Goal: Information Seeking & Learning: Get advice/opinions

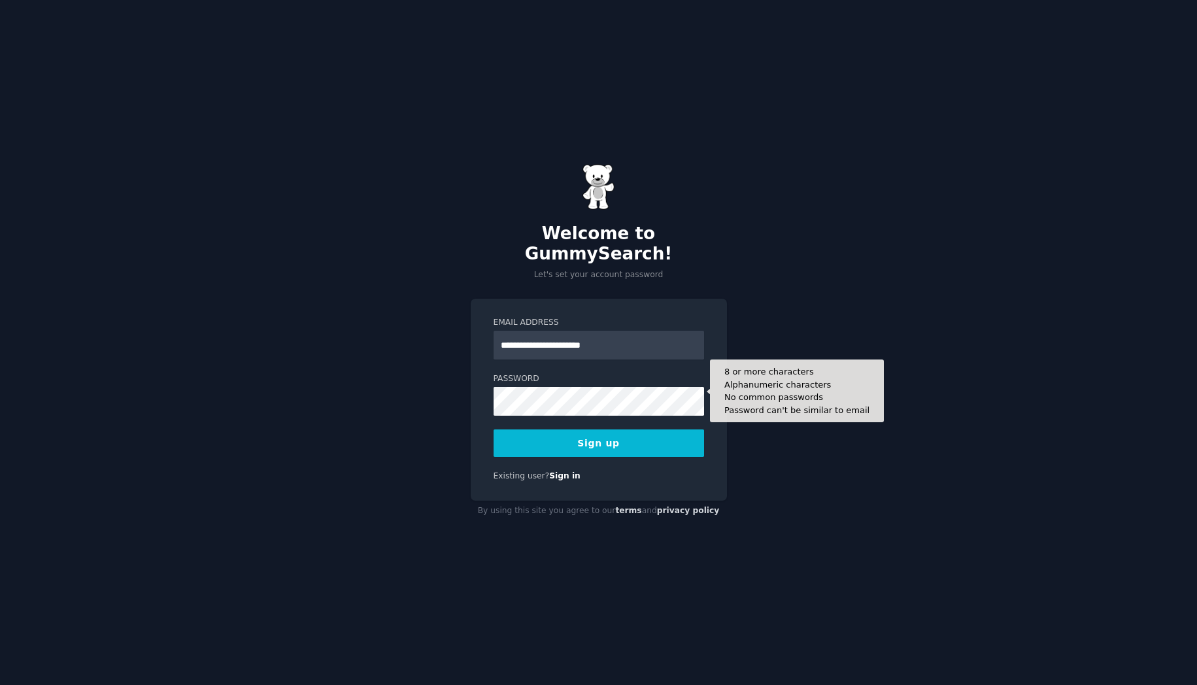
type input "**********"
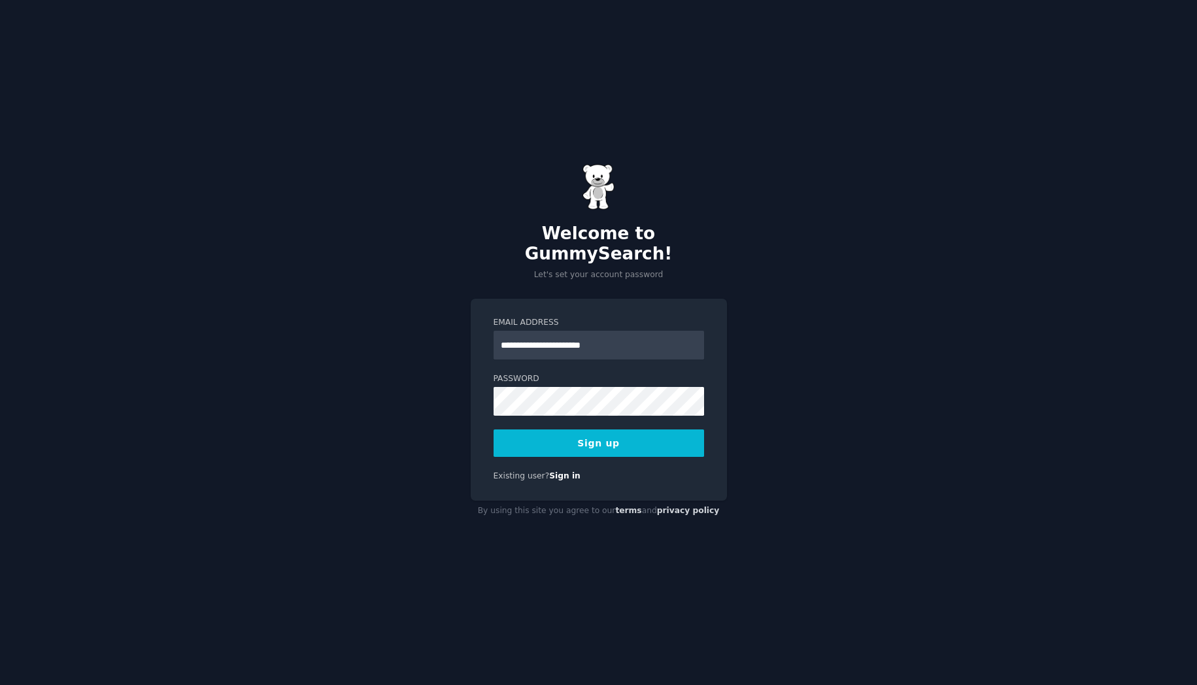
click at [656, 439] on button "Sign up" at bounding box center [599, 442] width 210 height 27
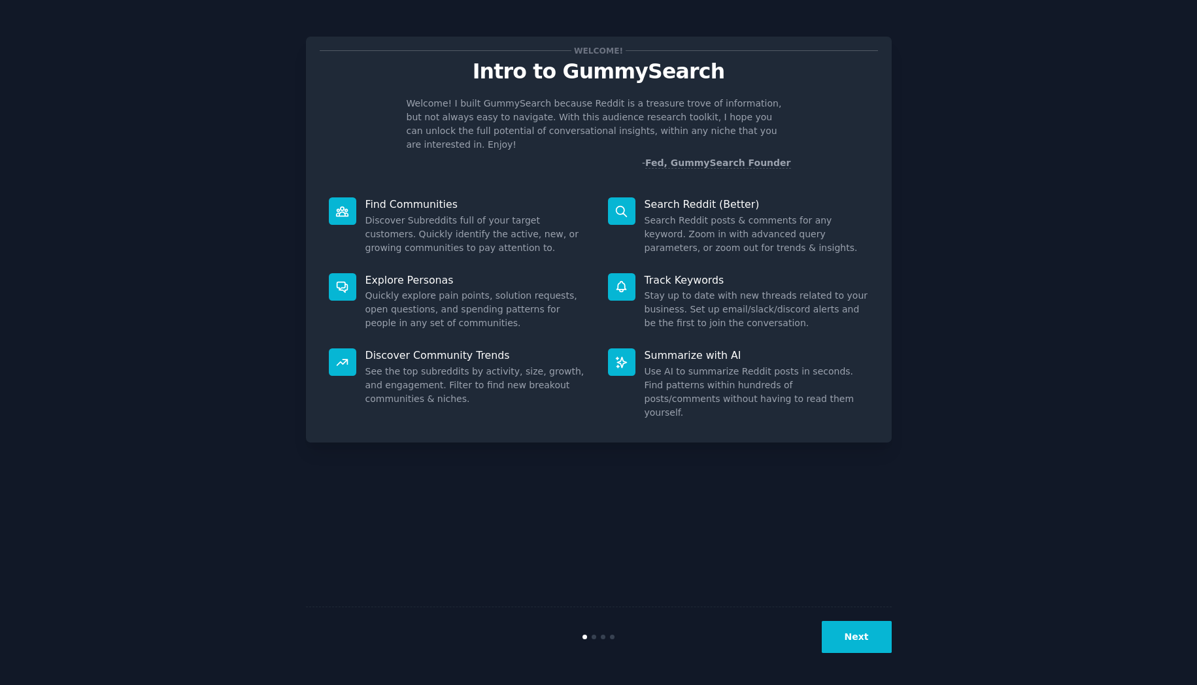
click at [864, 616] on div "Next" at bounding box center [599, 637] width 586 height 60
click at [861, 628] on button "Next" at bounding box center [857, 637] width 70 height 32
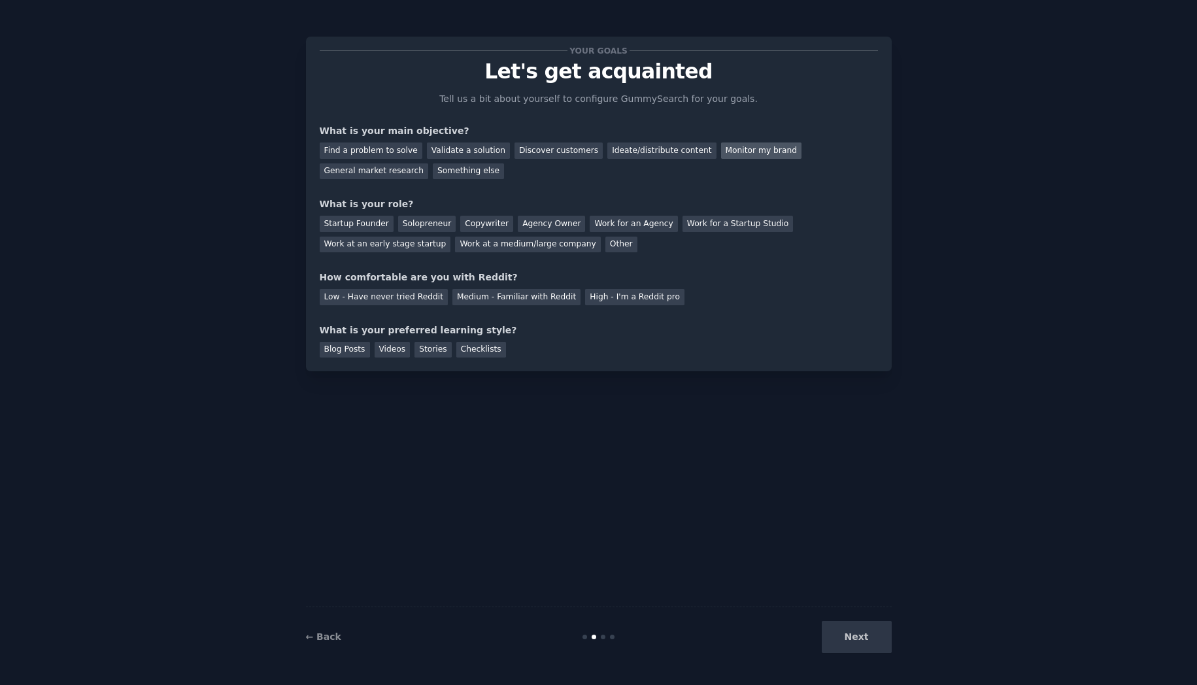
click at [739, 152] on div "Monitor my brand" at bounding box center [761, 151] width 80 height 16
click at [666, 149] on div "Ideate/distribute content" at bounding box center [661, 151] width 109 height 16
click at [760, 150] on div "Monitor my brand" at bounding box center [761, 151] width 80 height 16
click at [646, 150] on div "Ideate/distribute content" at bounding box center [661, 151] width 109 height 16
click at [480, 225] on div "Copywriter" at bounding box center [486, 224] width 53 height 16
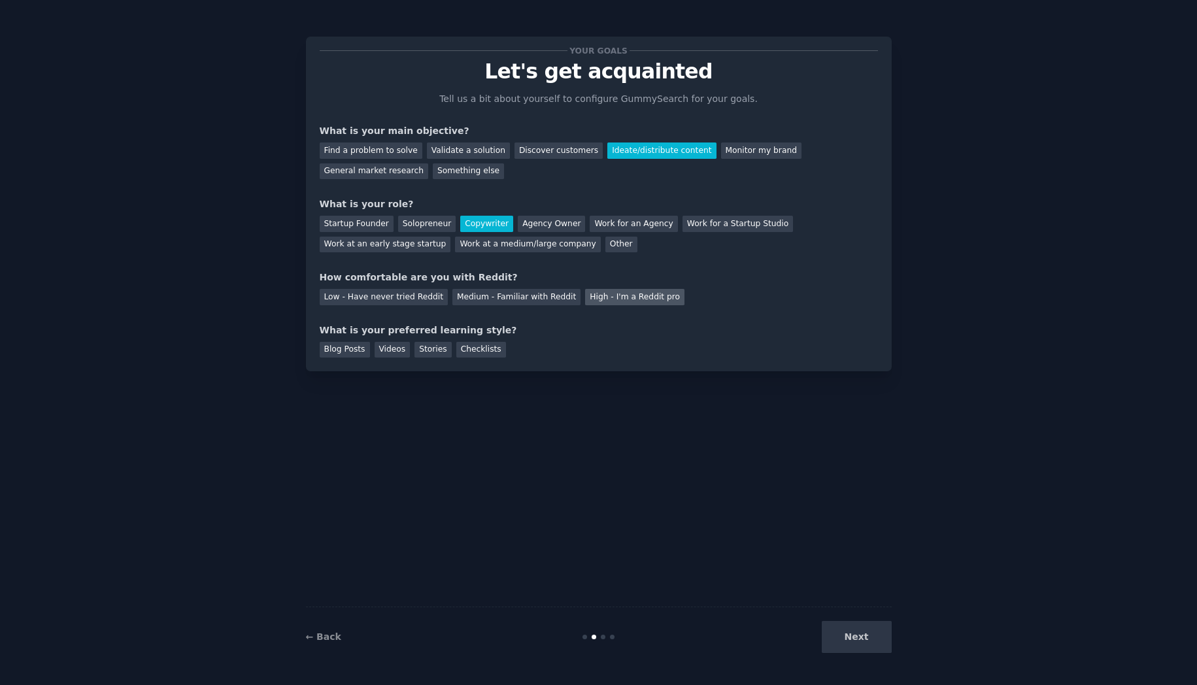
click at [602, 304] on div "High - I'm a Reddit pro" at bounding box center [634, 297] width 99 height 16
click at [394, 354] on div "Videos" at bounding box center [393, 350] width 36 height 16
click at [341, 350] on div "Blog Posts" at bounding box center [345, 350] width 50 height 16
click at [388, 352] on div "Videos" at bounding box center [393, 350] width 36 height 16
click at [890, 645] on button "Next" at bounding box center [857, 637] width 70 height 32
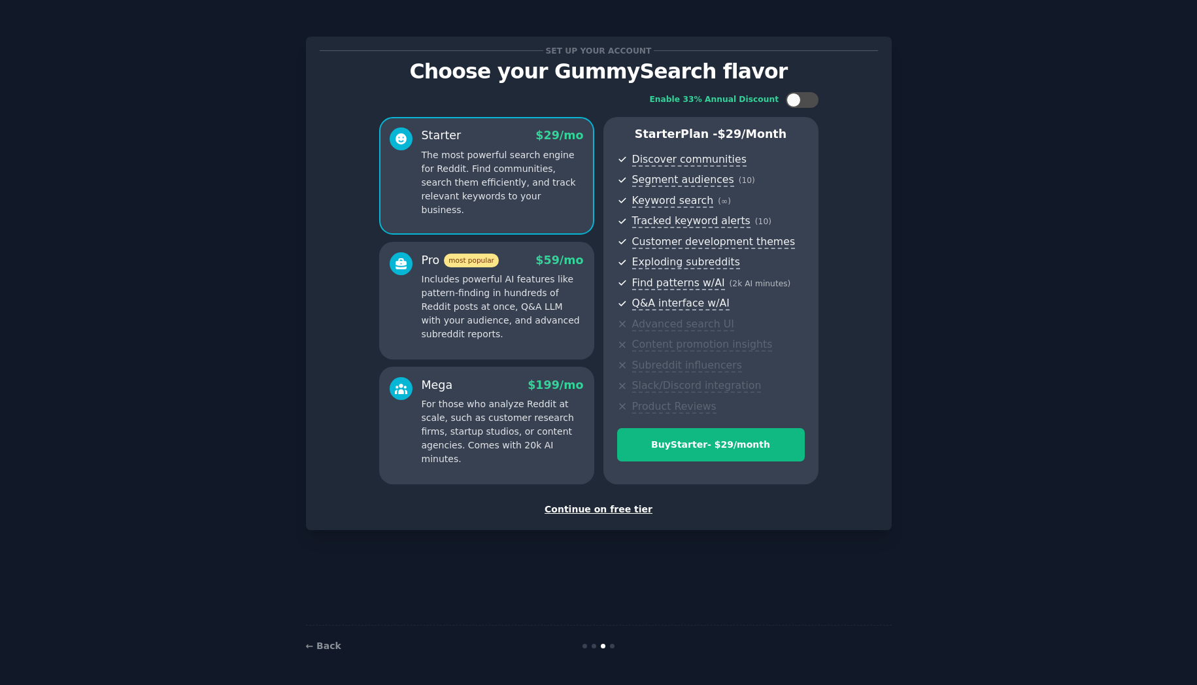
click at [607, 509] on div "Continue on free tier" at bounding box center [599, 510] width 558 height 14
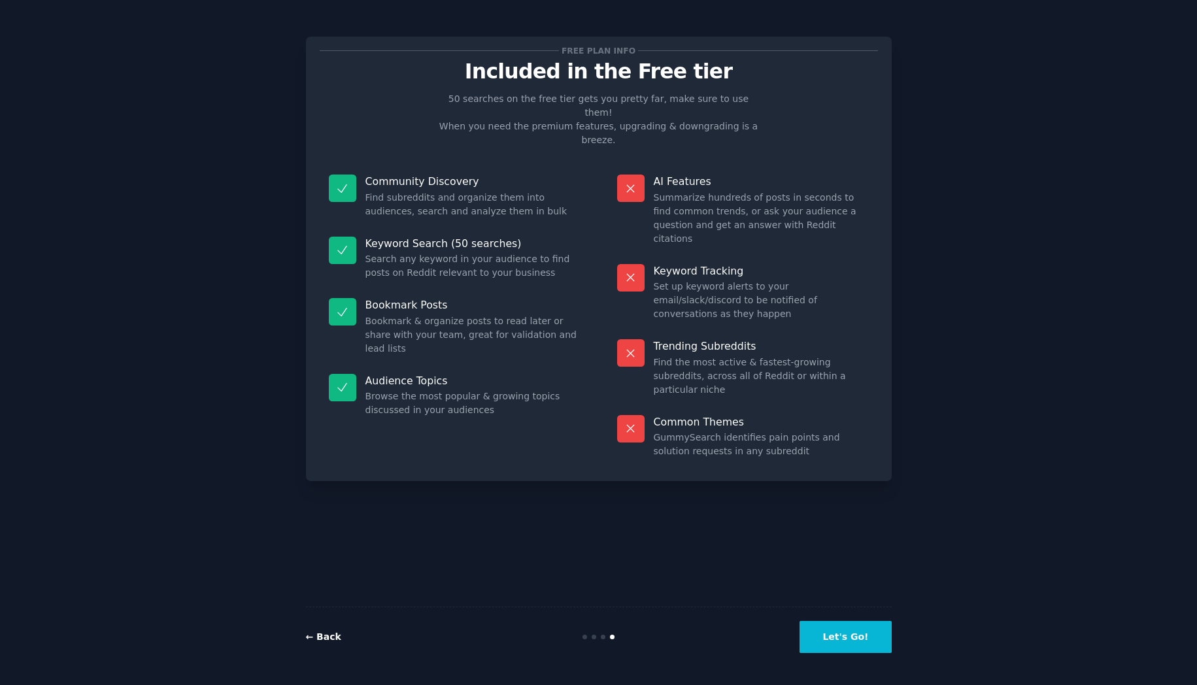
click at [328, 639] on link "← Back" at bounding box center [323, 636] width 35 height 10
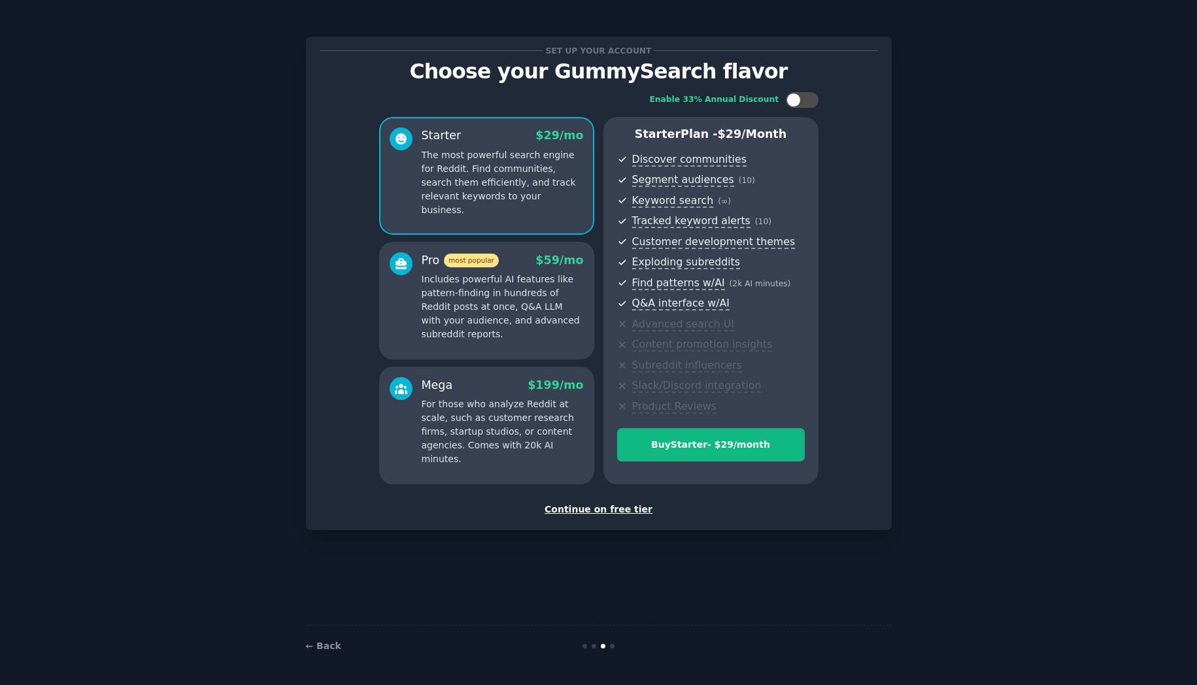
click at [532, 322] on p "Includes powerful AI features like pattern-finding in hundreds of Reddit posts …" at bounding box center [503, 307] width 162 height 69
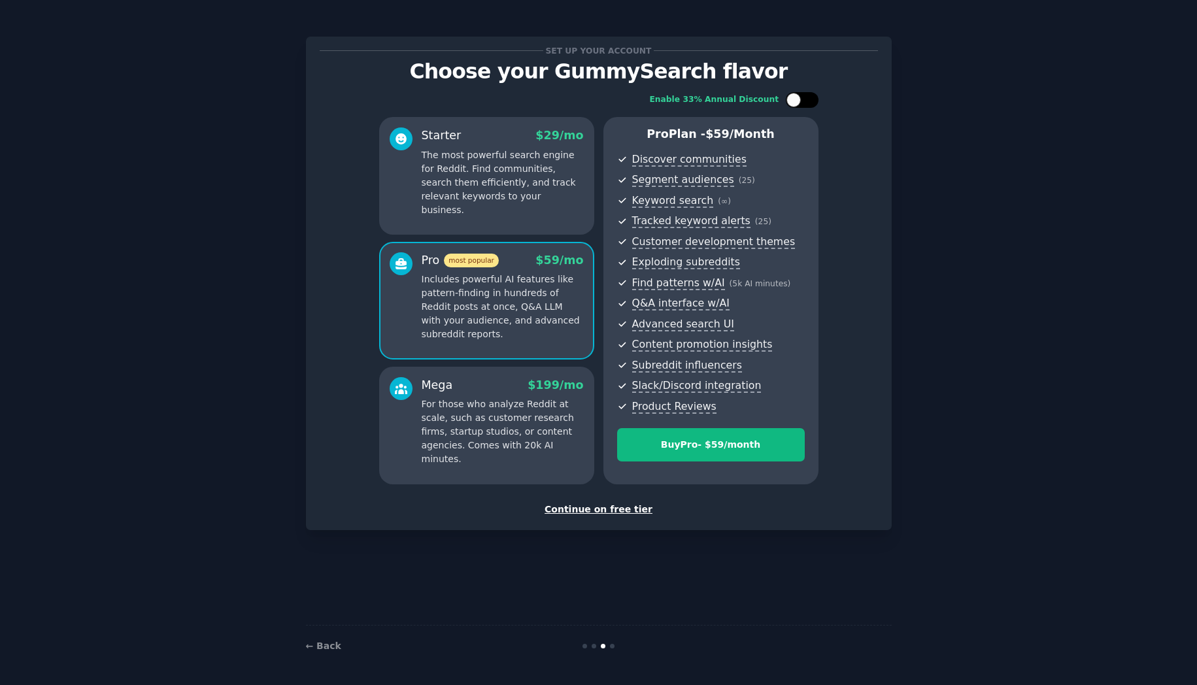
click at [796, 99] on div at bounding box center [793, 100] width 14 height 14
checkbox input "true"
click at [688, 446] on div "Buy Pro - $ 472 /year" at bounding box center [711, 445] width 186 height 14
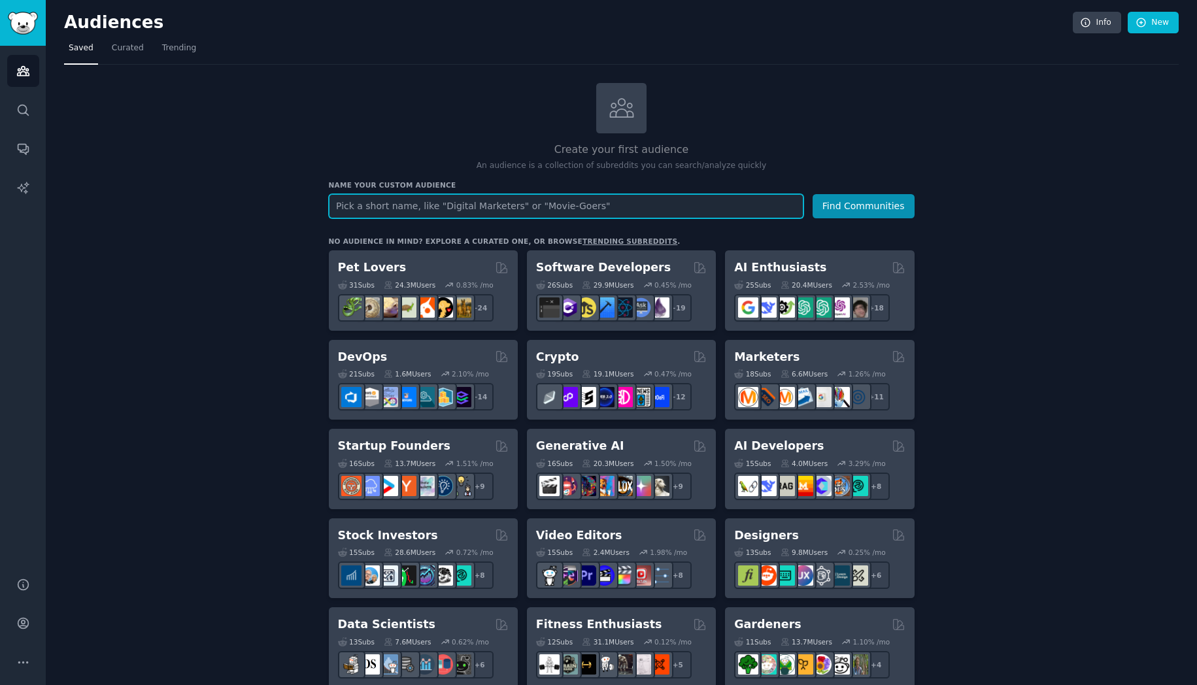
click at [467, 204] on input "text" at bounding box center [566, 206] width 475 height 24
type input "ssd"
click at [813, 194] on button "Find Communities" at bounding box center [864, 206] width 102 height 24
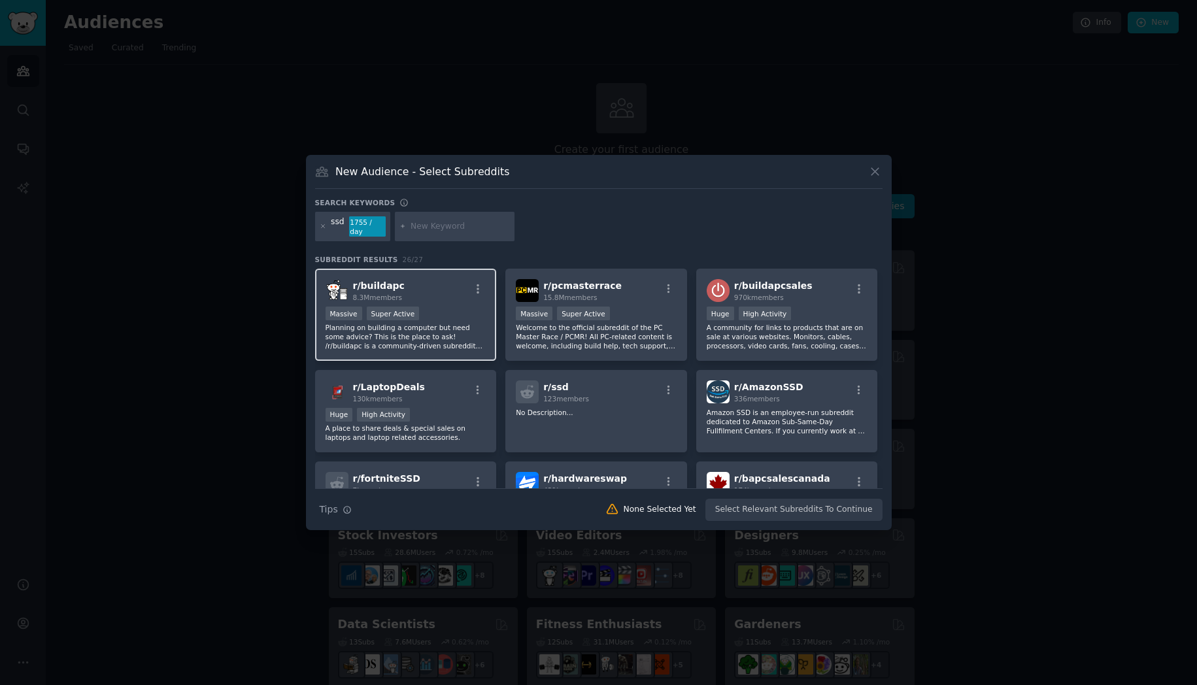
click at [461, 307] on div "Massive Super Active" at bounding box center [406, 315] width 161 height 16
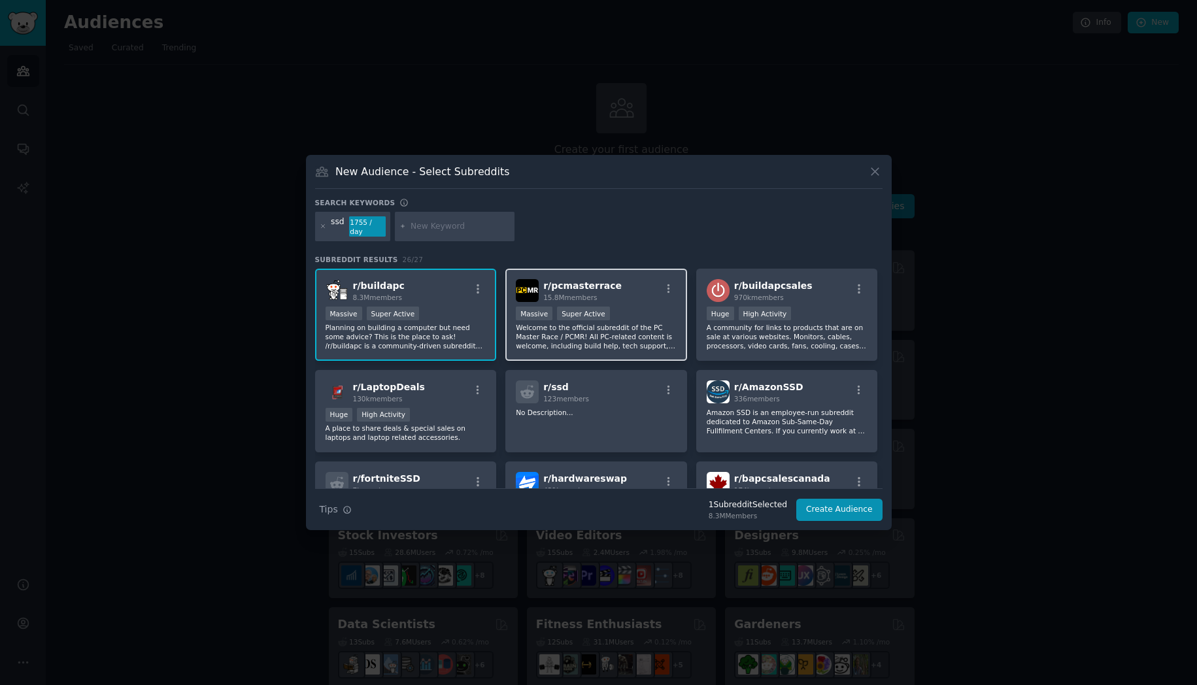
click at [620, 311] on div ">= 95th percentile for submissions / day Massive Super Active" at bounding box center [596, 315] width 161 height 16
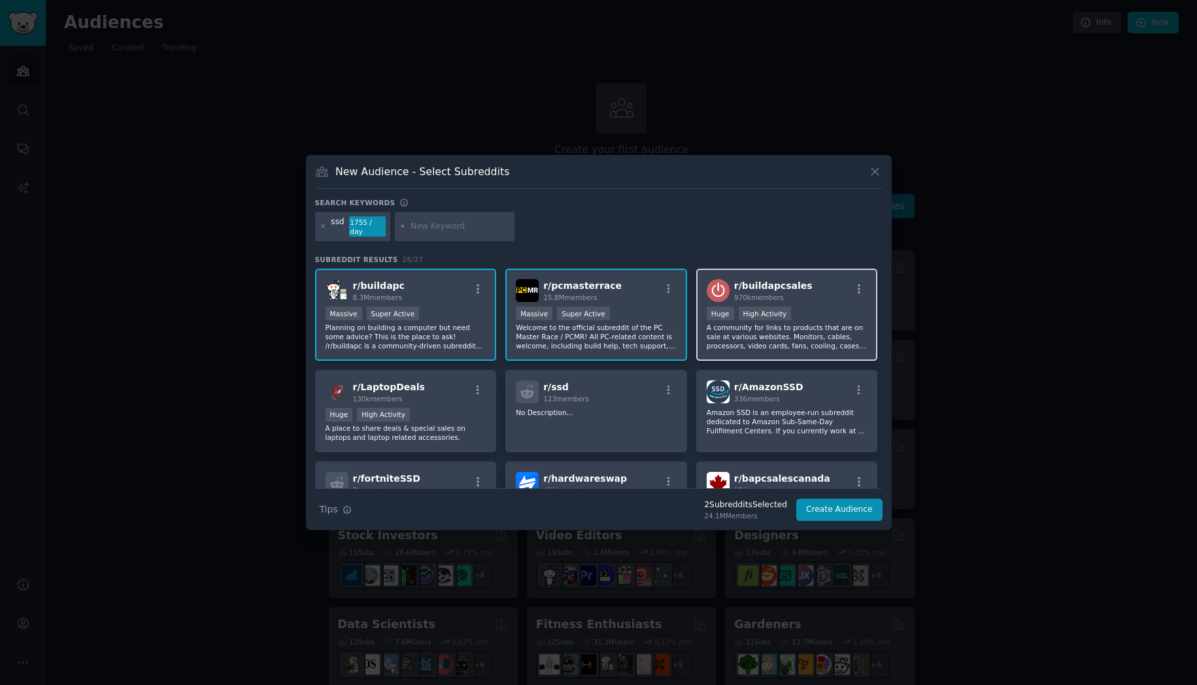
click at [792, 314] on div "Huge High Activity" at bounding box center [787, 315] width 161 height 16
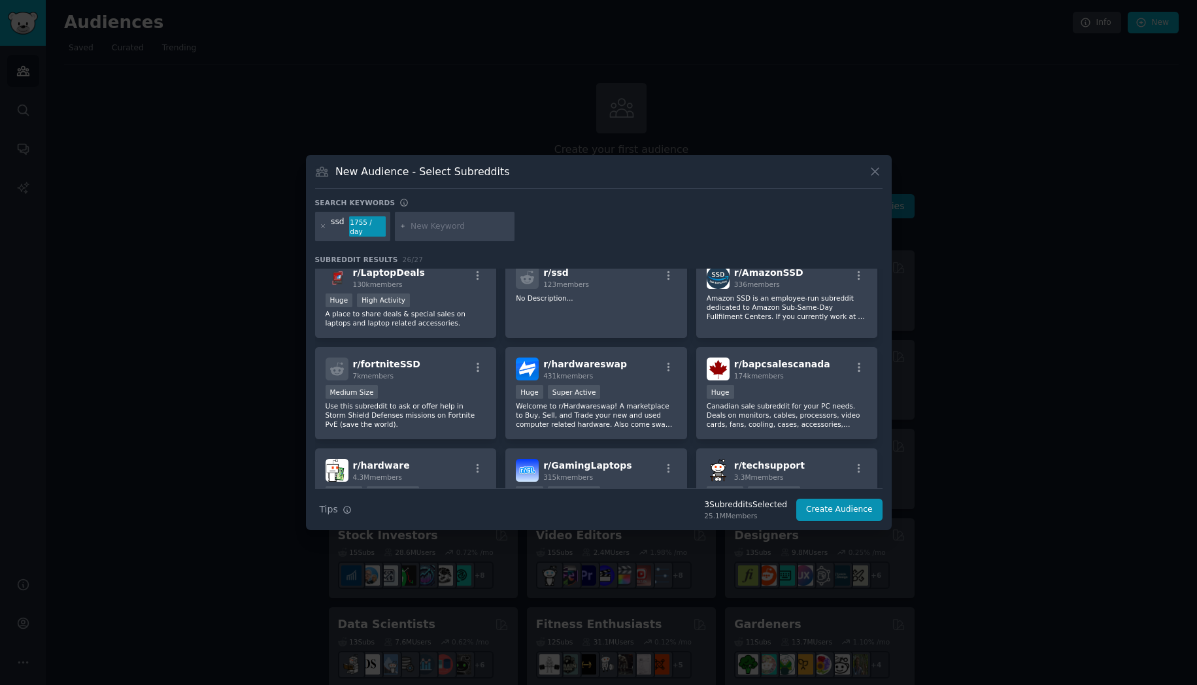
scroll to position [122, 0]
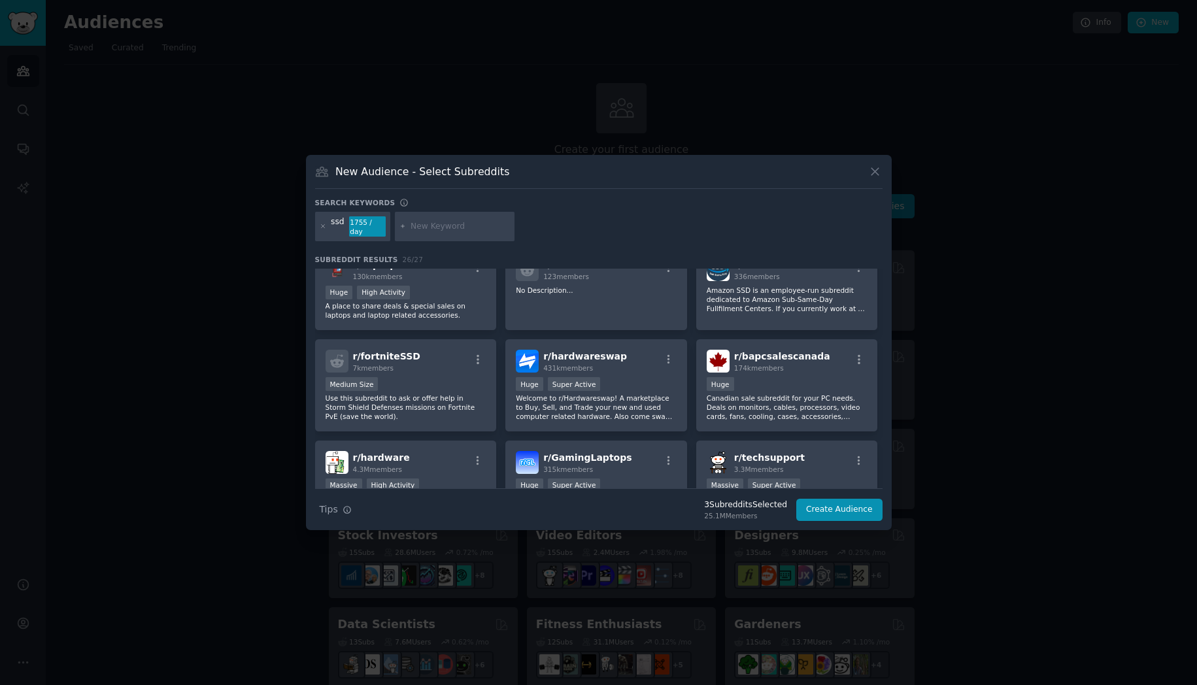
click at [791, 263] on div "Subreddit Results 26 / 27 r/ buildapc 8.3M members Massive Super Active Plannin…" at bounding box center [598, 371] width 567 height 233
click at [796, 278] on div "r/ AmazonSSD 336 members Amazon SSD is an employee-run subreddit dedicated to A…" at bounding box center [787, 289] width 182 height 83
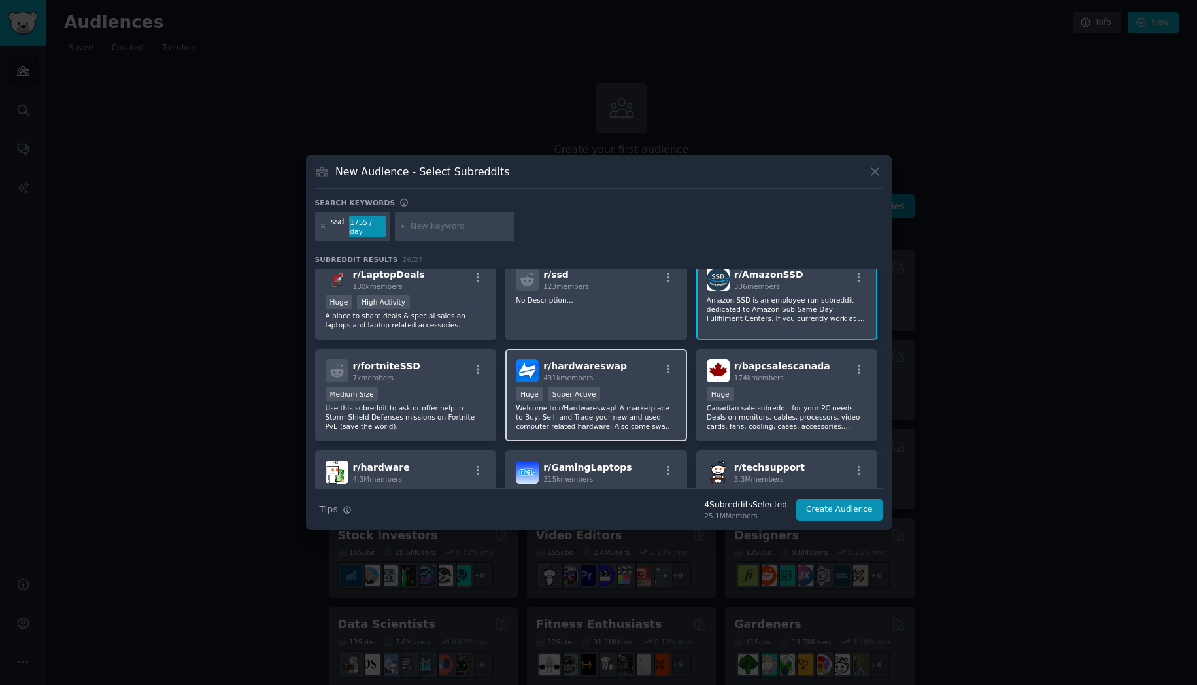
scroll to position [67, 0]
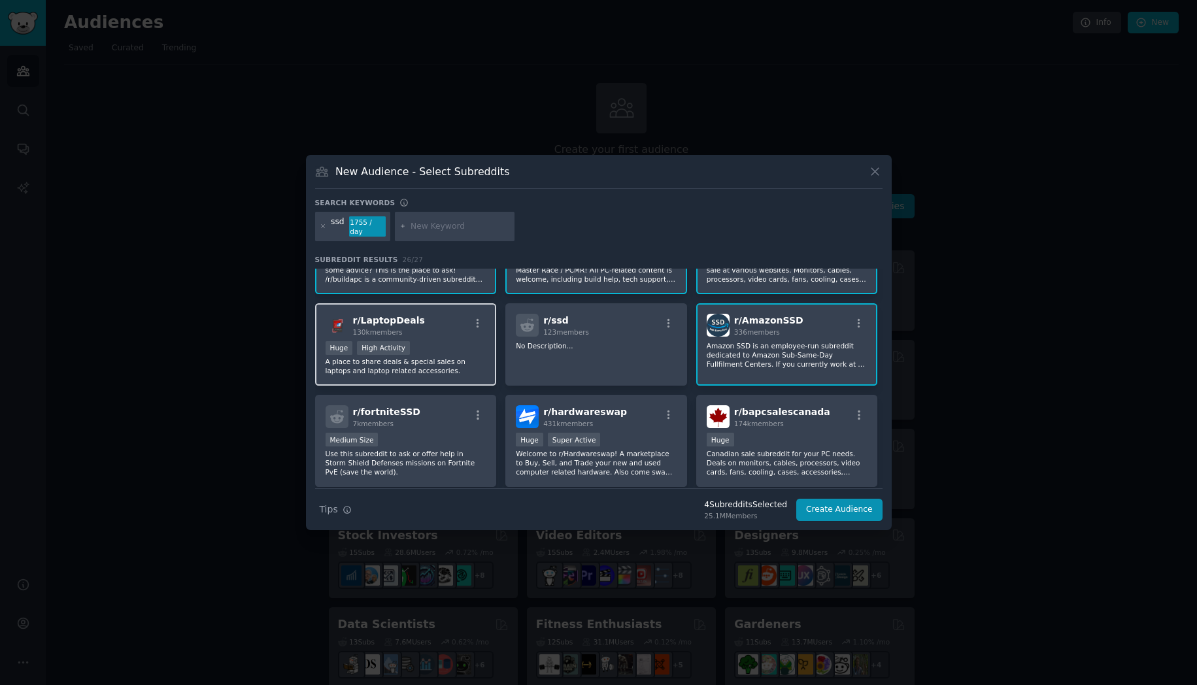
click at [460, 341] on div "Huge High Activity" at bounding box center [406, 349] width 161 height 16
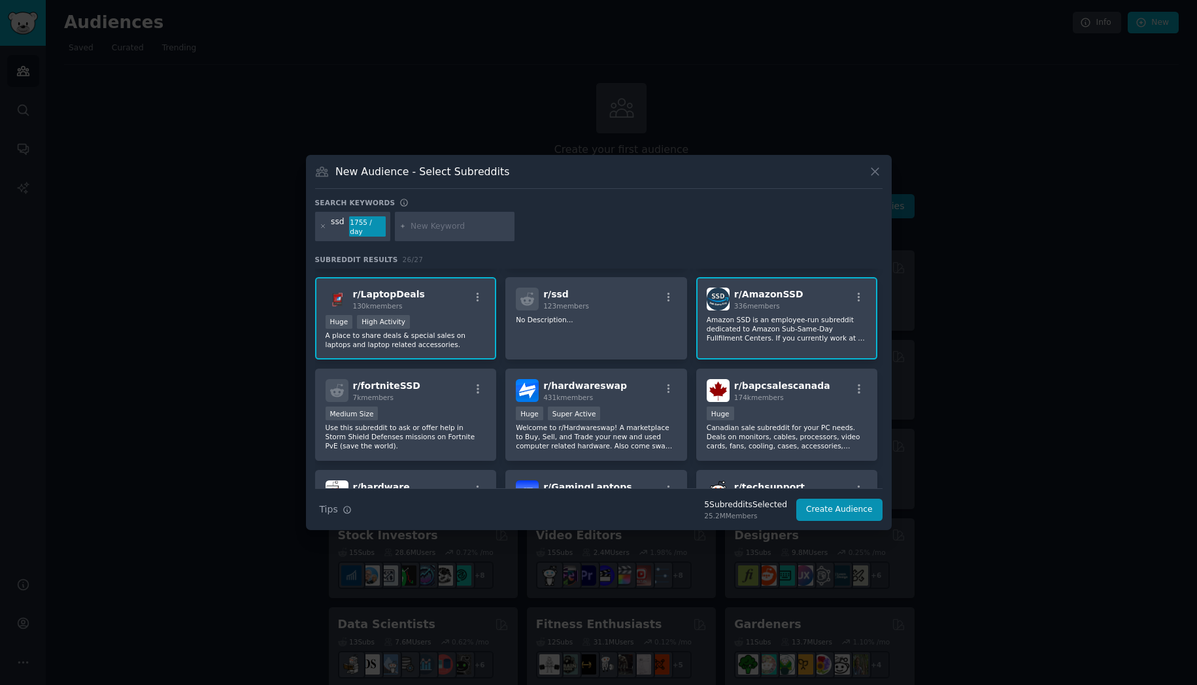
scroll to position [111, 0]
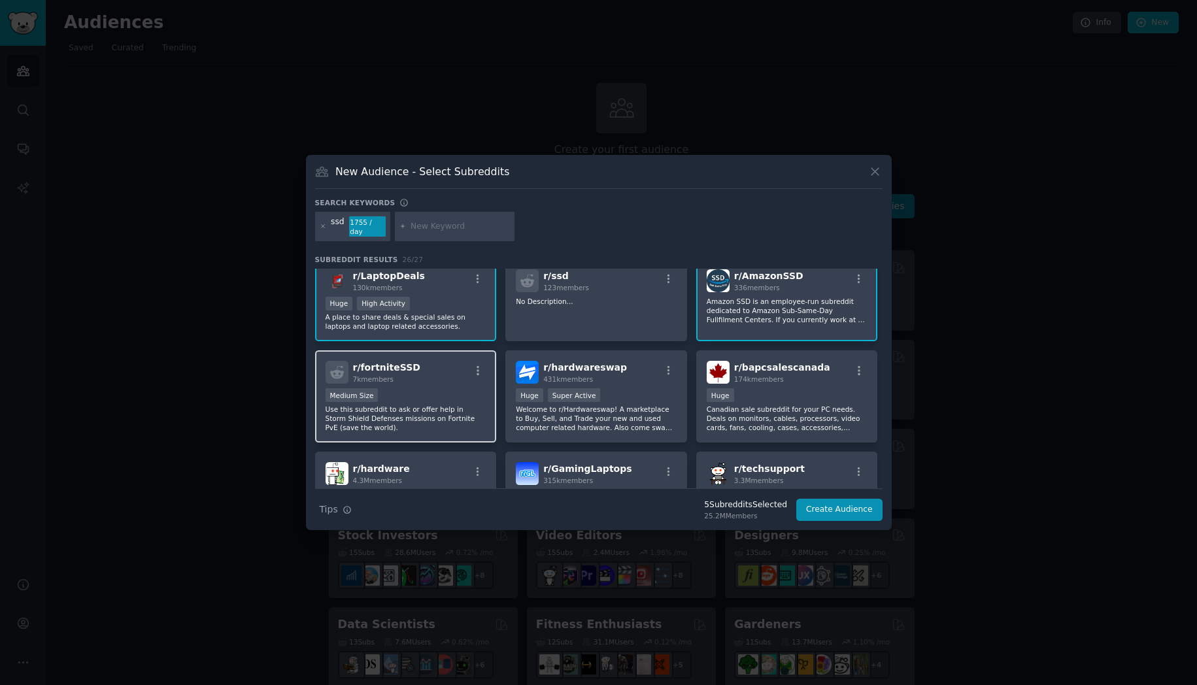
click at [467, 365] on div "r/ fortniteSSD 7k members" at bounding box center [406, 372] width 161 height 23
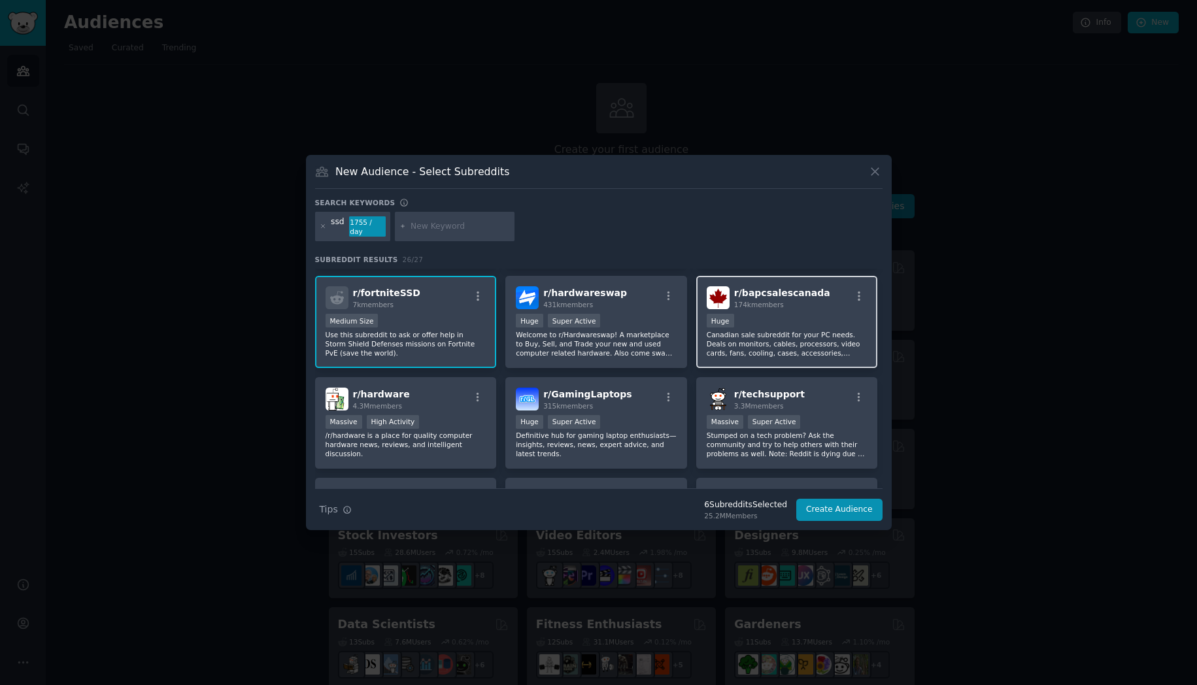
scroll to position [211, 0]
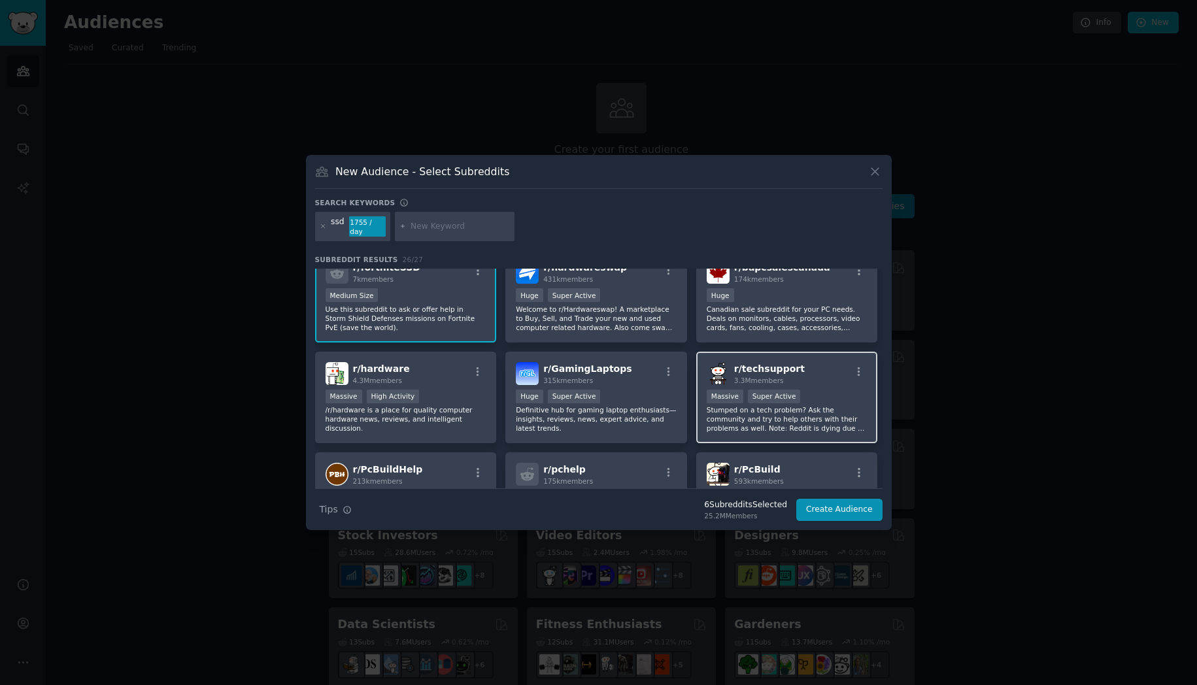
click at [833, 373] on div "r/ techsupport 3.3M members" at bounding box center [787, 373] width 161 height 23
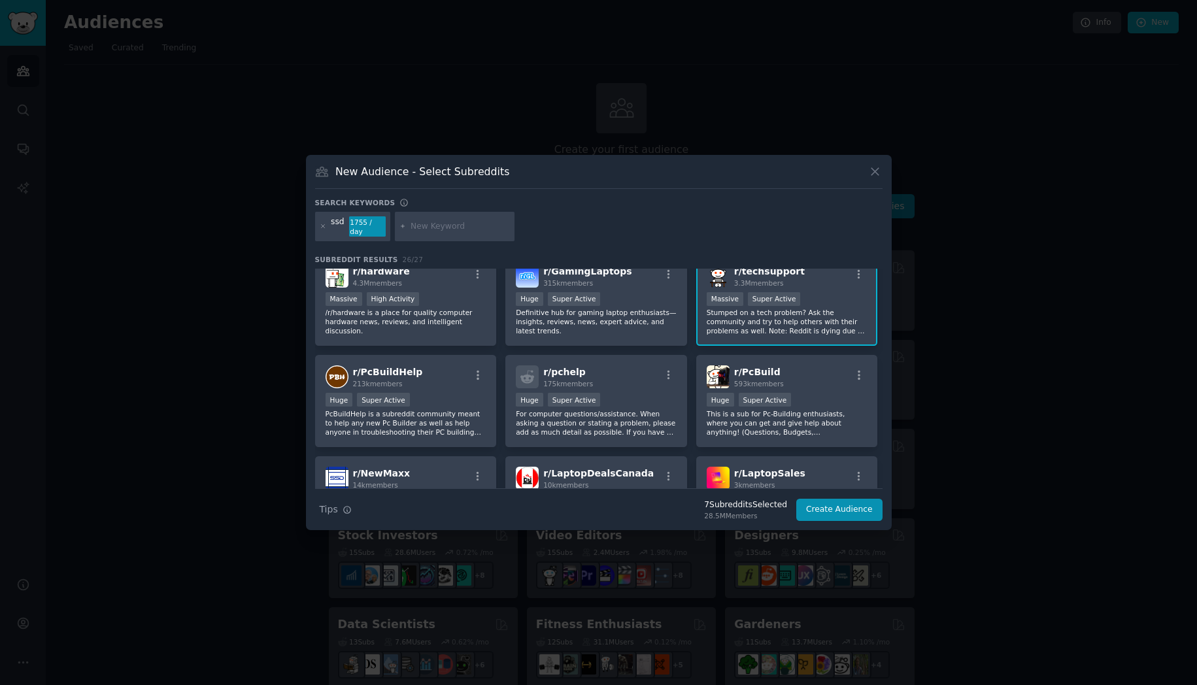
scroll to position [322, 0]
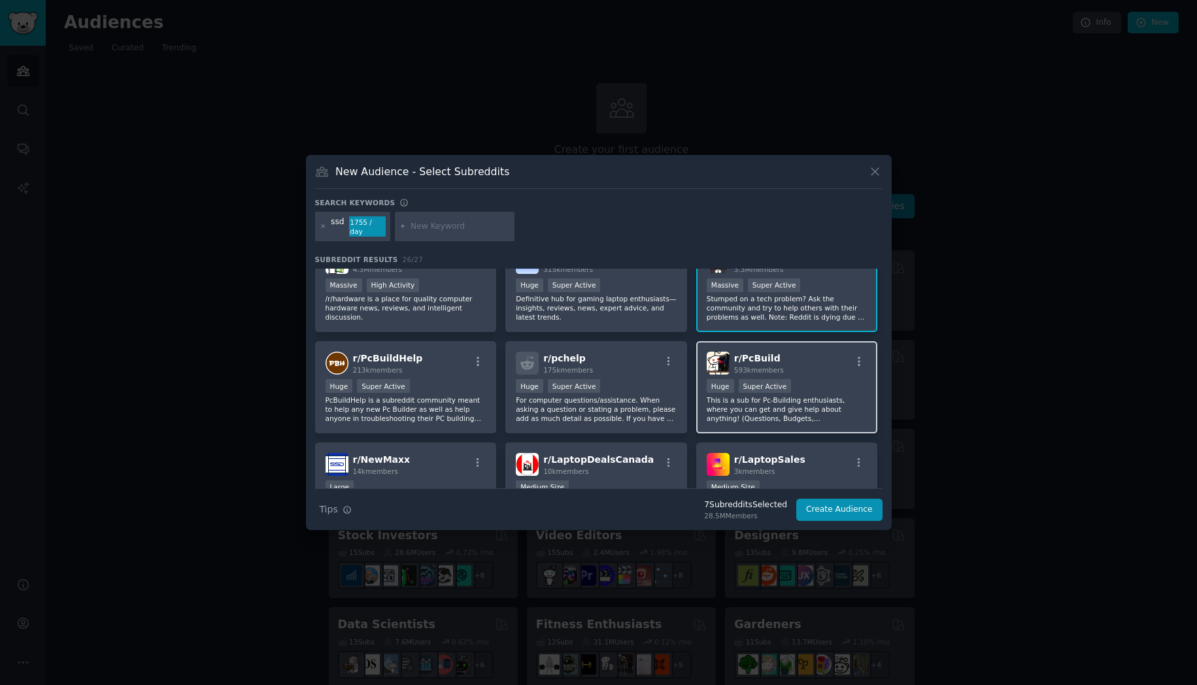
click at [795, 379] on div "Huge Super Active" at bounding box center [787, 387] width 161 height 16
click at [622, 379] on div "Huge Super Active" at bounding box center [596, 387] width 161 height 16
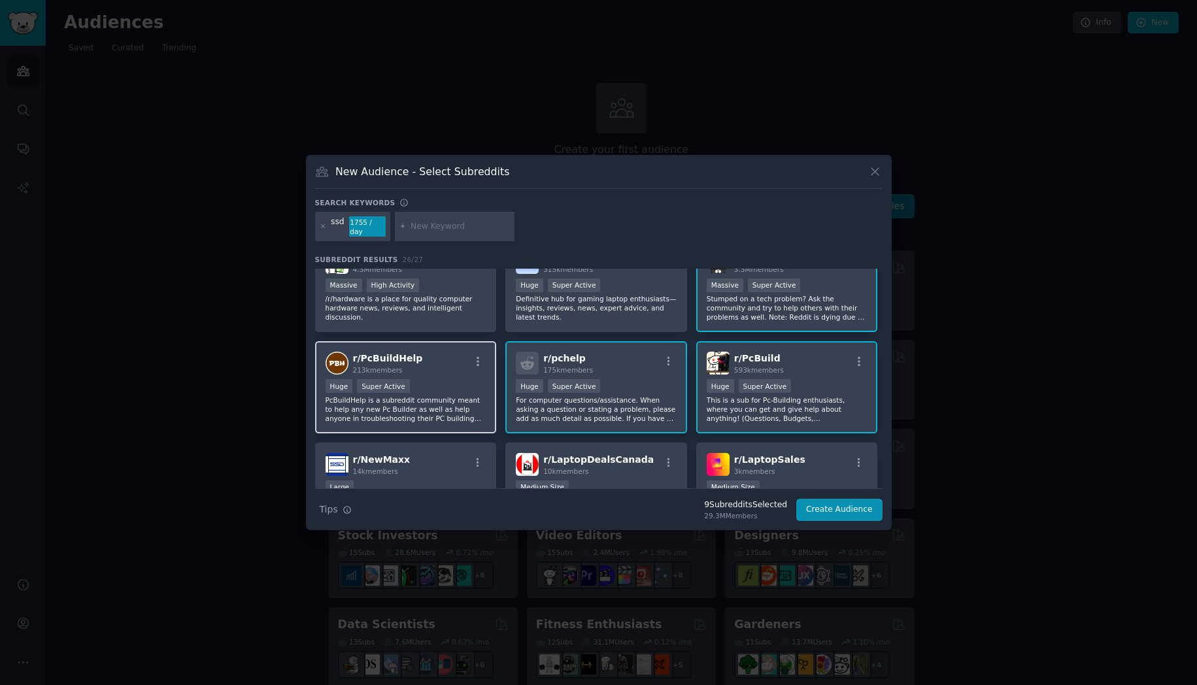
click at [450, 352] on div "r/ PcBuildHelp 213k members" at bounding box center [406, 363] width 161 height 23
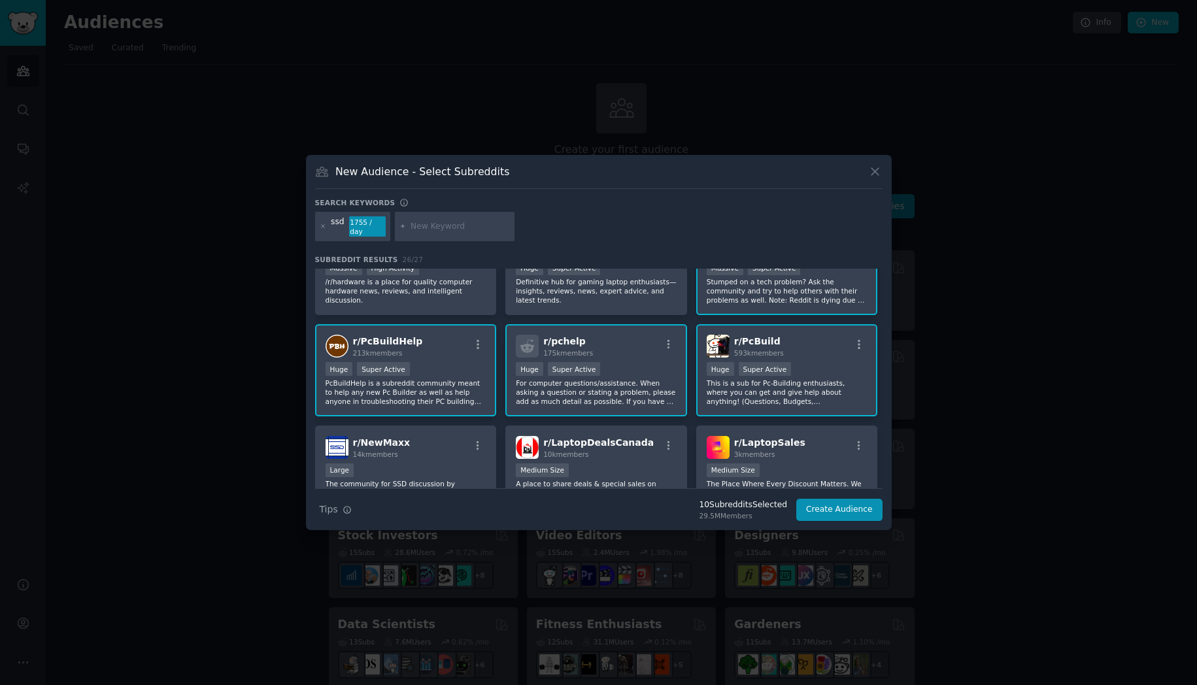
scroll to position [422, 0]
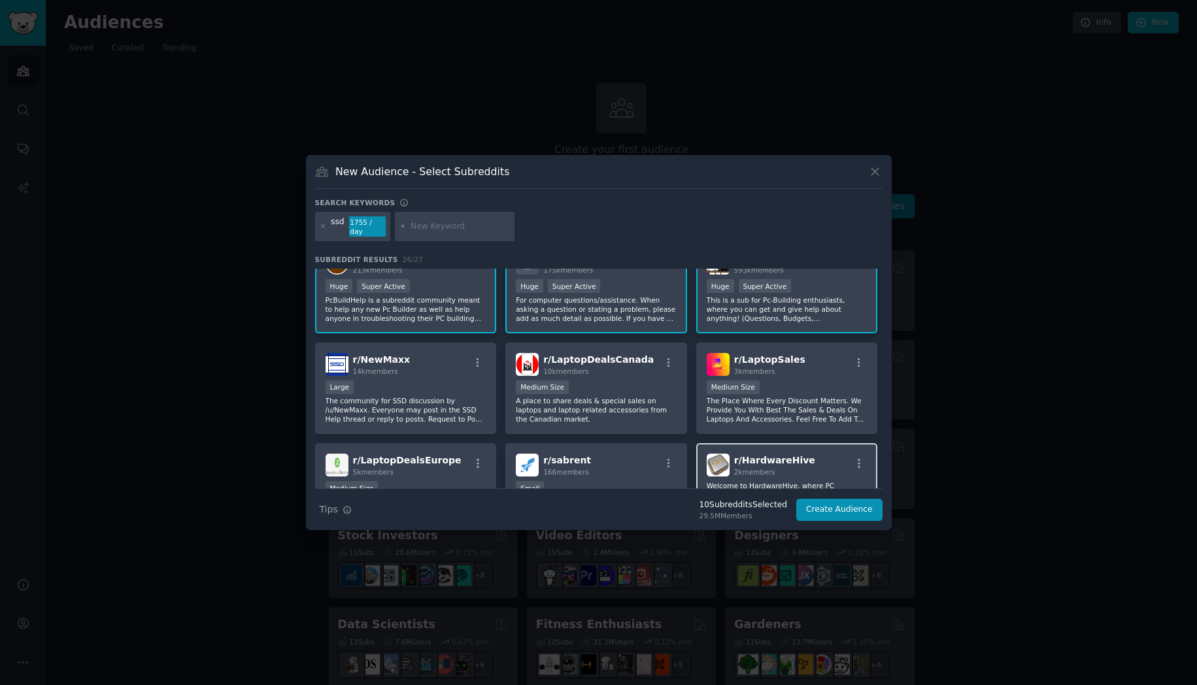
click at [813, 455] on div "r/ HardwareHive 2k members" at bounding box center [787, 465] width 161 height 23
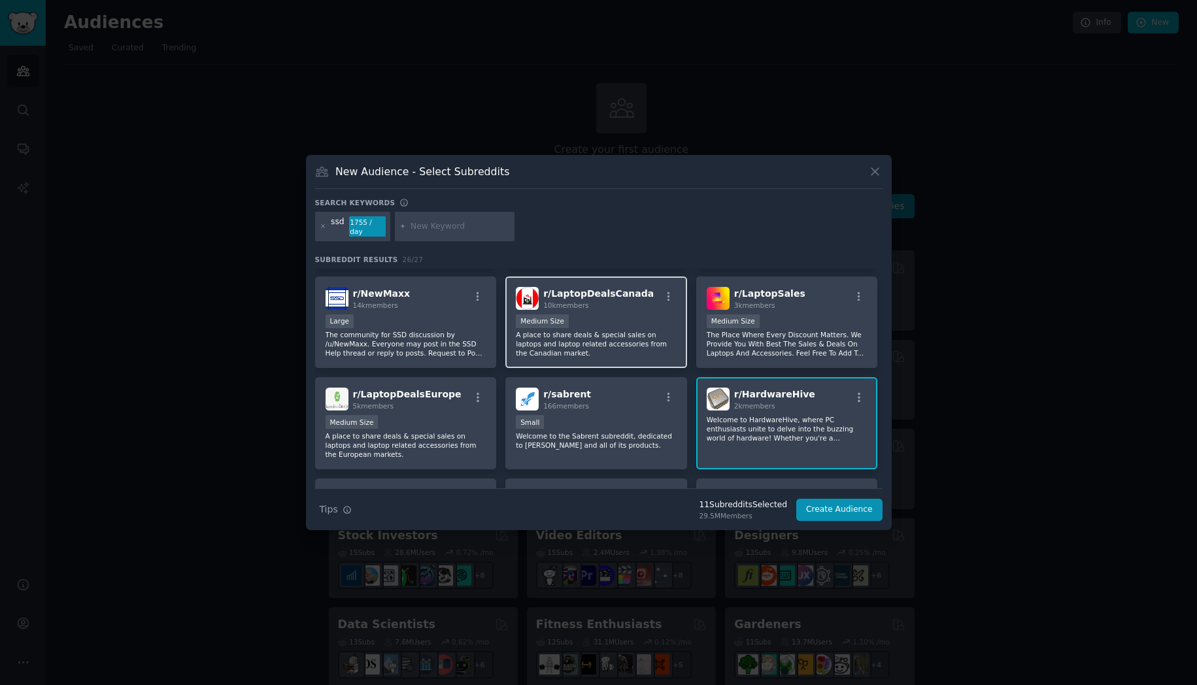
scroll to position [489, 0]
click at [616, 396] on div "r/ sabrent 166 members" at bounding box center [596, 398] width 161 height 23
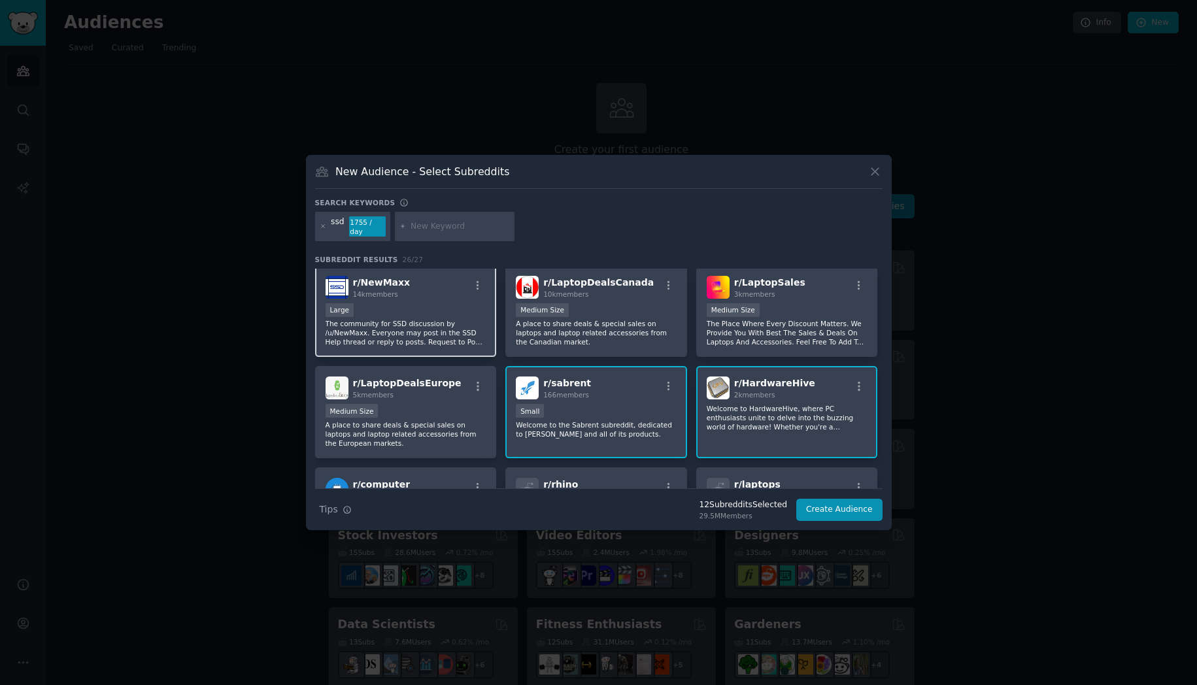
scroll to position [500, 0]
click at [790, 310] on div "1000 - 10,000 members Medium Size" at bounding box center [787, 311] width 161 height 16
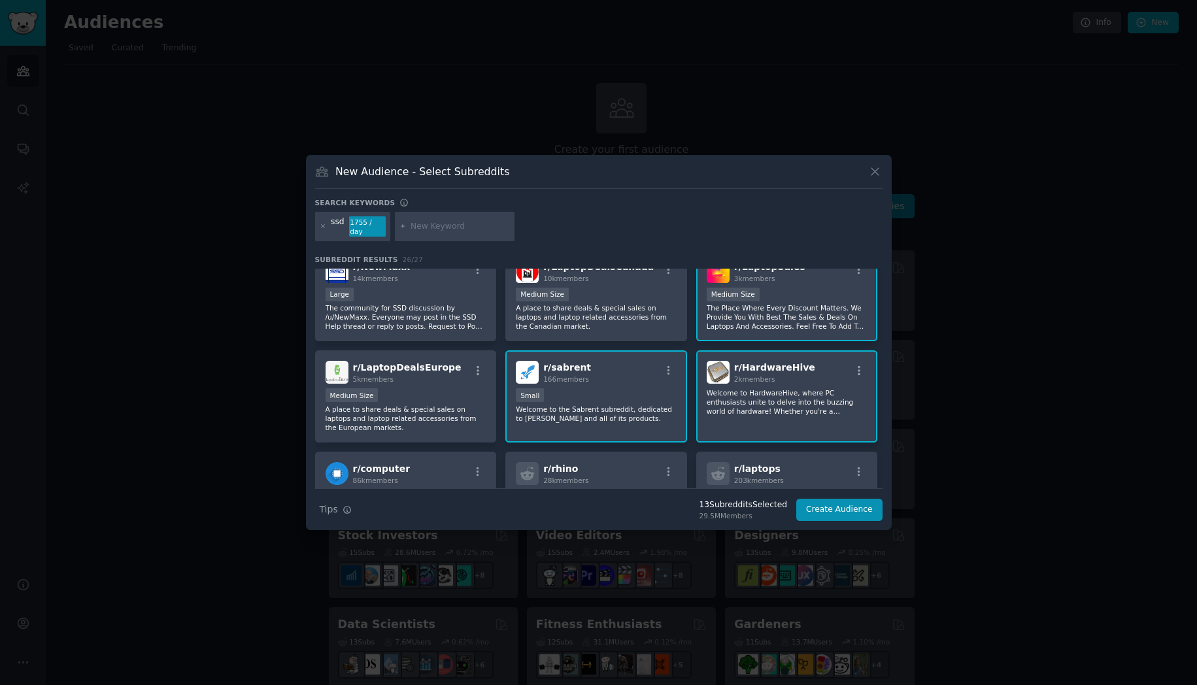
scroll to position [611, 0]
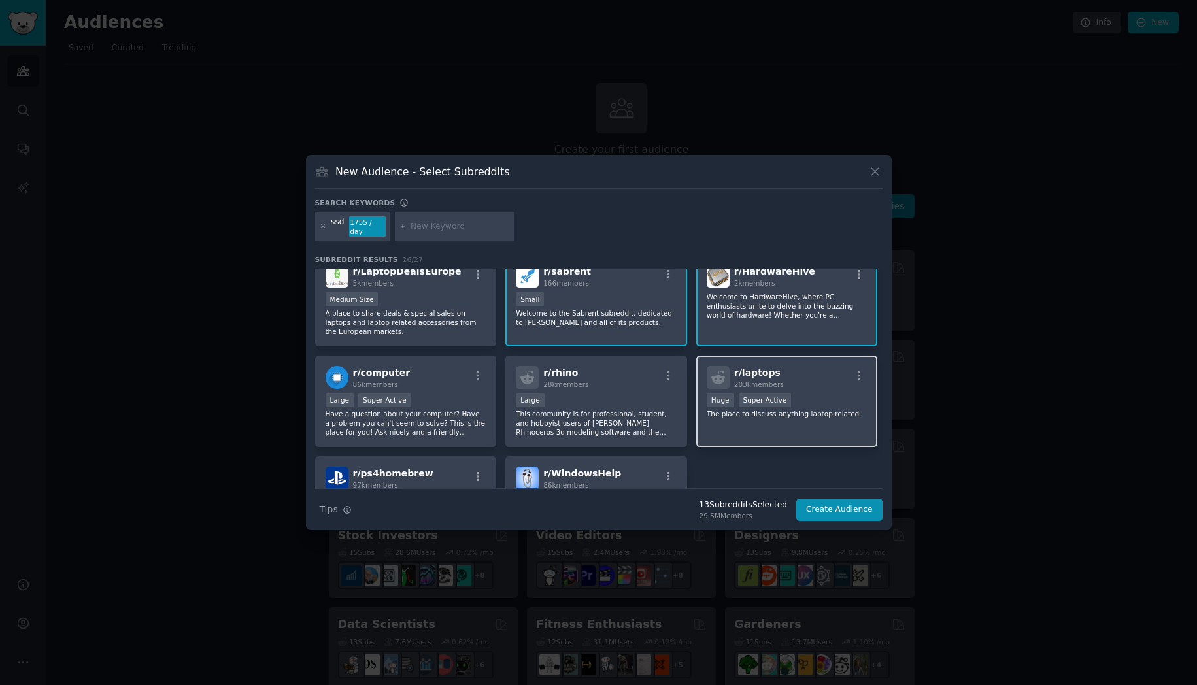
click at [822, 388] on div "r/ laptops 203k members 100,000 - 1,000,000 members Huge Super Active The place…" at bounding box center [787, 402] width 182 height 92
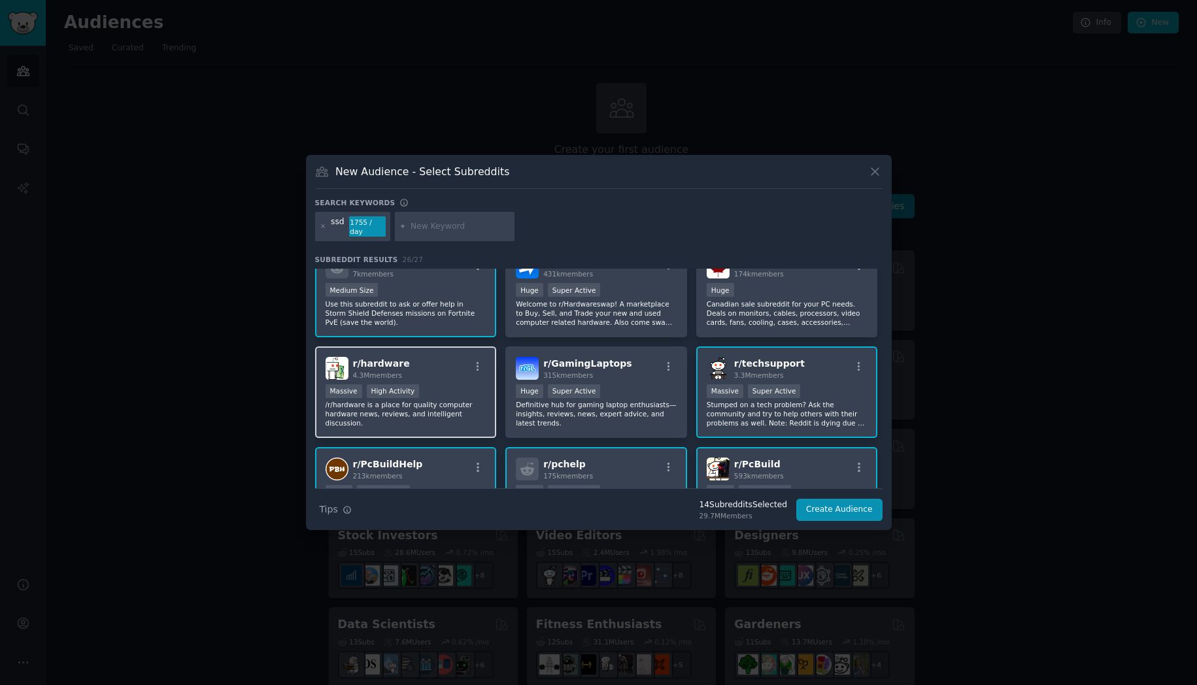
scroll to position [0, 0]
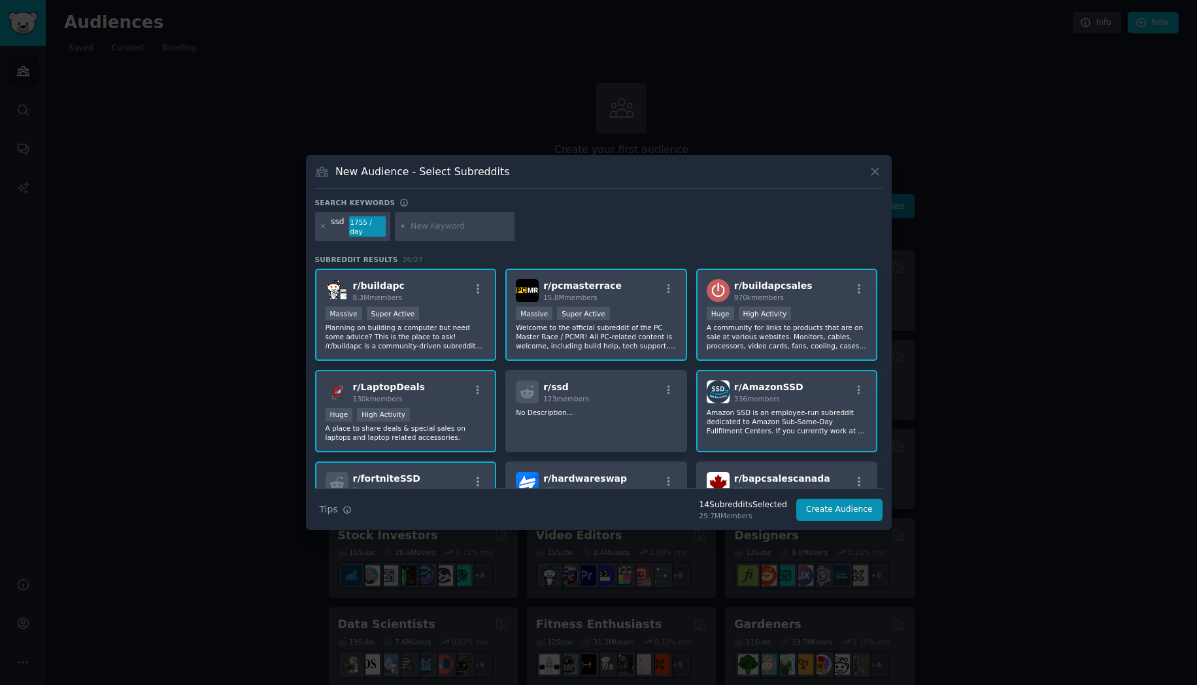
drag, startPoint x: 443, startPoint y: 241, endPoint x: 446, endPoint y: 233, distance: 8.8
click at [443, 240] on div "ssd 1755 / day" at bounding box center [598, 229] width 567 height 35
click at [448, 232] on input "text" at bounding box center [460, 227] width 99 height 12
type input "pc storage"
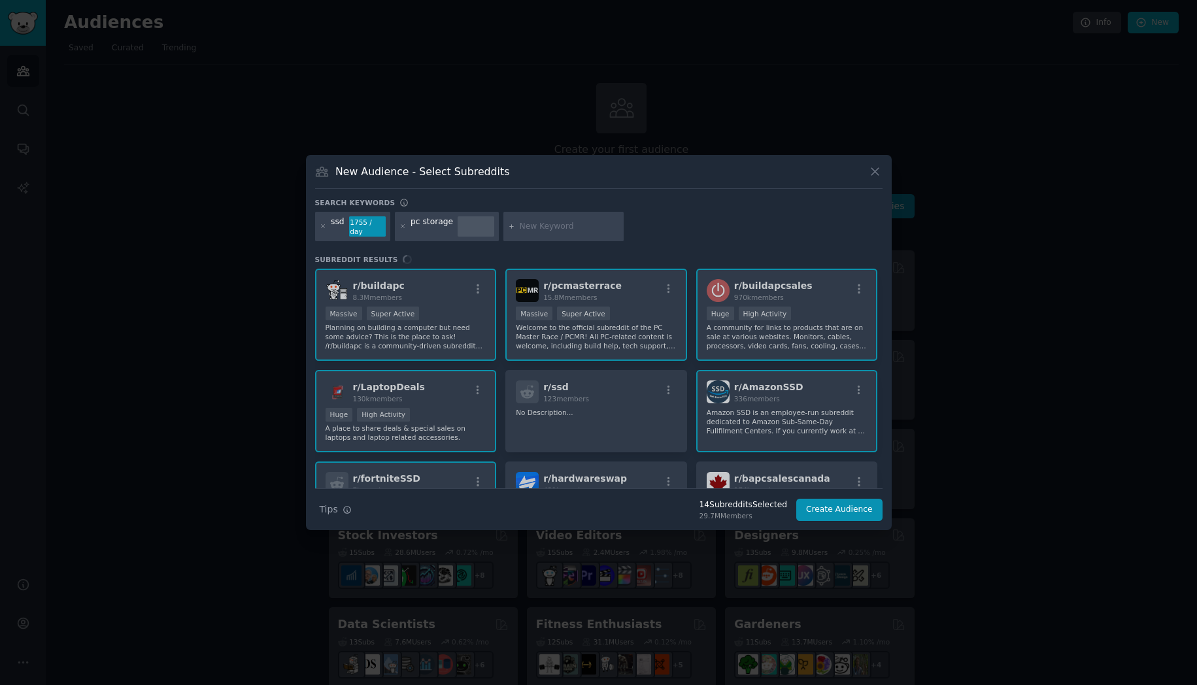
click at [437, 237] on div "ssd 1755 / day pc storage" at bounding box center [598, 229] width 567 height 35
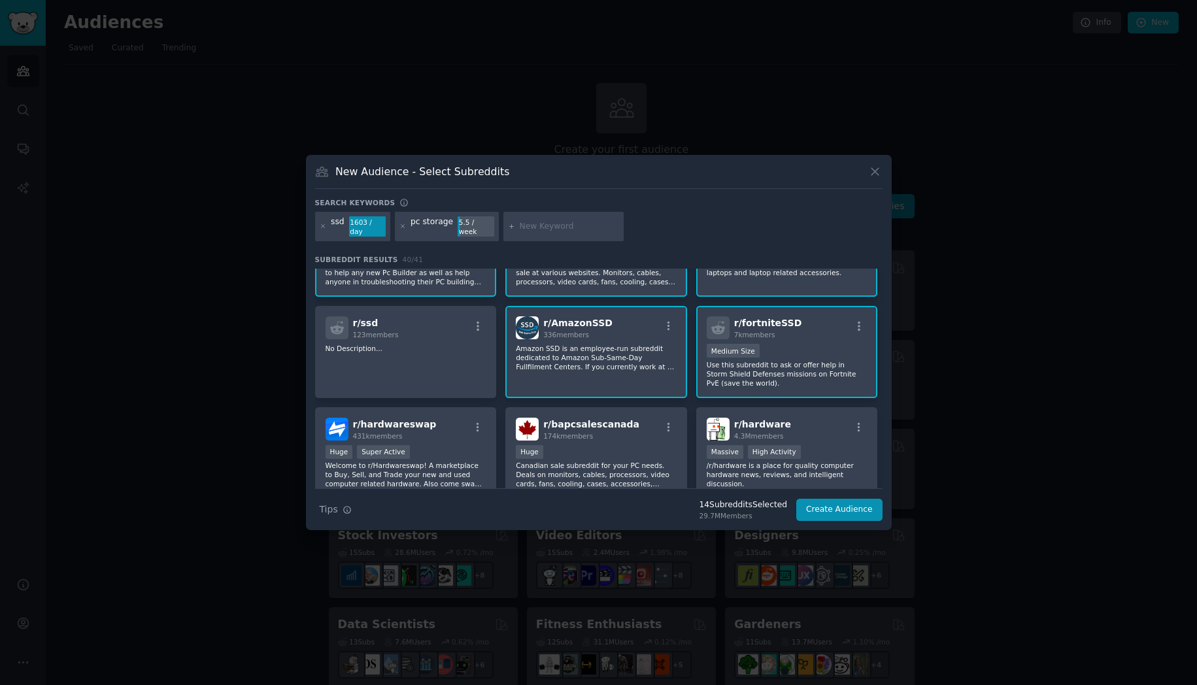
scroll to position [200, 0]
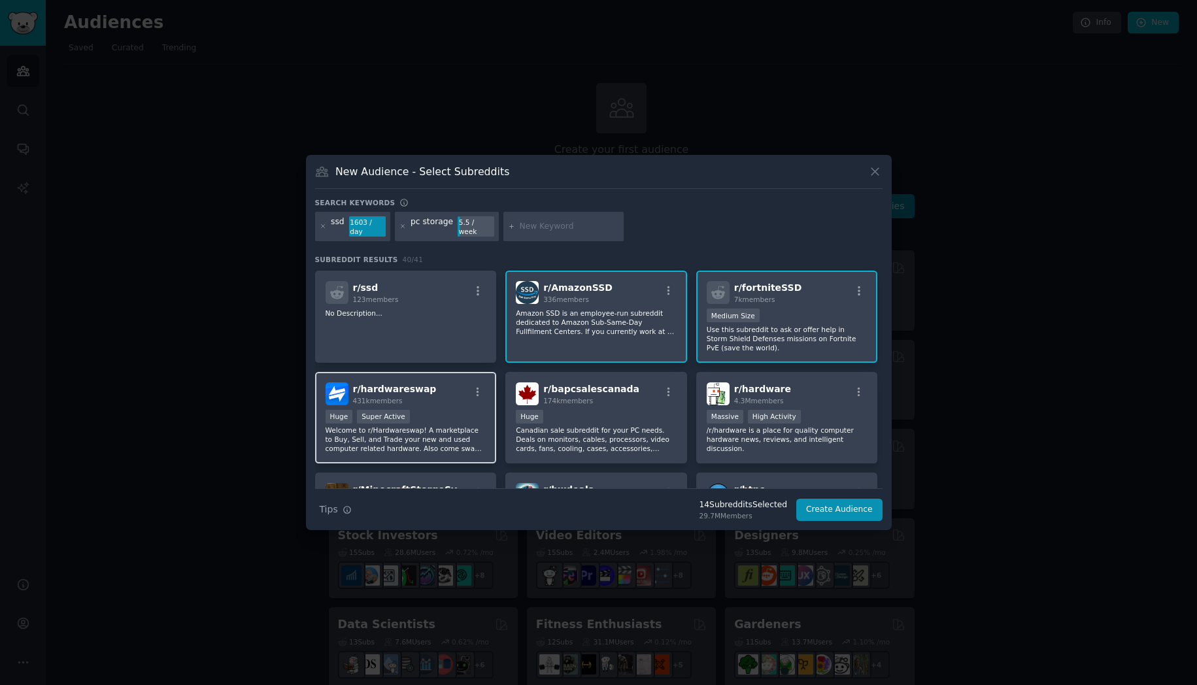
click at [426, 415] on div ">= 95th percentile for submissions / day Huge Super Active" at bounding box center [406, 418] width 161 height 16
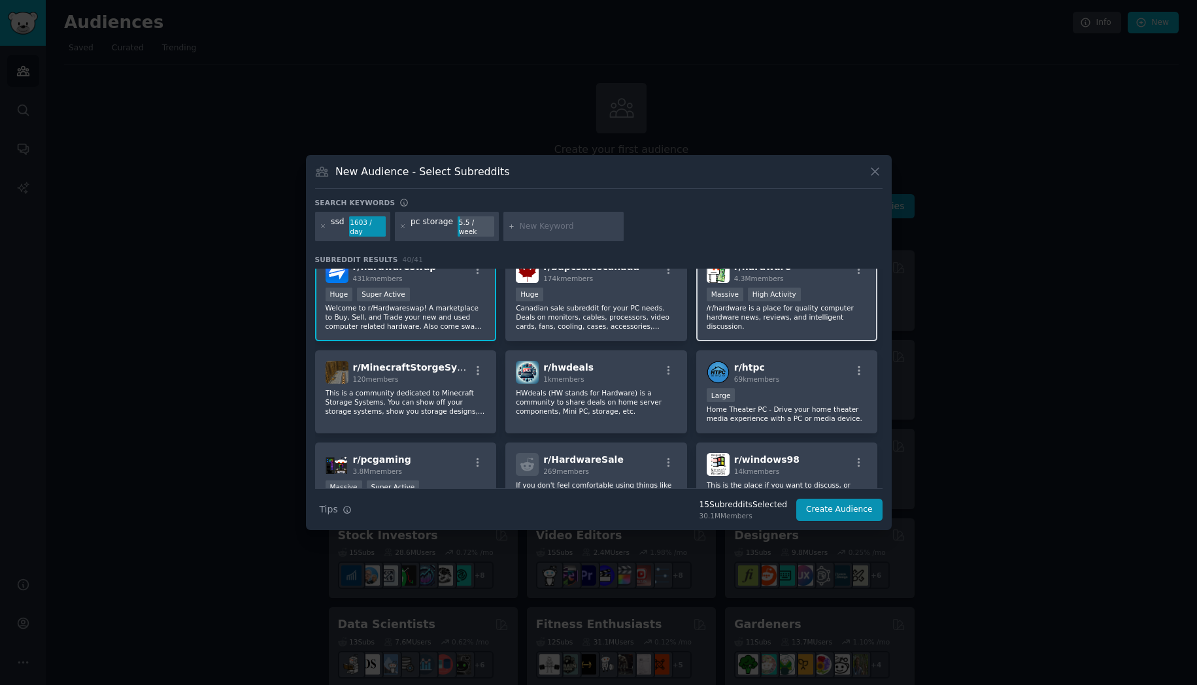
click at [793, 306] on p "/r/hardware is a place for quality computer hardware news, reviews, and intelli…" at bounding box center [787, 316] width 161 height 27
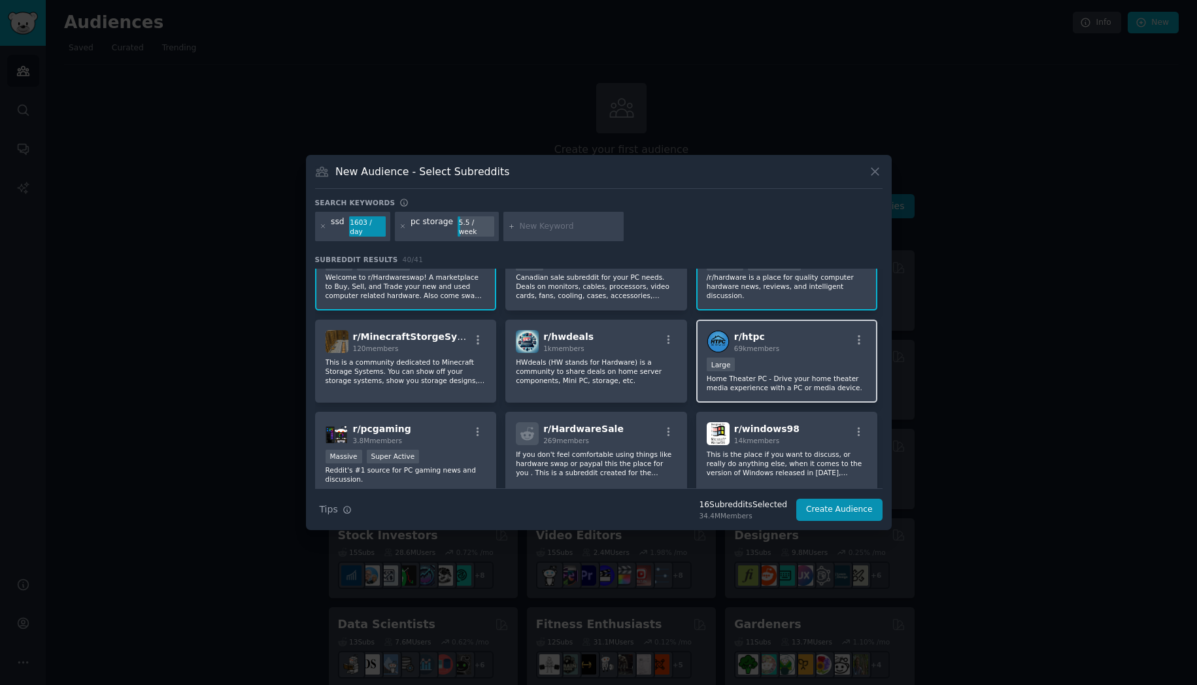
scroll to position [356, 0]
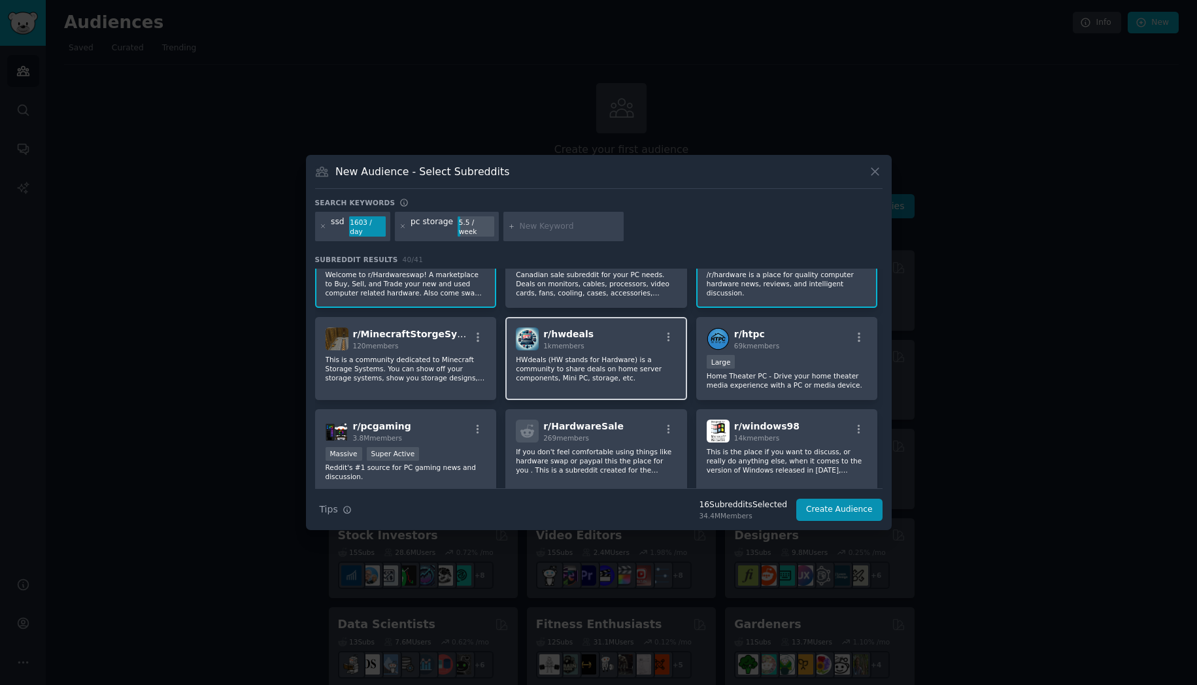
click at [638, 348] on div "r/ hwdeals 1k members HWdeals (HW stands for Hardware) is a community to share …" at bounding box center [596, 358] width 182 height 83
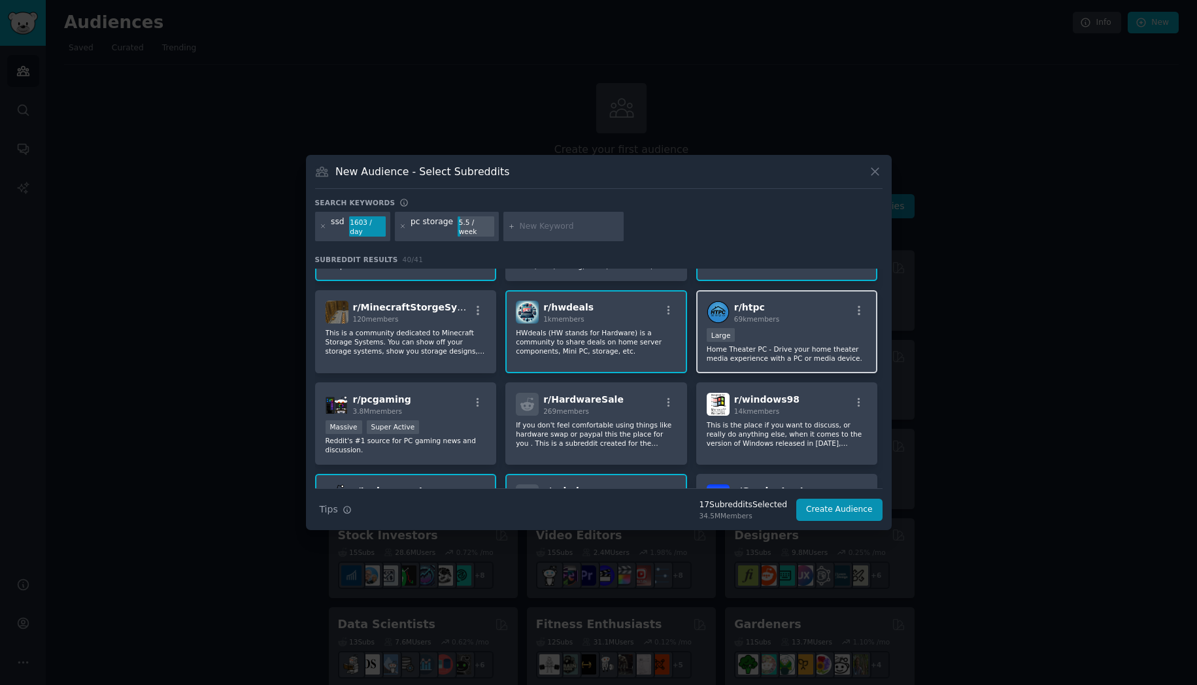
scroll to position [433, 0]
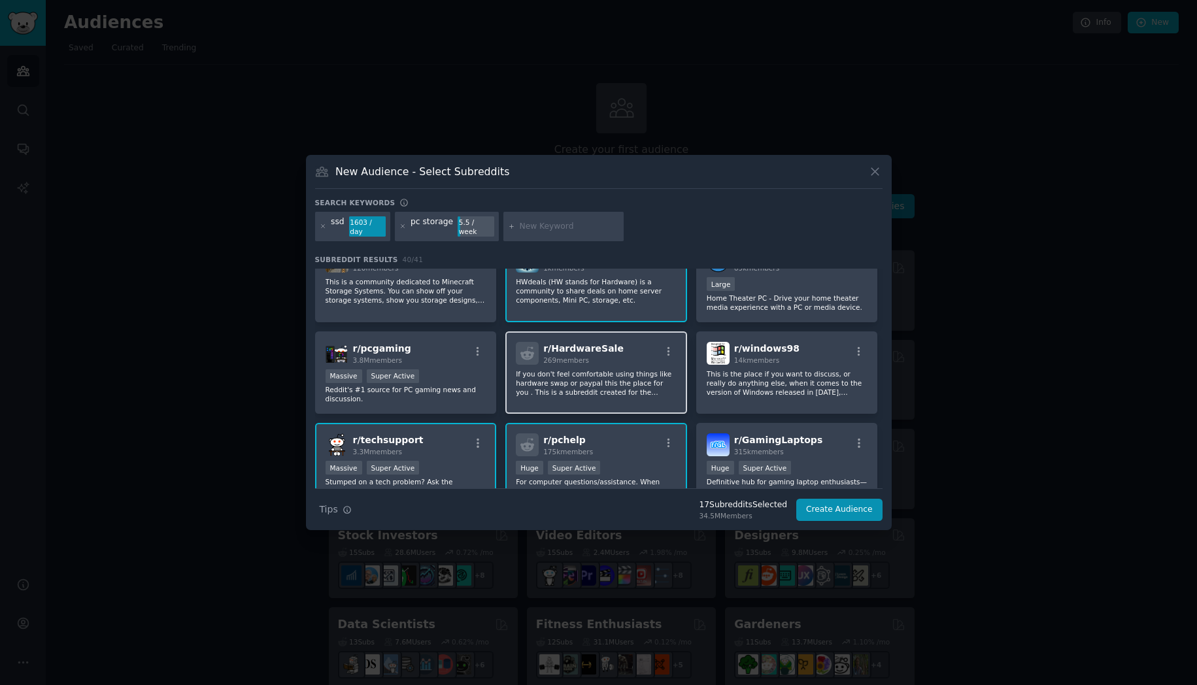
click at [624, 388] on p "If you don't feel comfortable using things like hardware swap or paypal this th…" at bounding box center [596, 382] width 161 height 27
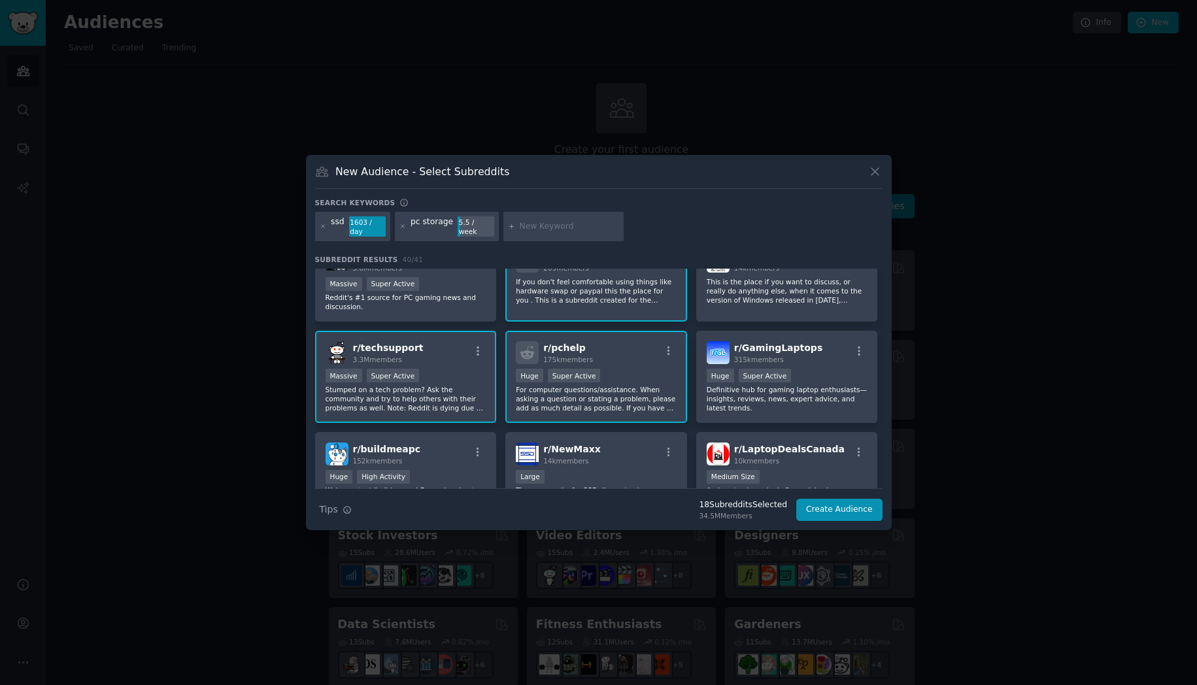
scroll to position [545, 0]
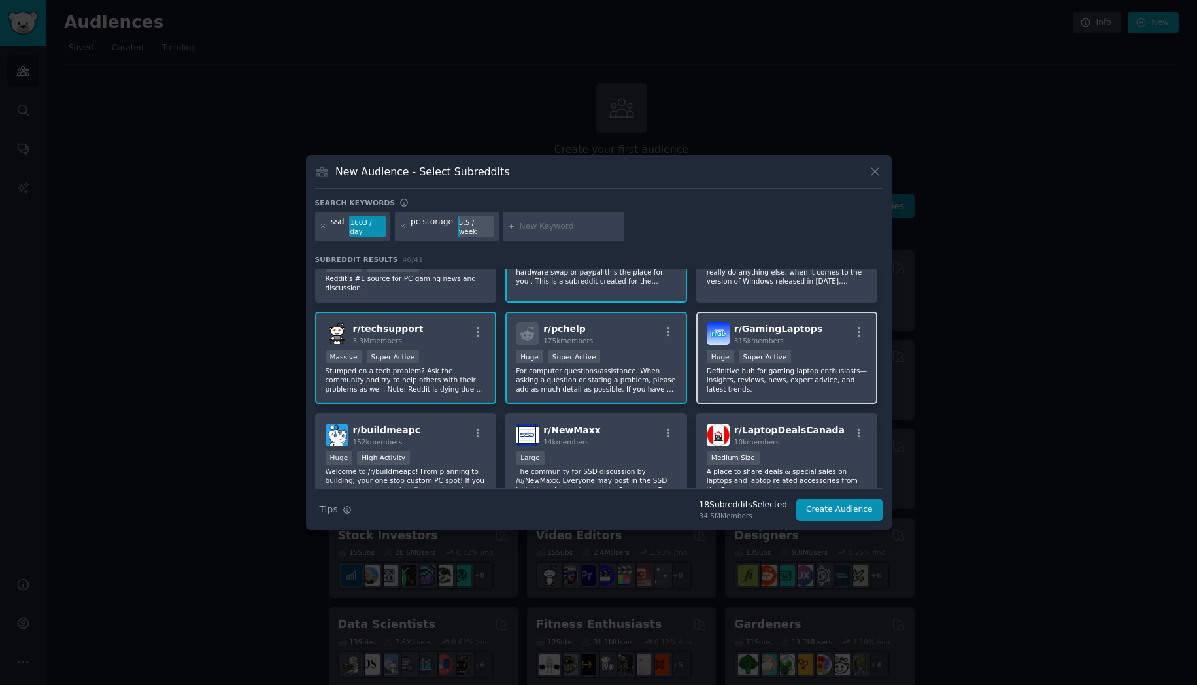
click at [801, 358] on div "Huge Super Active" at bounding box center [787, 358] width 161 height 16
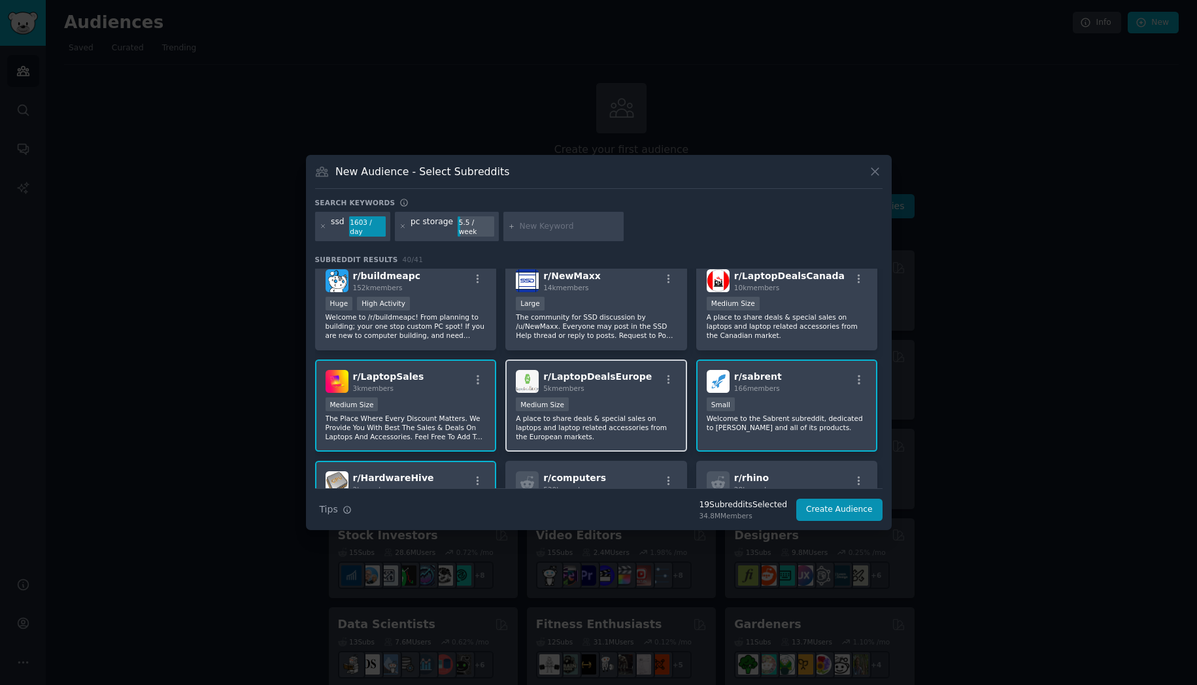
scroll to position [656, 0]
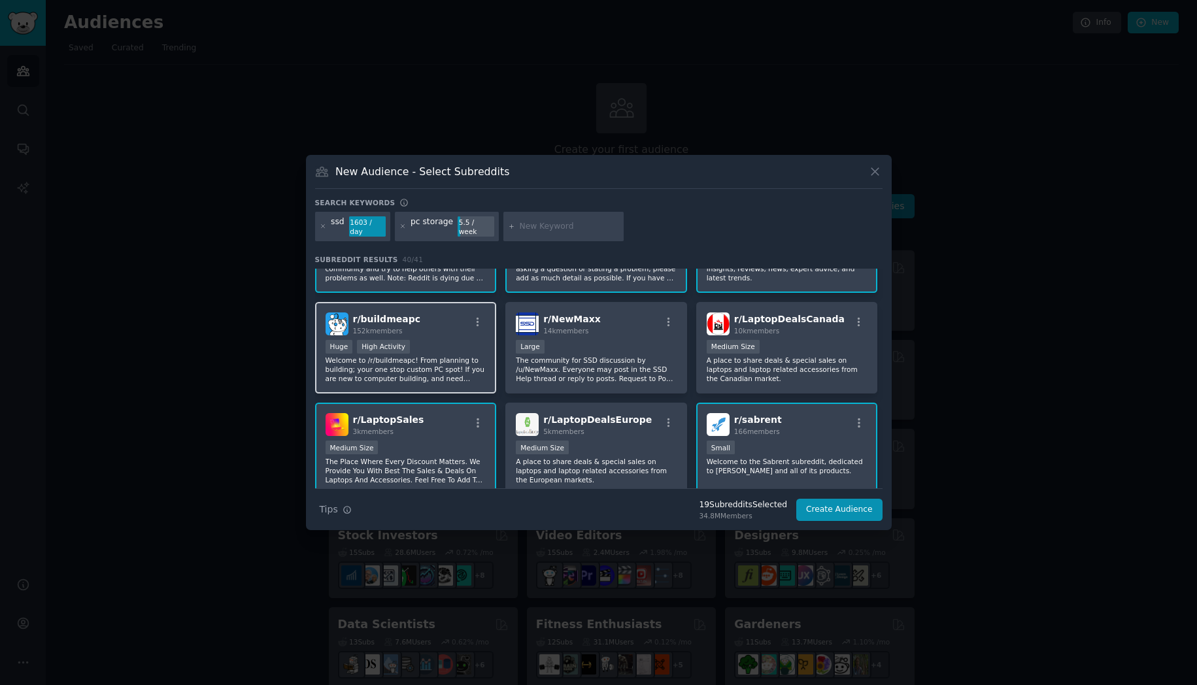
click at [440, 363] on p "Welcome to /r/buildmeapc! From planning to building; your one stop custom PC sp…" at bounding box center [406, 369] width 161 height 27
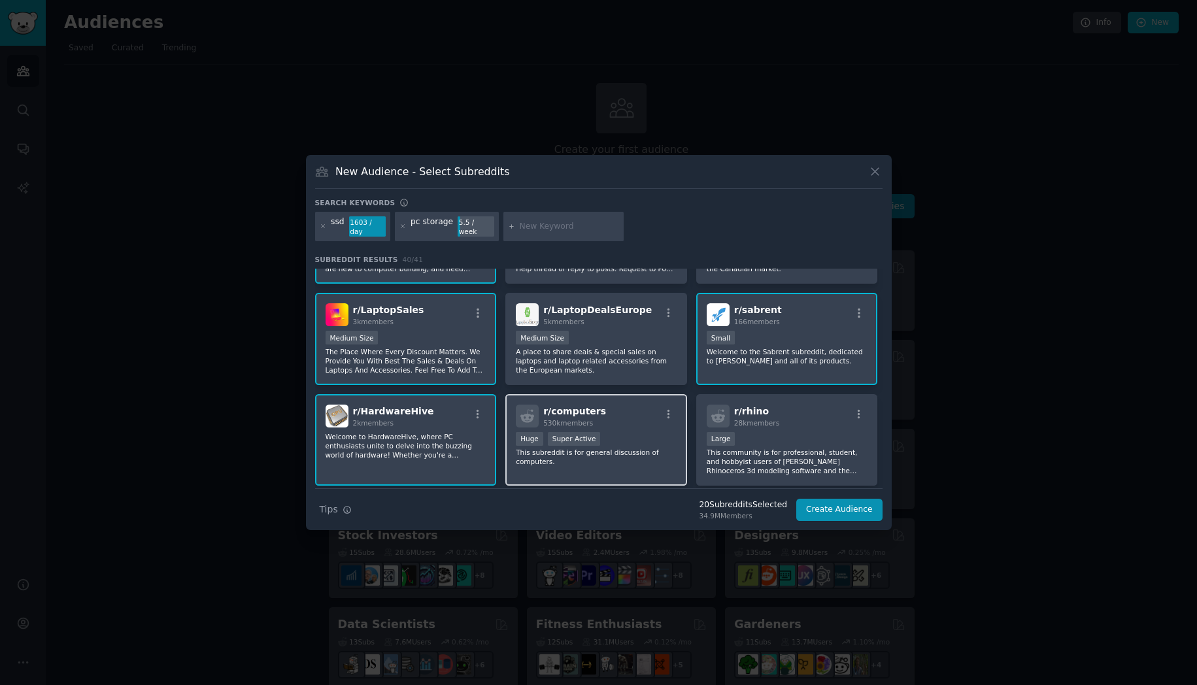
scroll to position [767, 0]
click at [568, 228] on input "text" at bounding box center [569, 227] width 99 height 12
type input "sandisk"
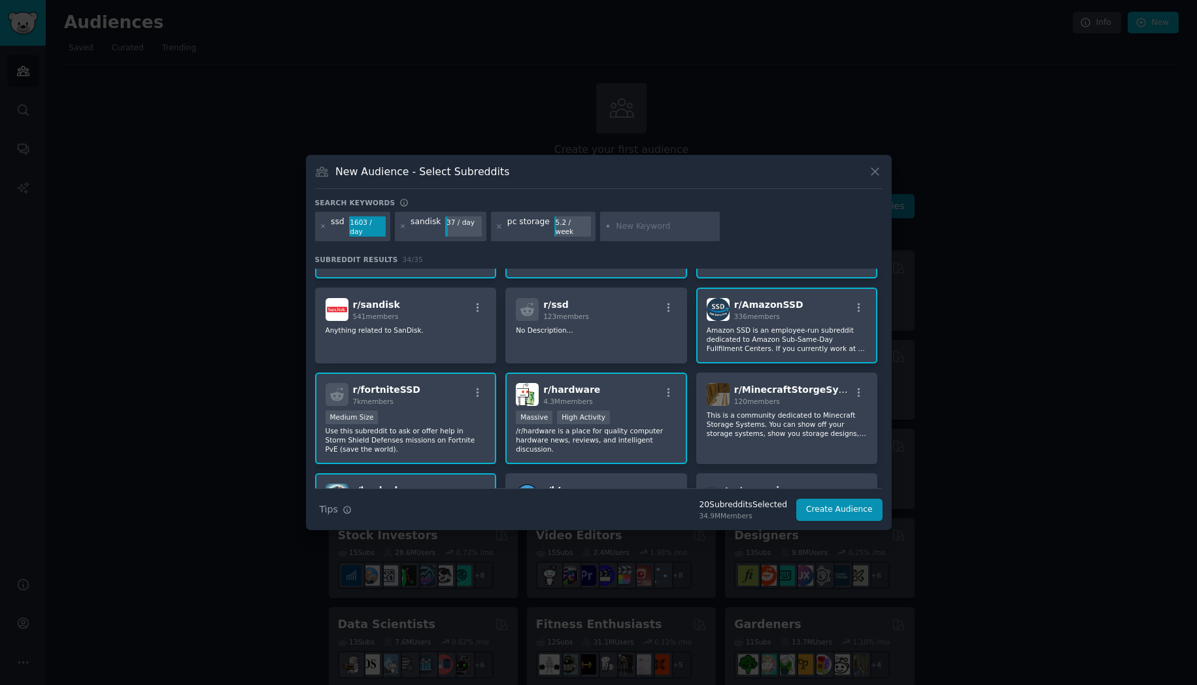
scroll to position [289, 0]
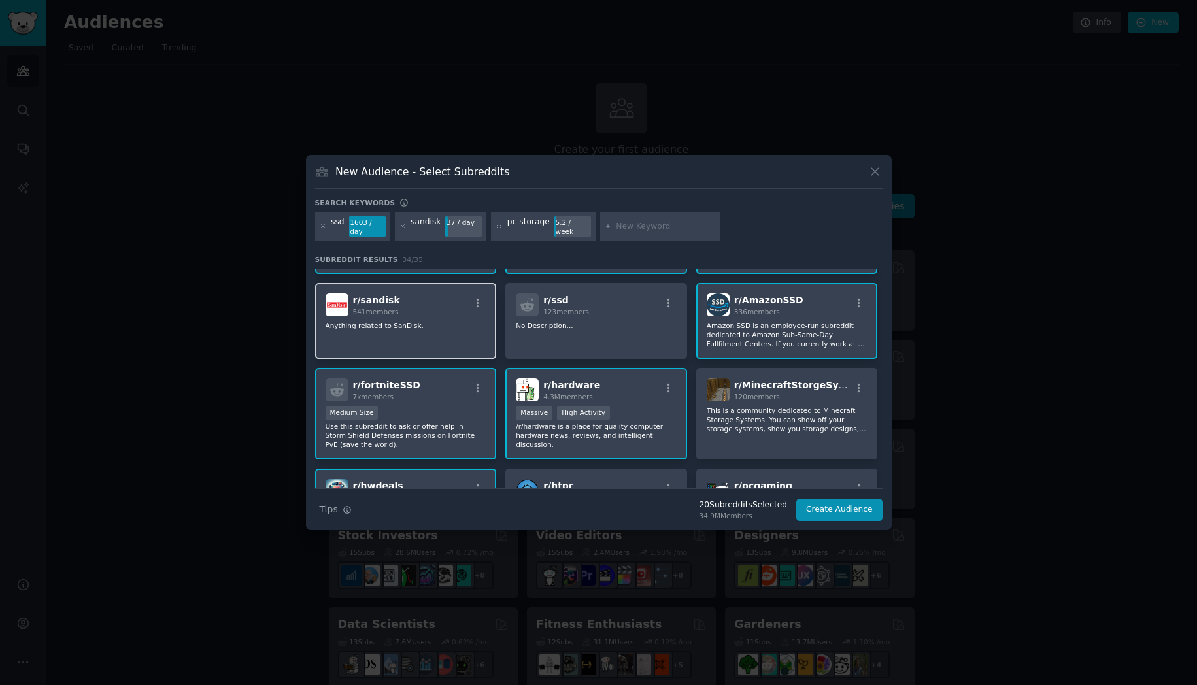
click at [469, 352] on div "r/ sandisk 541 members Anything related to SanDisk." at bounding box center [406, 321] width 182 height 76
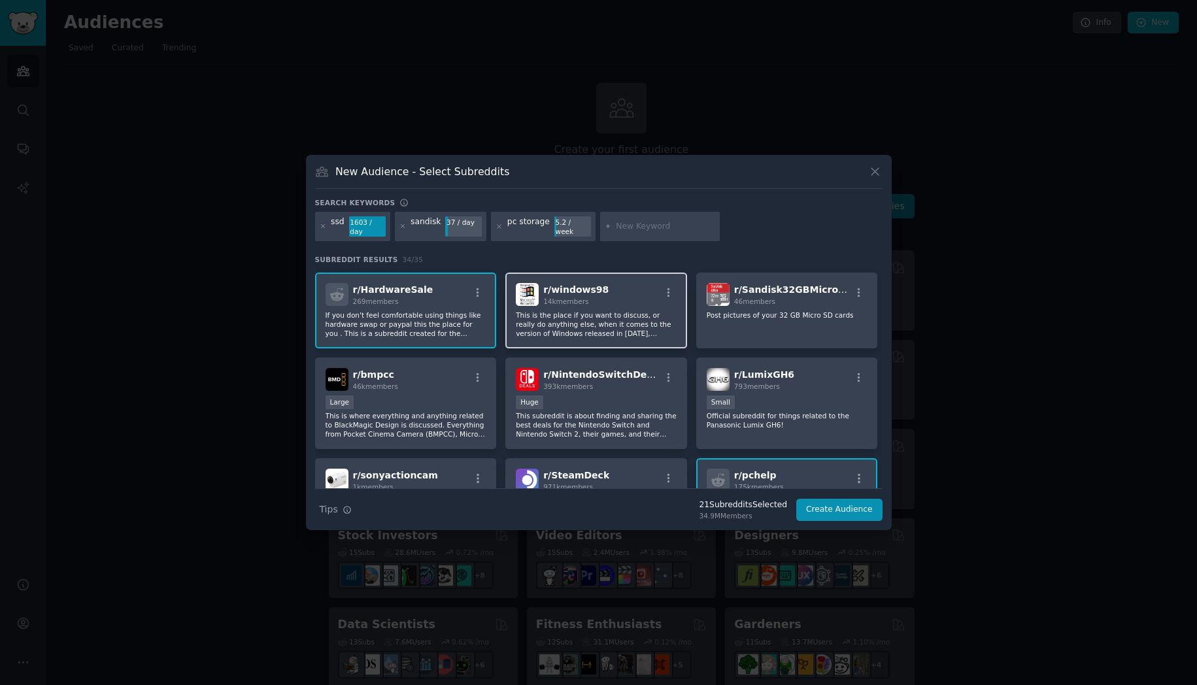
scroll to position [578, 0]
click at [823, 305] on div "r/ Sandisk32GBMicroSD 46 members Post pictures of your 32 GB Micro SD cards" at bounding box center [787, 310] width 182 height 76
click at [823, 310] on p "Post pictures of your 32 GB Micro SD cards" at bounding box center [787, 314] width 161 height 9
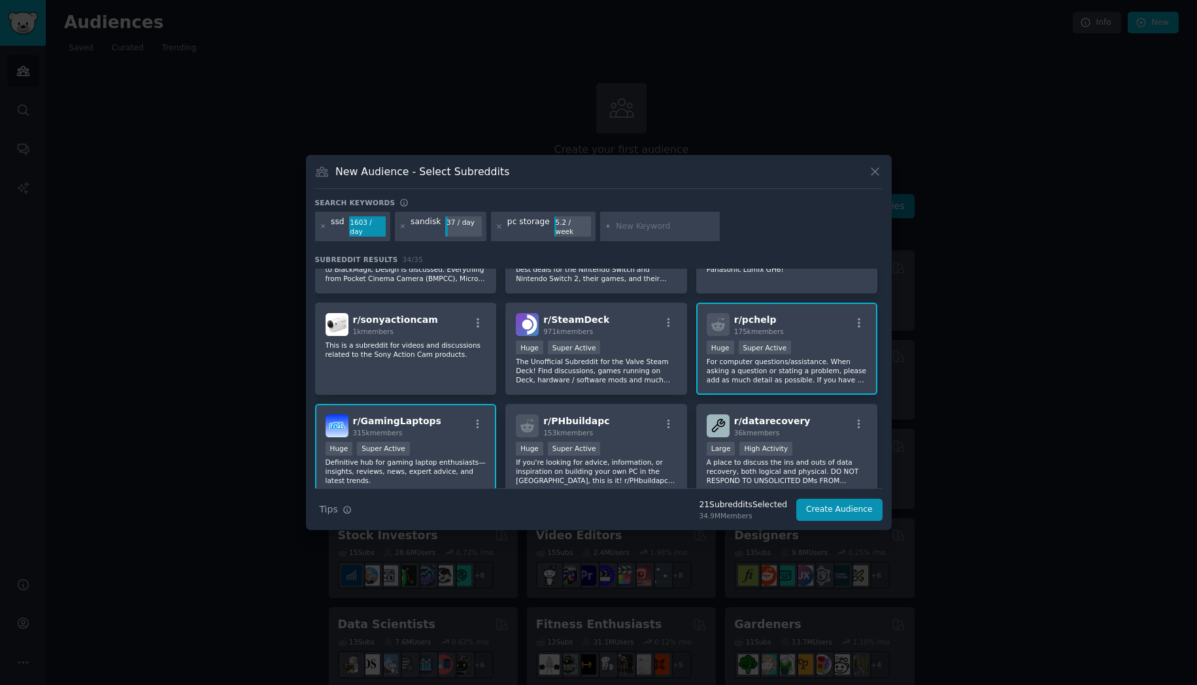
scroll to position [733, 0]
click at [666, 366] on p "The Unofficial Subreddit for the Valve Steam Deck! Find discussions, games runn…" at bounding box center [596, 369] width 161 height 27
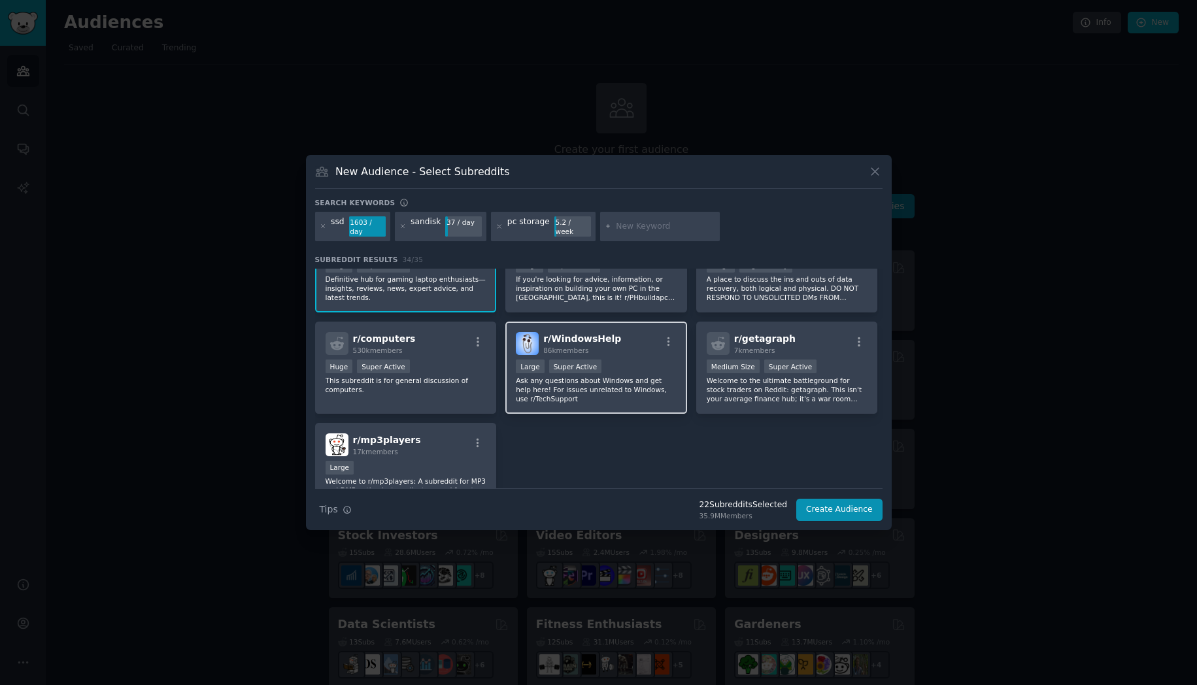
scroll to position [922, 0]
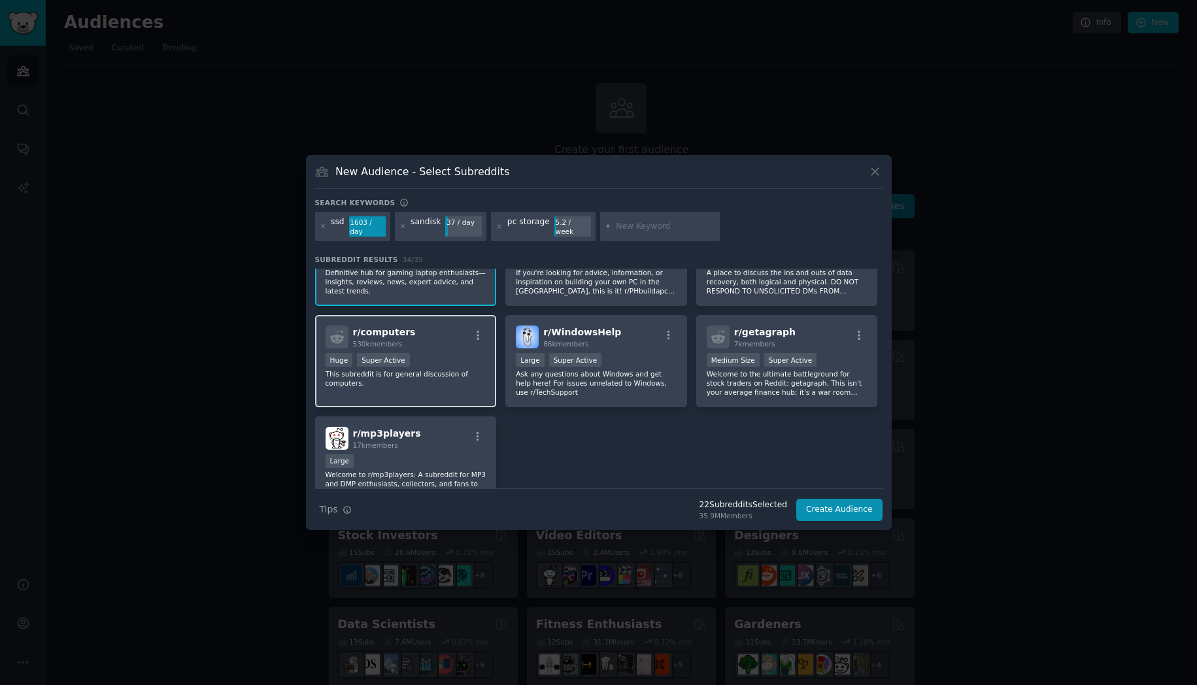
click at [426, 353] on div "Huge Super Active" at bounding box center [406, 361] width 161 height 16
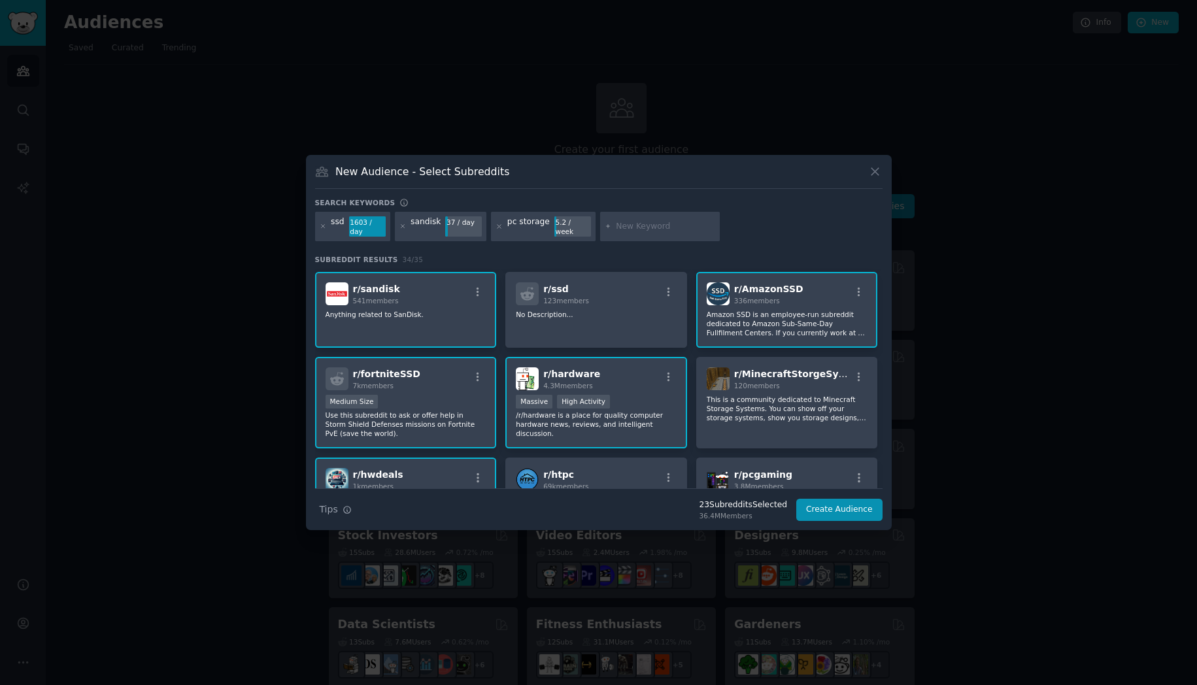
scroll to position [0, 0]
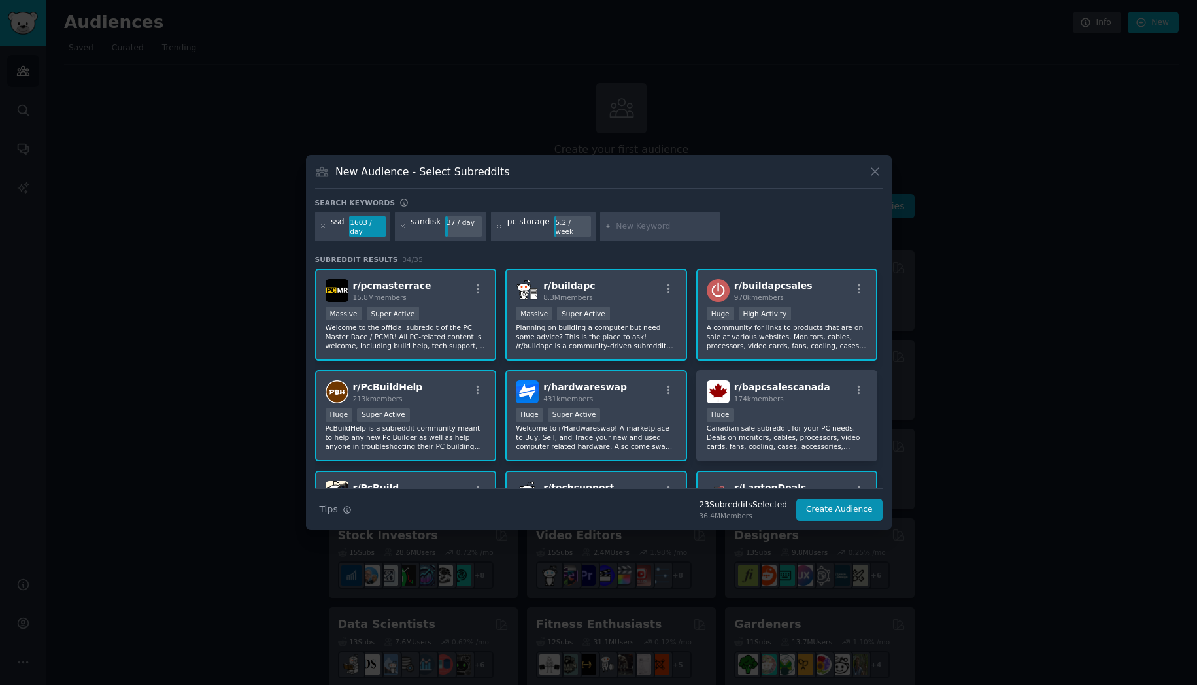
click at [643, 231] on input "text" at bounding box center [665, 227] width 99 height 12
type input "AI storage"
type input "data center storage"
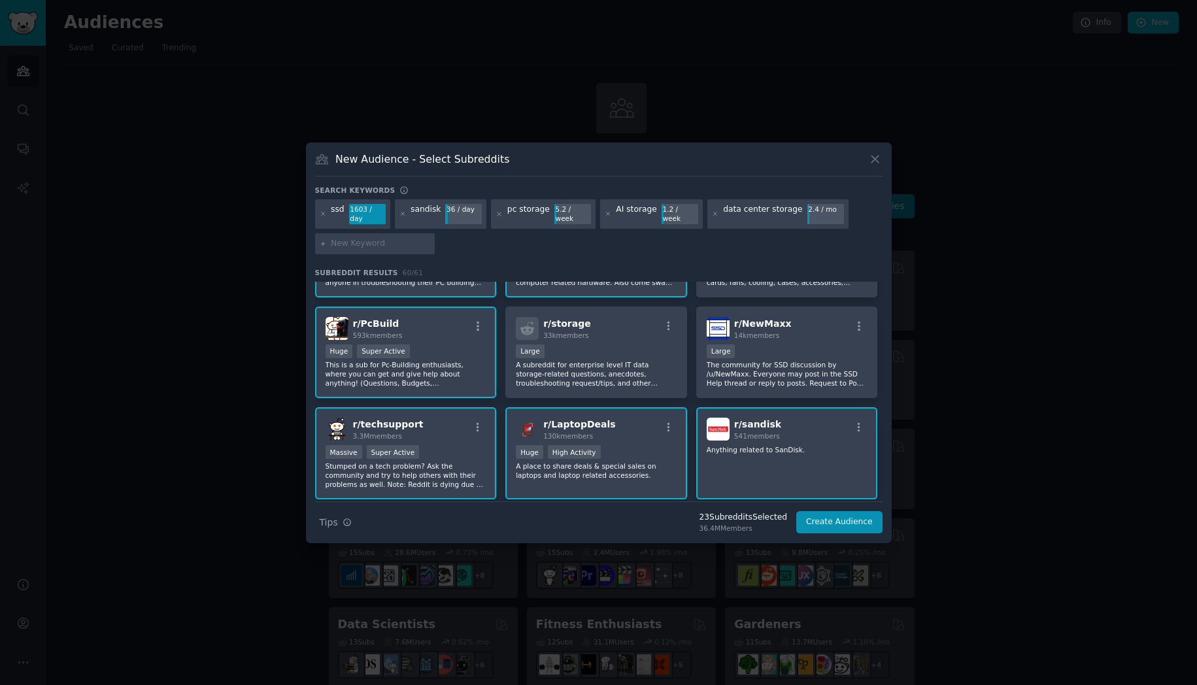
scroll to position [178, 0]
click at [620, 360] on p "A subreddit for enterprise level IT data storage-related questions, anecdotes, …" at bounding box center [596, 373] width 161 height 27
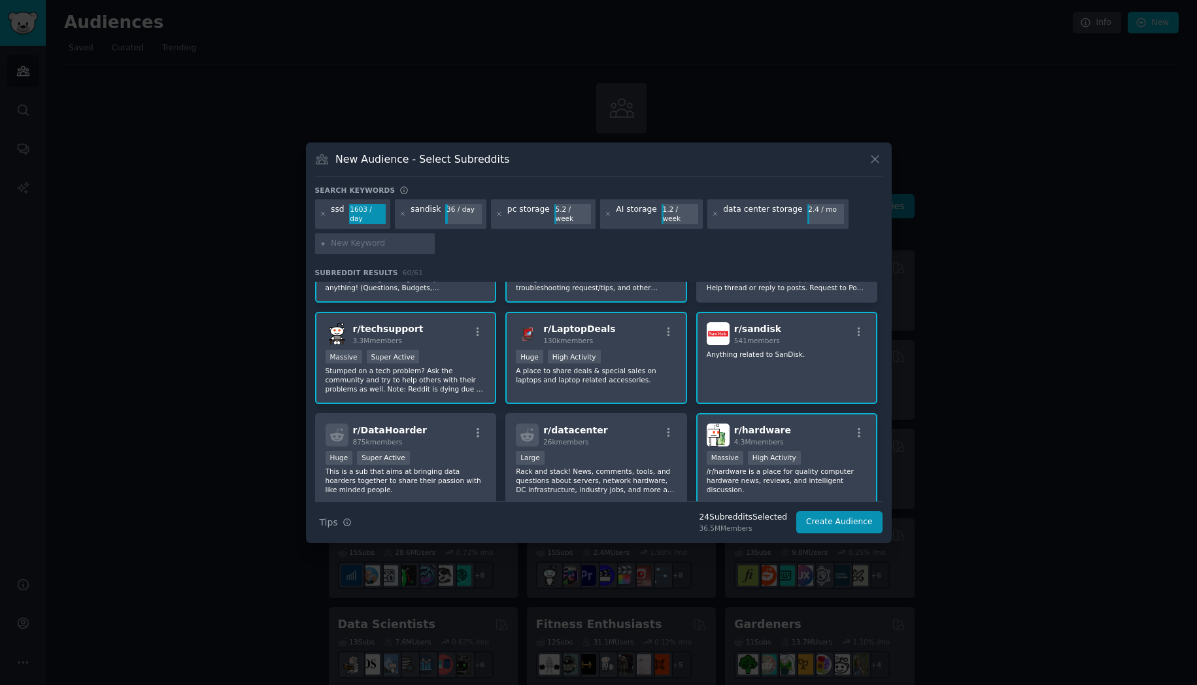
scroll to position [345, 0]
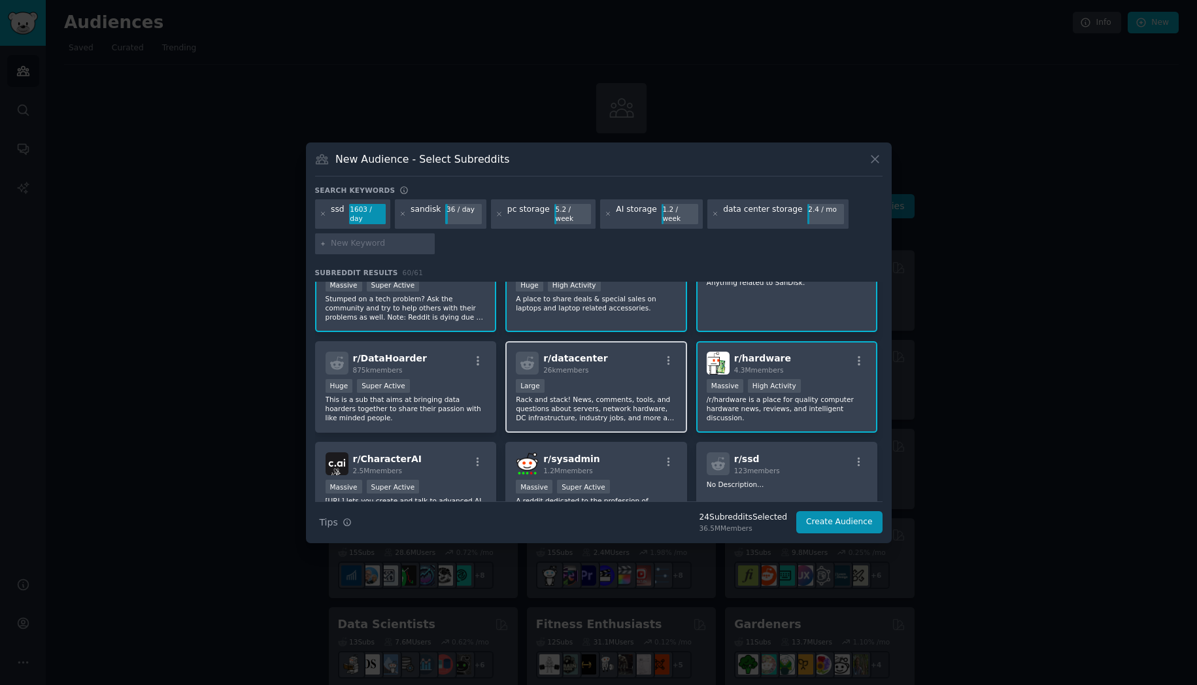
click at [649, 381] on div "Large" at bounding box center [596, 387] width 161 height 16
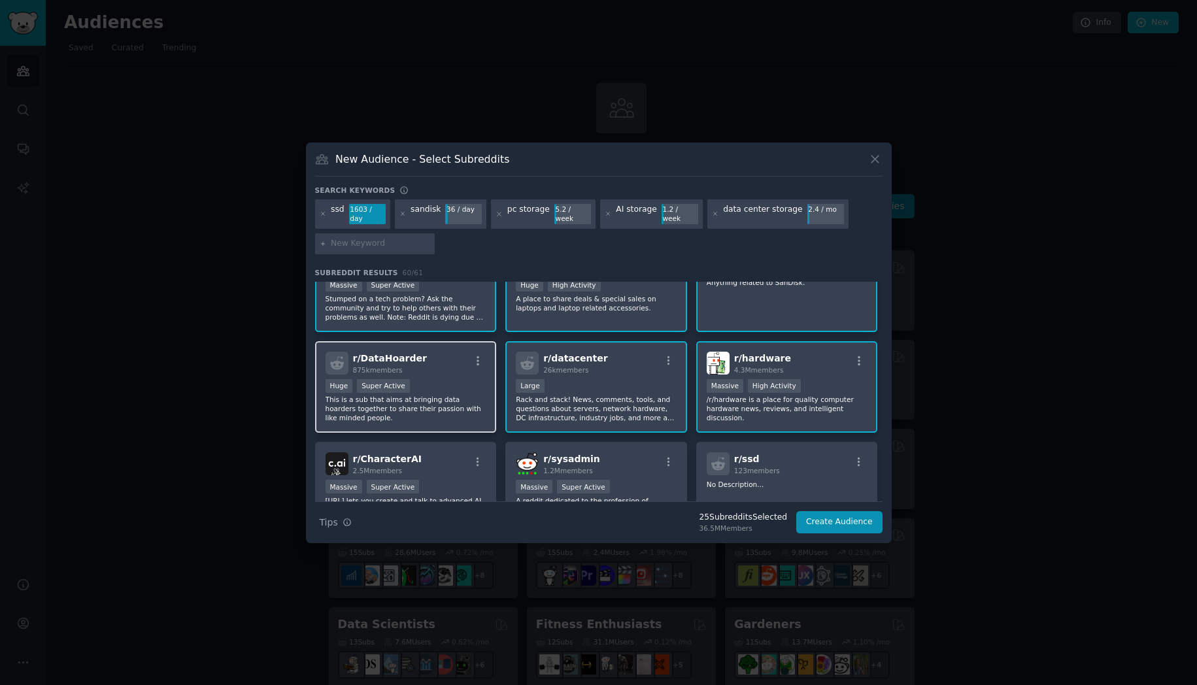
click at [427, 358] on div "r/ DataHoarder 875k members" at bounding box center [406, 363] width 161 height 23
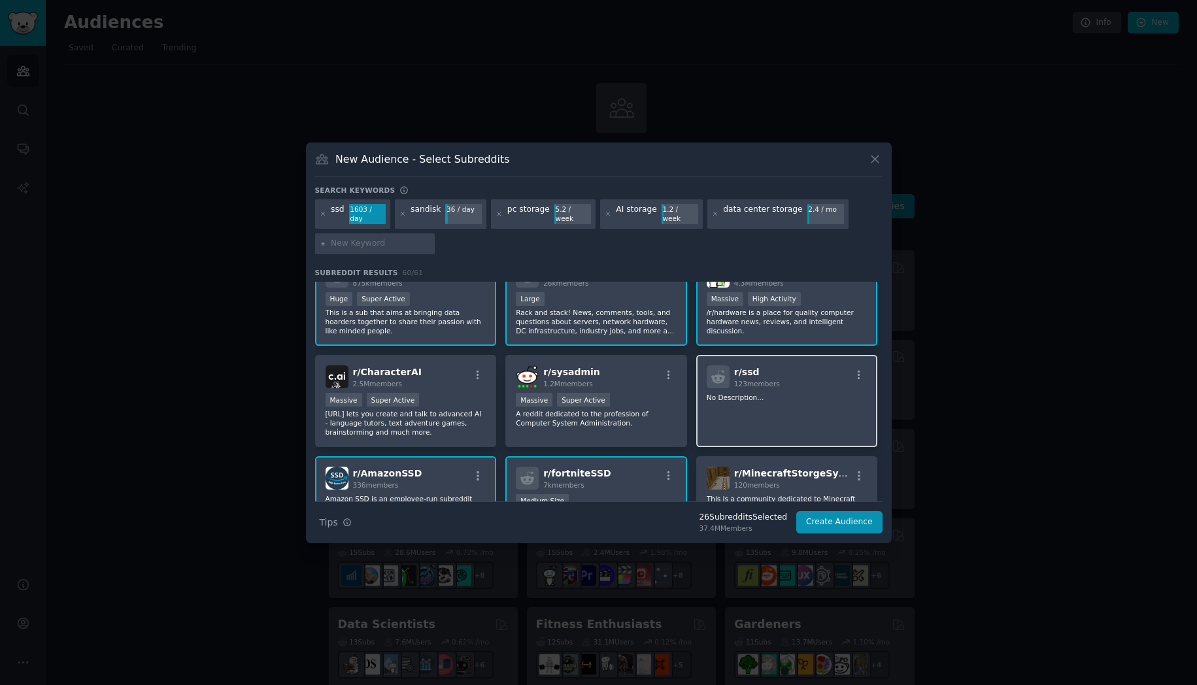
scroll to position [456, 0]
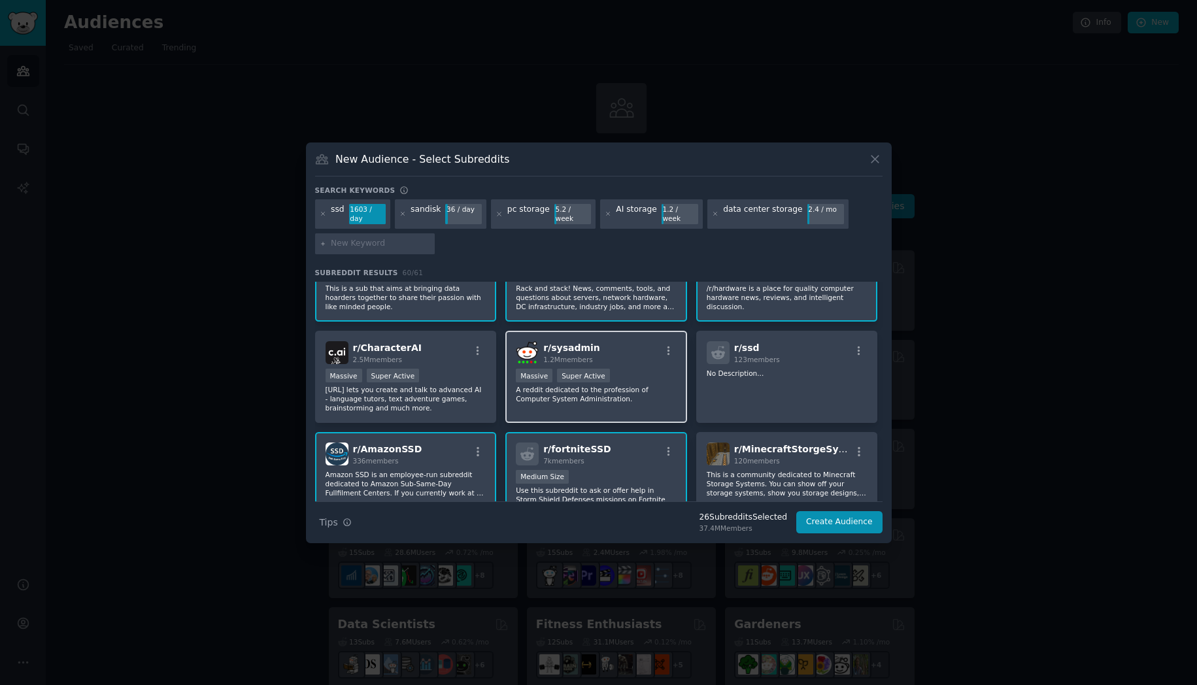
click at [659, 363] on div "r/ sysadmin 1.2M members Massive Super Active A reddit dedicated to the profess…" at bounding box center [596, 377] width 182 height 92
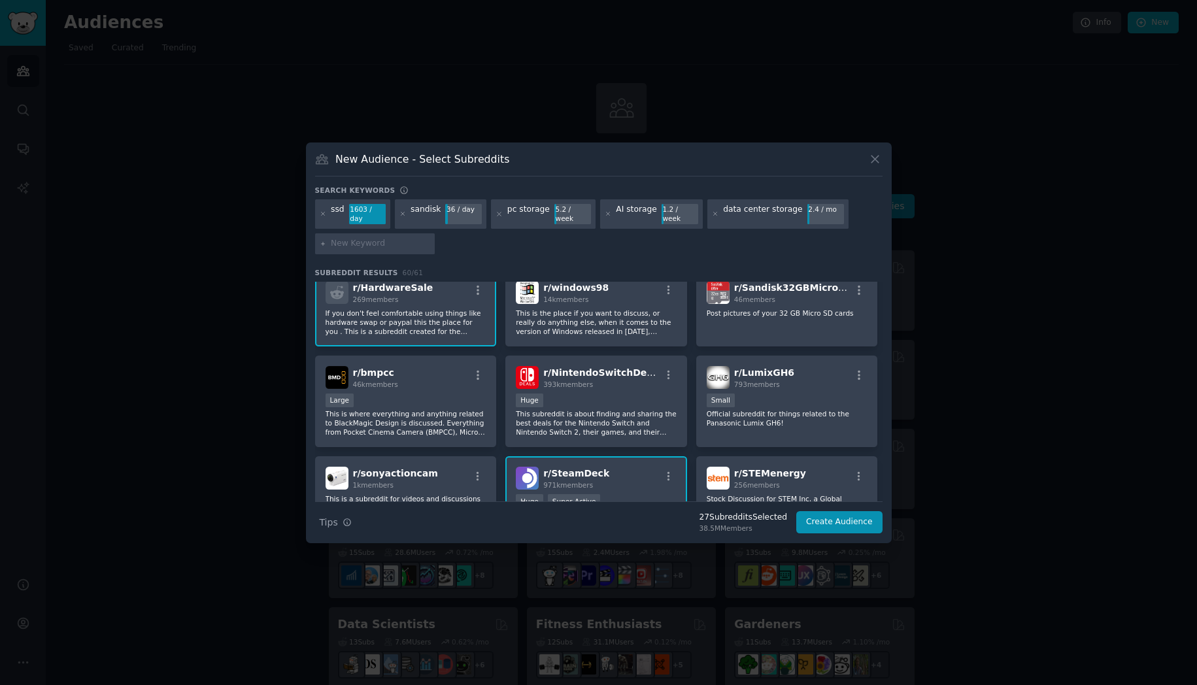
scroll to position [811, 0]
click at [647, 402] on div "Huge" at bounding box center [596, 400] width 161 height 16
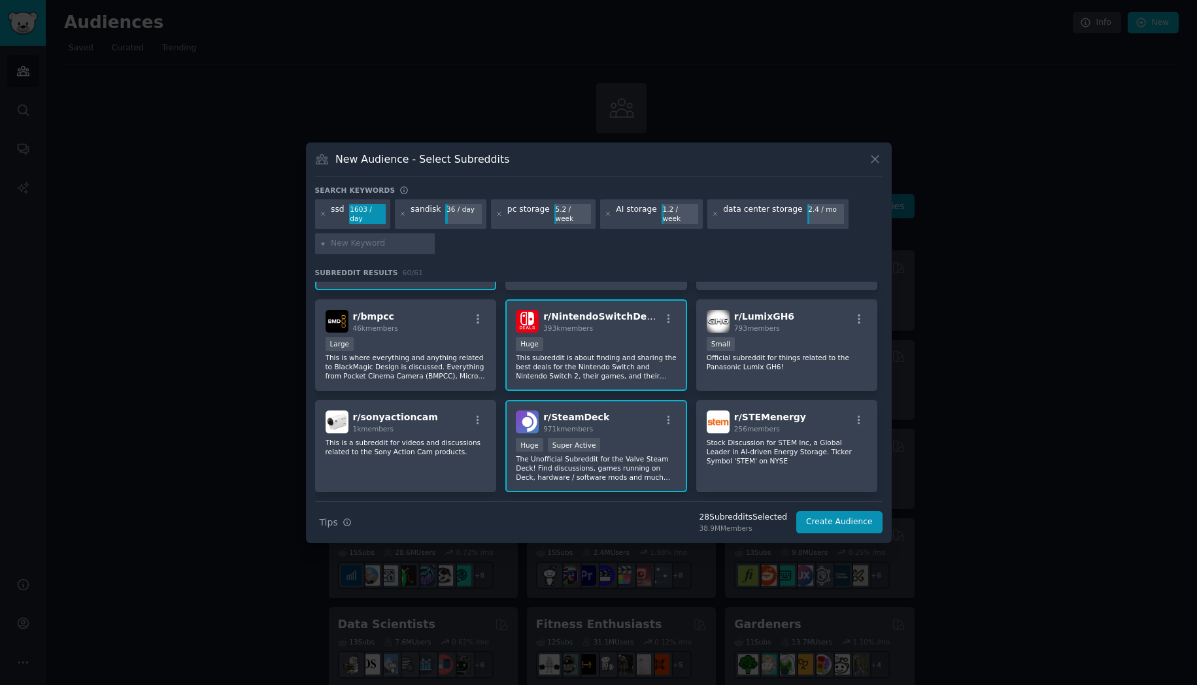
scroll to position [867, 0]
click at [822, 520] on button "Create Audience" at bounding box center [839, 522] width 86 height 22
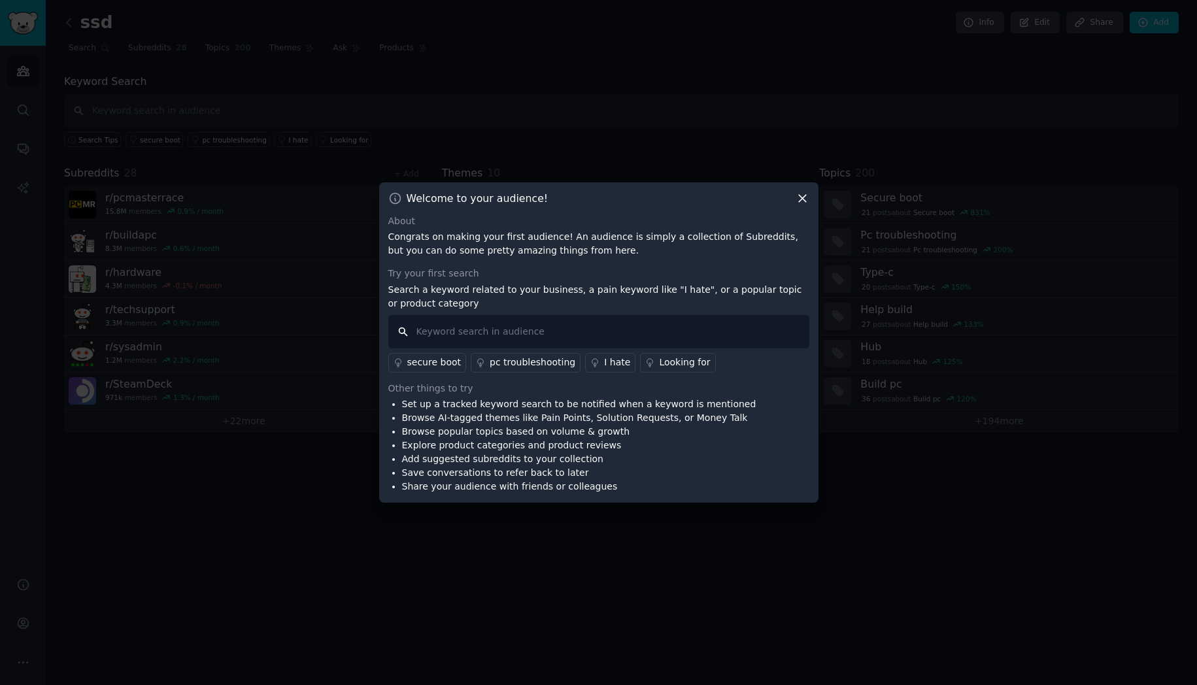
click at [427, 339] on input "text" at bounding box center [598, 331] width 421 height 33
type input "Sandisk"
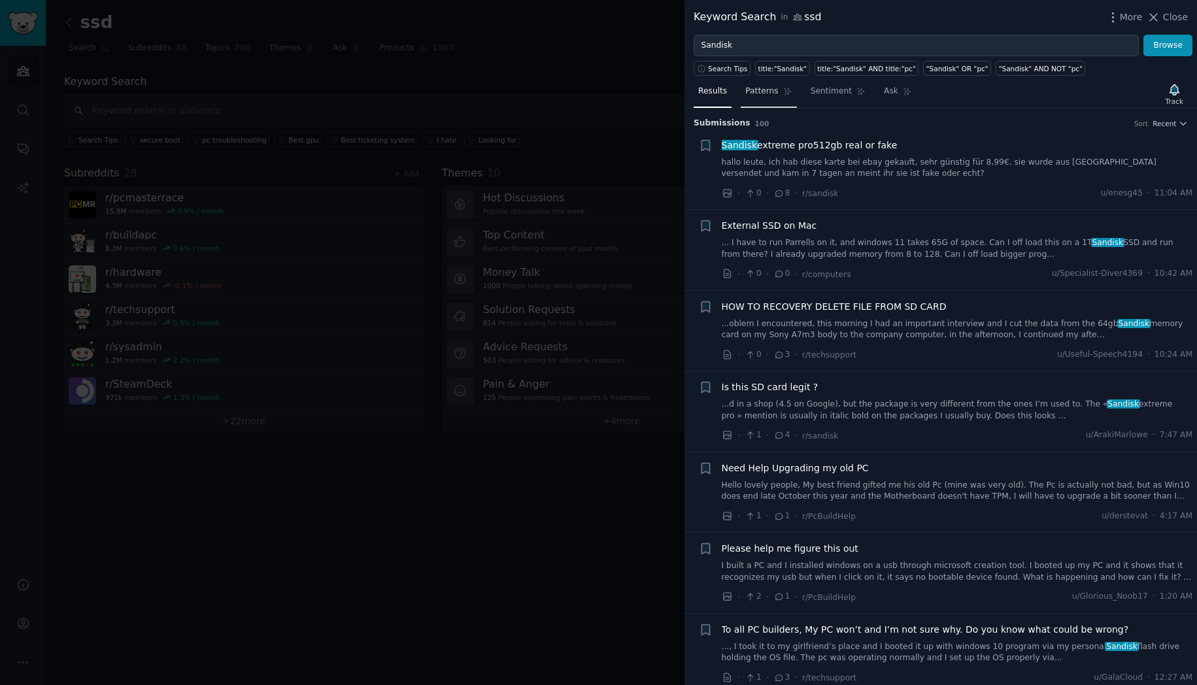
click at [762, 90] on span "Patterns" at bounding box center [761, 92] width 33 height 12
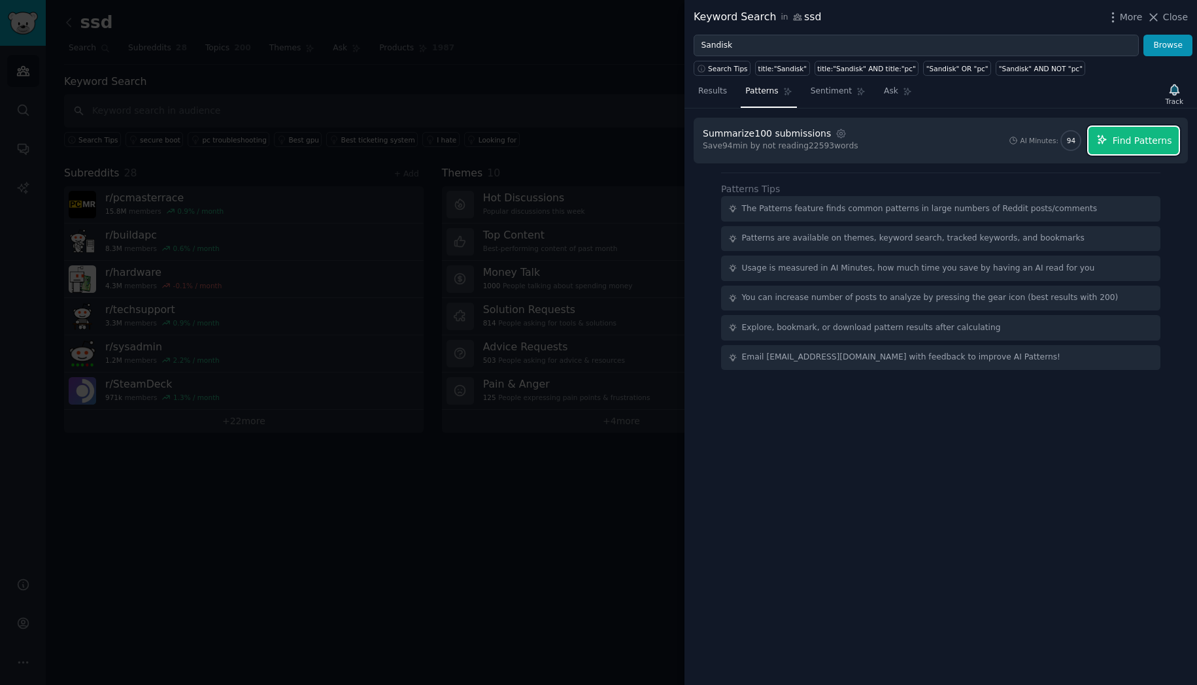
click at [1126, 134] on span "Find Patterns" at bounding box center [1142, 141] width 59 height 14
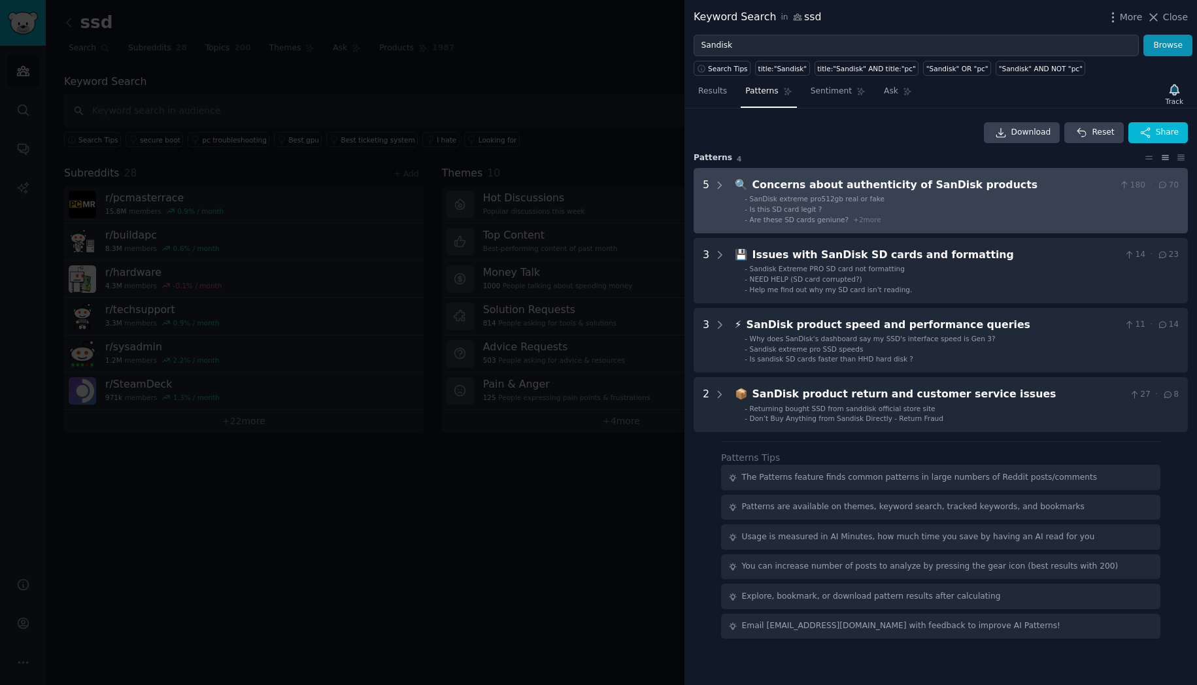
click at [937, 198] on li "- SanDisk extreme pro512gb real or fake" at bounding box center [962, 198] width 434 height 9
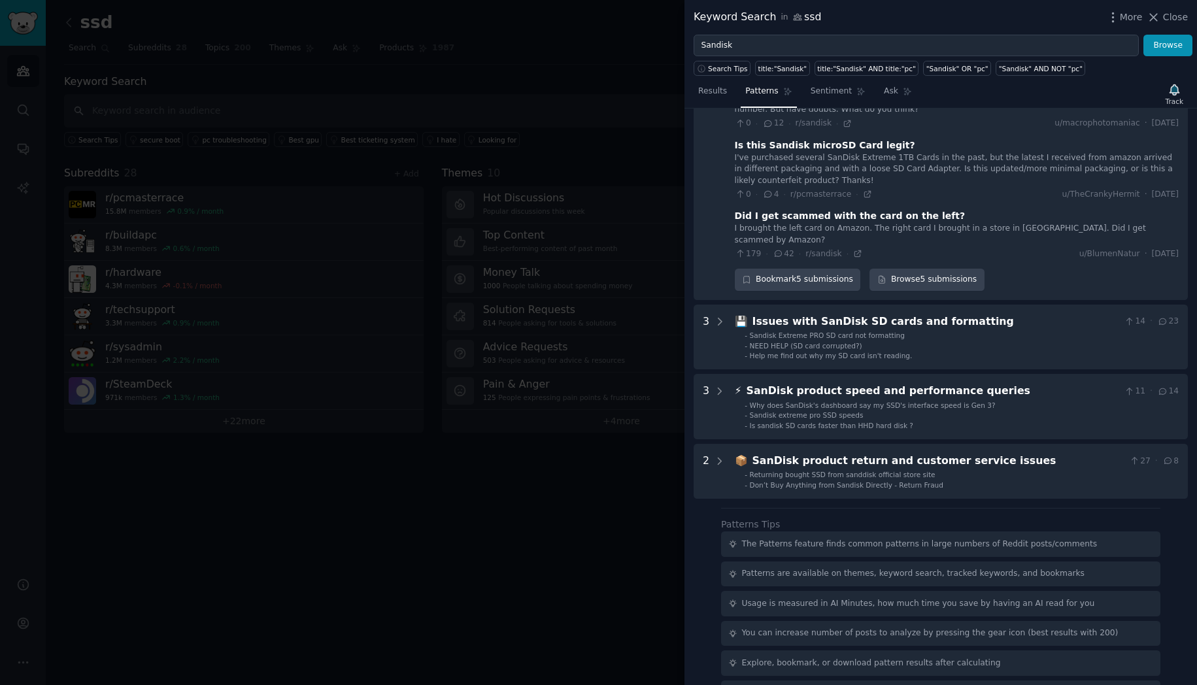
scroll to position [289, 0]
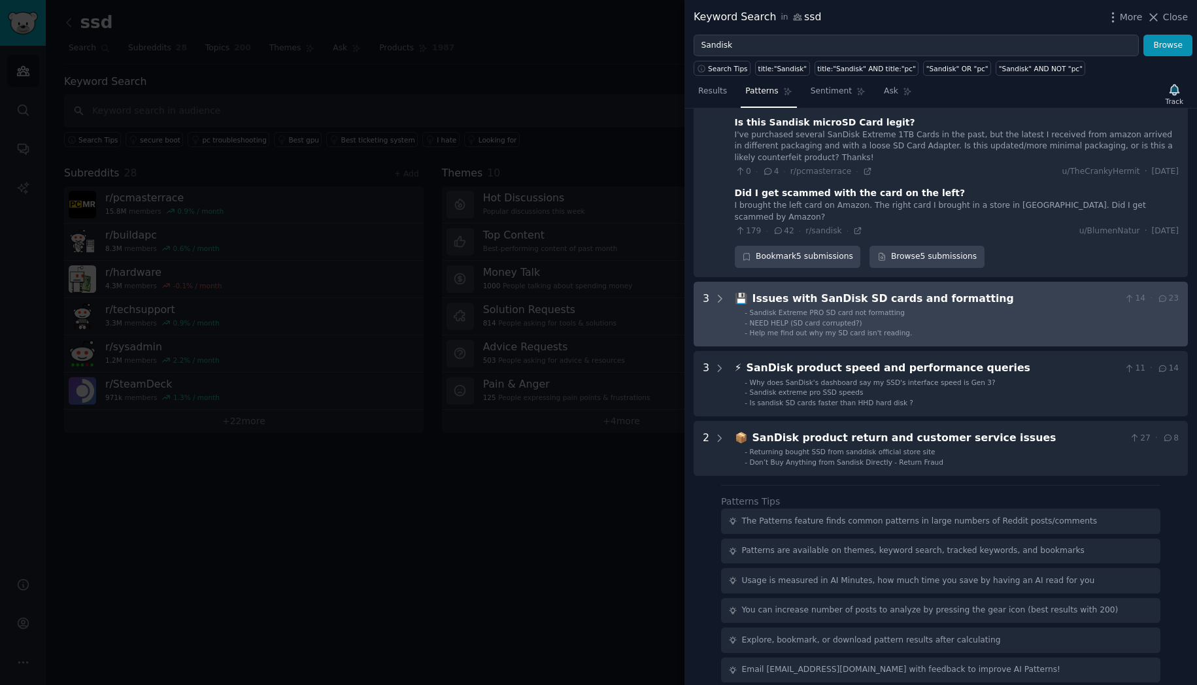
click at [1032, 294] on div "Issues with SanDisk SD cards and formatting" at bounding box center [935, 299] width 367 height 16
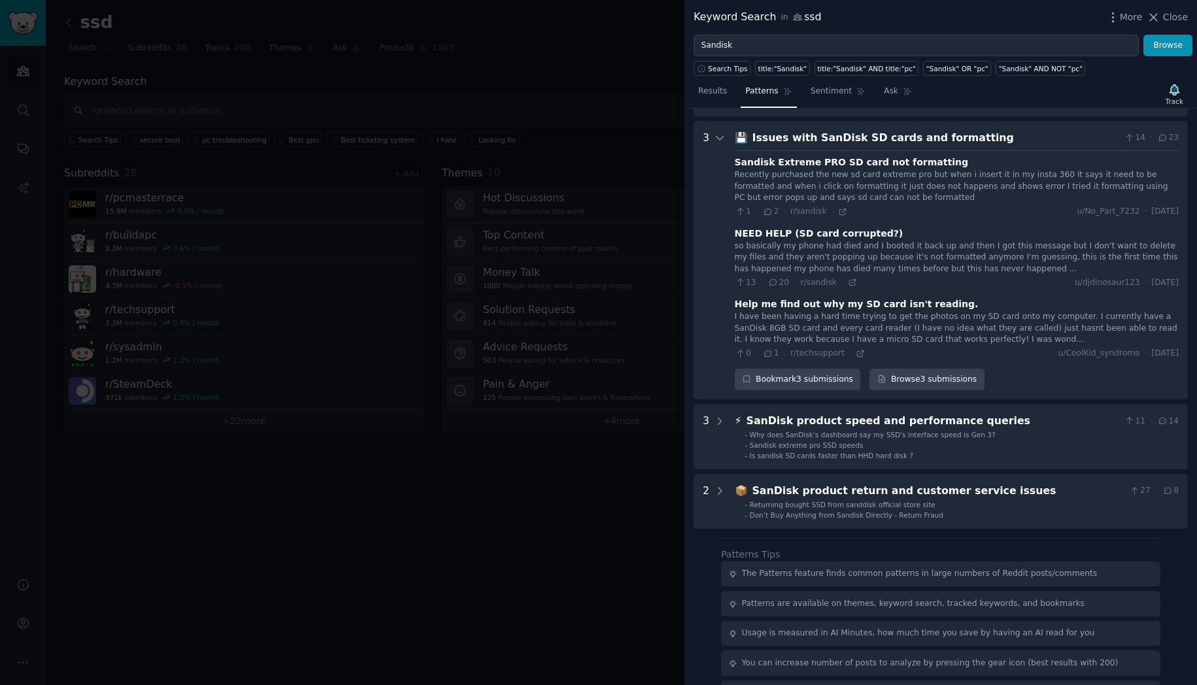
scroll to position [450, 0]
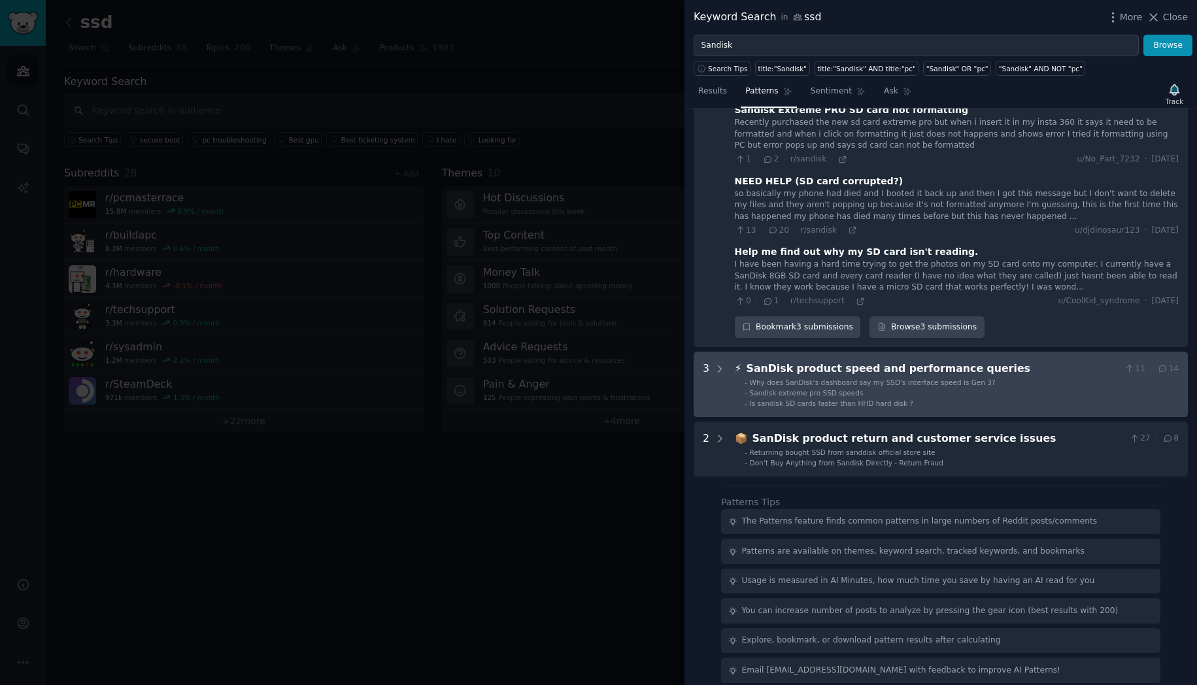
click at [1017, 399] on li "- Is sandisk SD cards faster than HHD hard disk ?" at bounding box center [962, 403] width 434 height 9
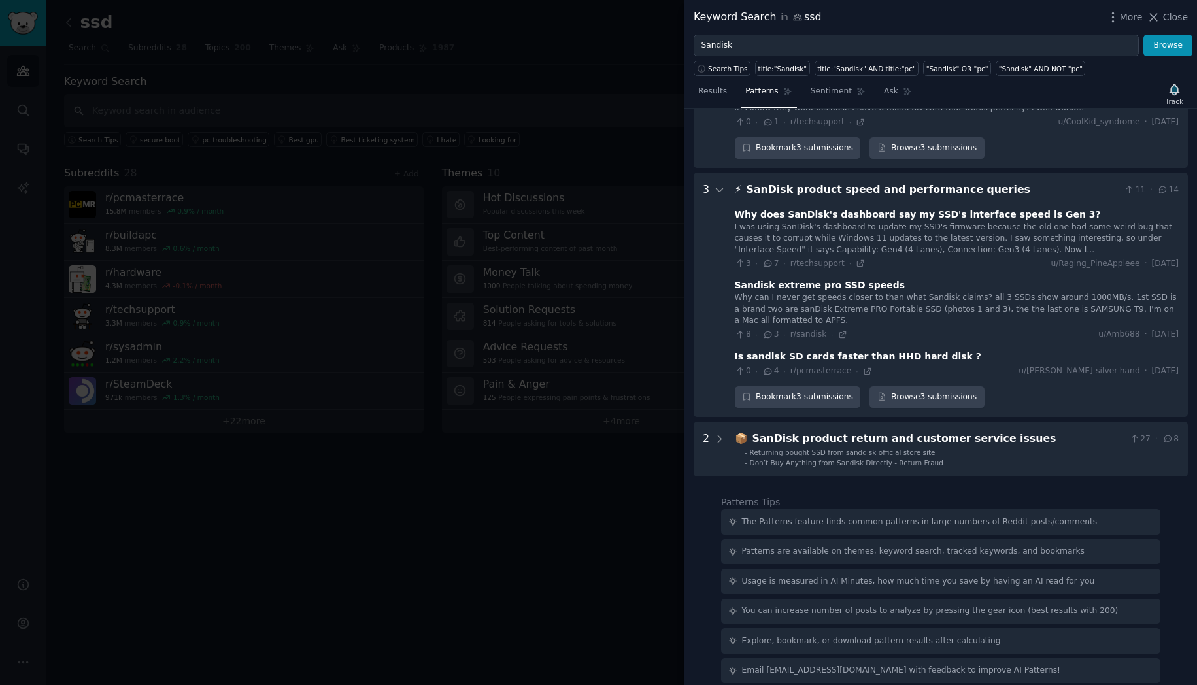
scroll to position [682, 0]
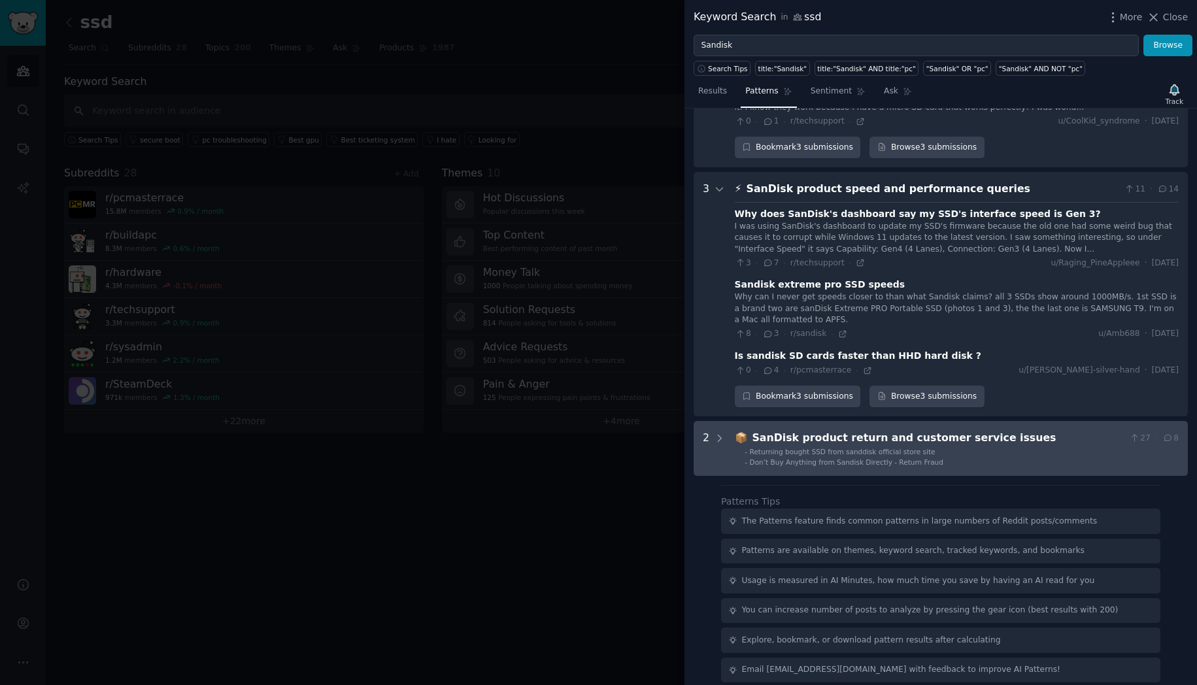
click at [1034, 447] on li "- Returning bought SSD from sanddisk official store site" at bounding box center [962, 451] width 434 height 9
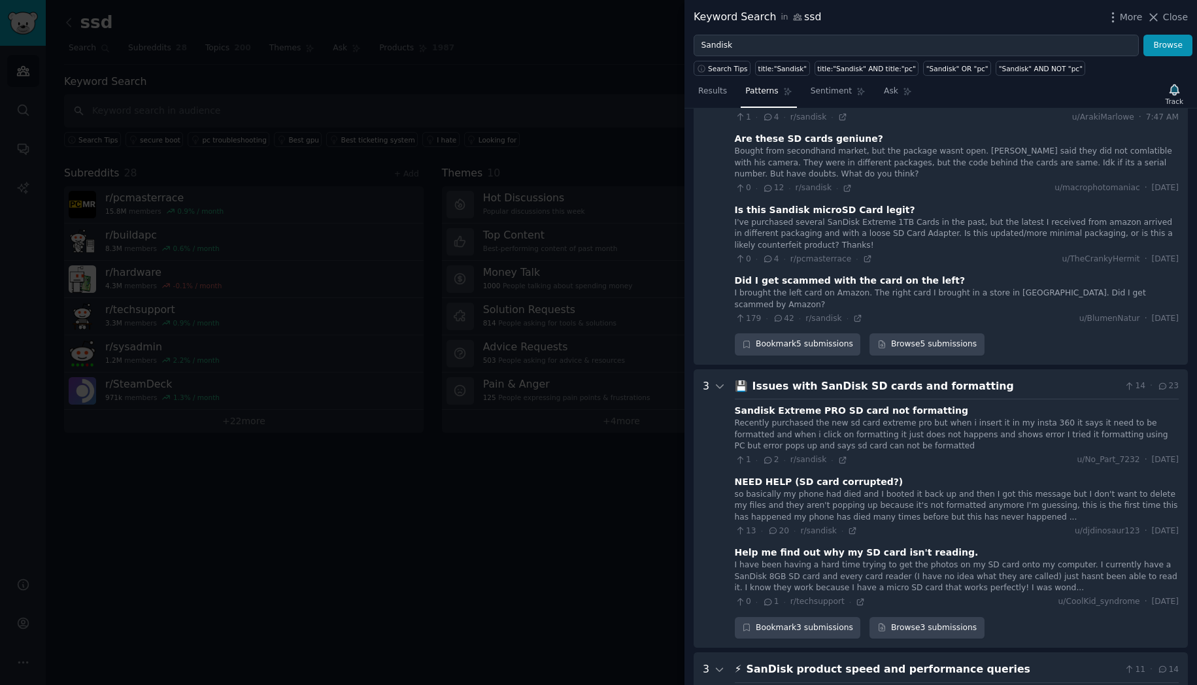
scroll to position [0, 0]
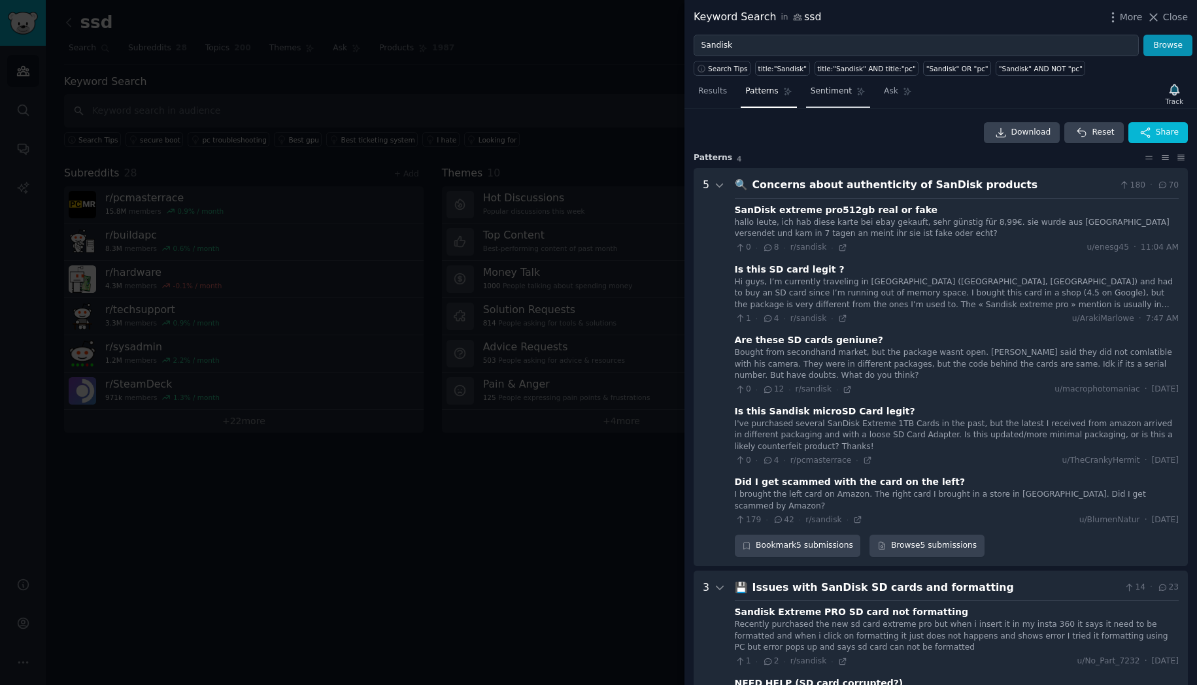
click at [834, 90] on span "Sentiment" at bounding box center [831, 92] width 41 height 12
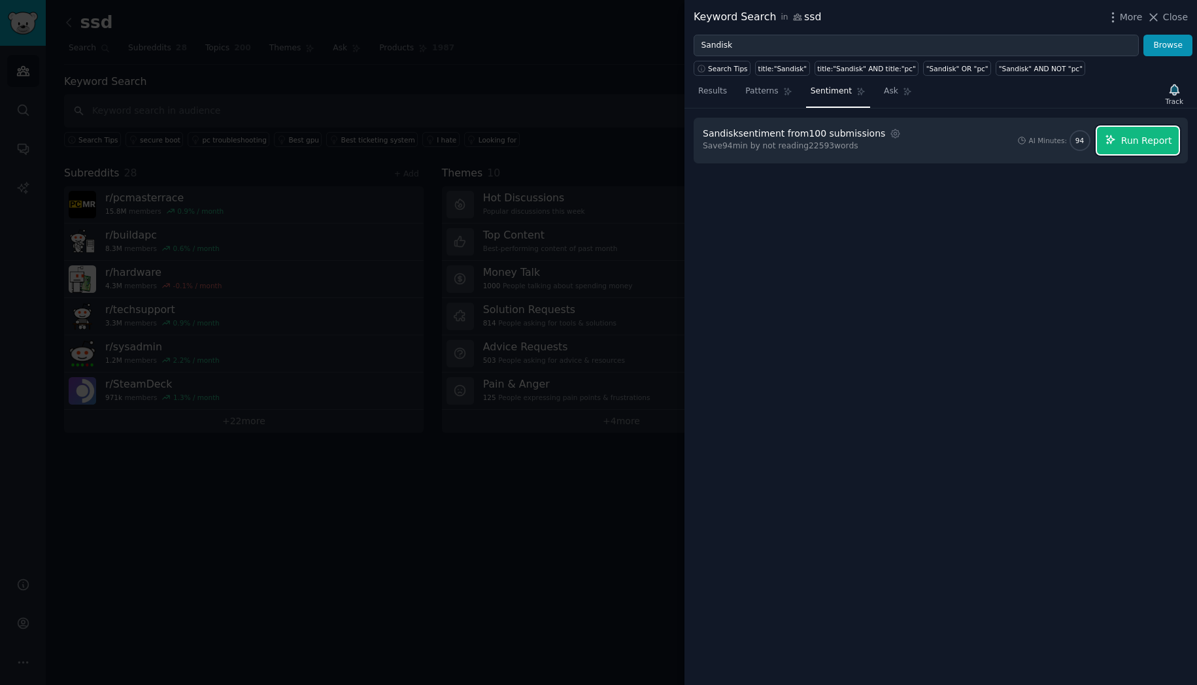
click at [1148, 151] on button "Run Report" at bounding box center [1138, 140] width 82 height 27
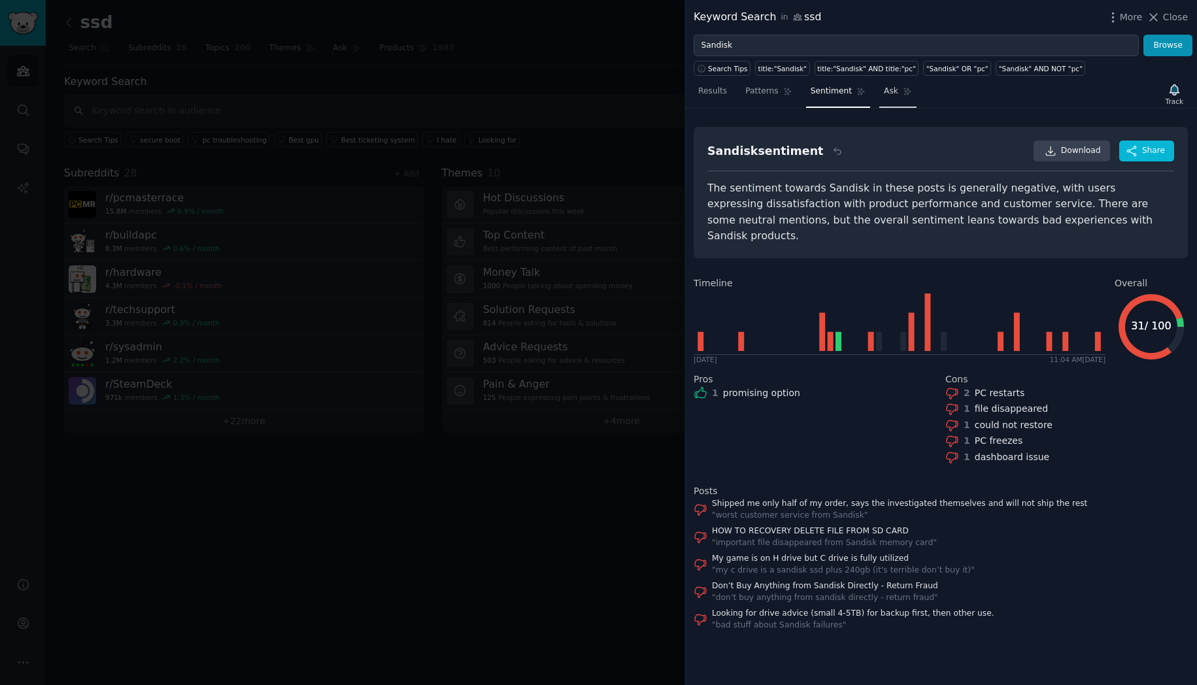
click at [898, 94] on link "Ask" at bounding box center [897, 94] width 37 height 27
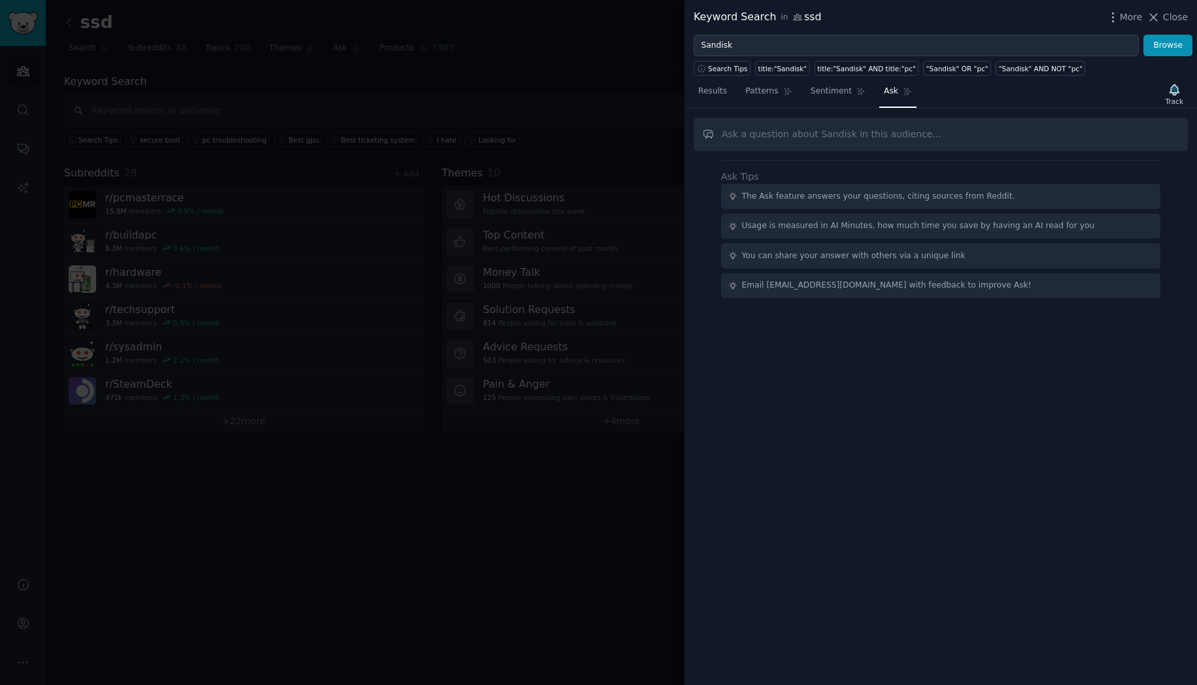
click at [899, 141] on input "text" at bounding box center [941, 134] width 494 height 33
type input "f"
type input "if I am content director at Sandisk, given the sentiment rating and the trends …"
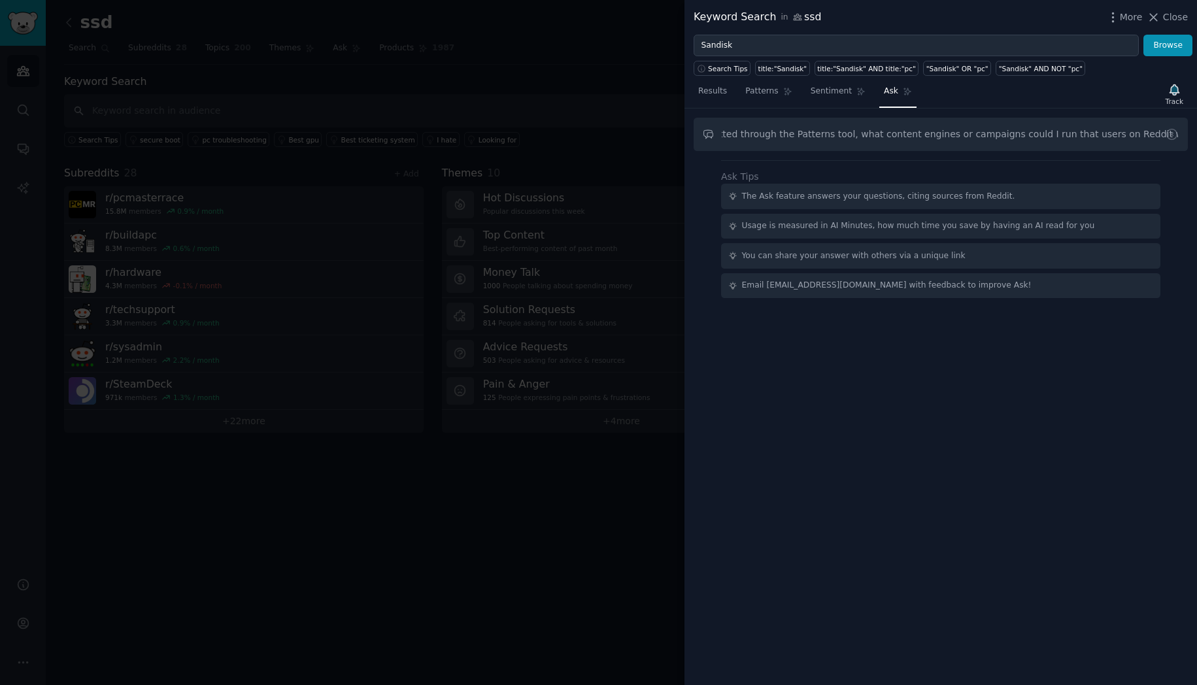
drag, startPoint x: 967, startPoint y: 153, endPoint x: 969, endPoint y: 145, distance: 8.3
click at [967, 153] on div "if I am content director at Sandisk, given the sentiment rating and the trends …" at bounding box center [940, 397] width 513 height 577
click at [970, 142] on input "if I am content director at Sandisk, given the sentiment rating and the trends …" at bounding box center [941, 134] width 494 height 33
type input "if I am content director at Sandisk, given the sentiment rating and the trends …"
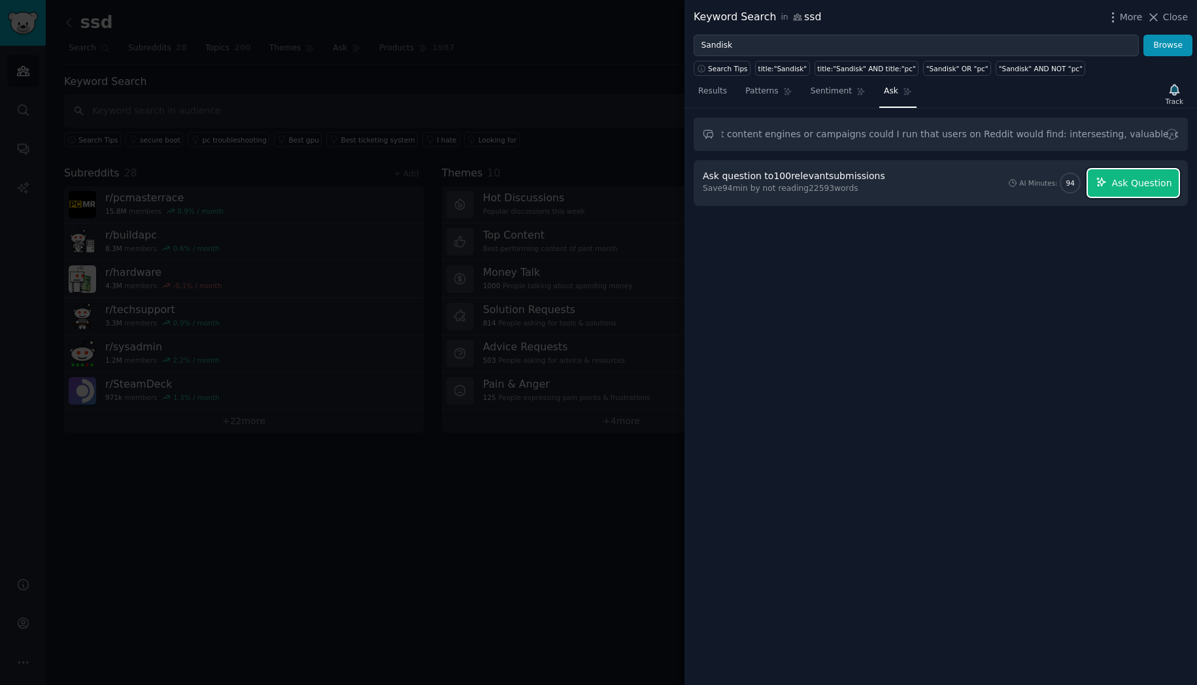
click at [1123, 184] on span "Ask Question" at bounding box center [1141, 184] width 60 height 14
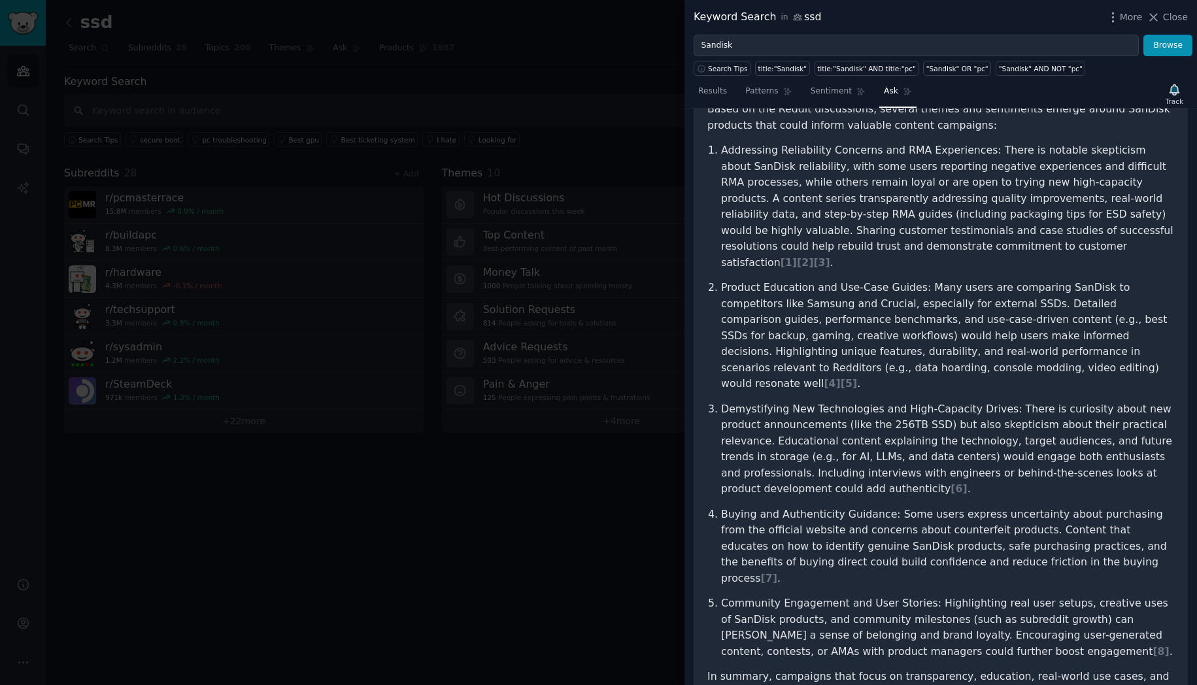
scroll to position [0, 0]
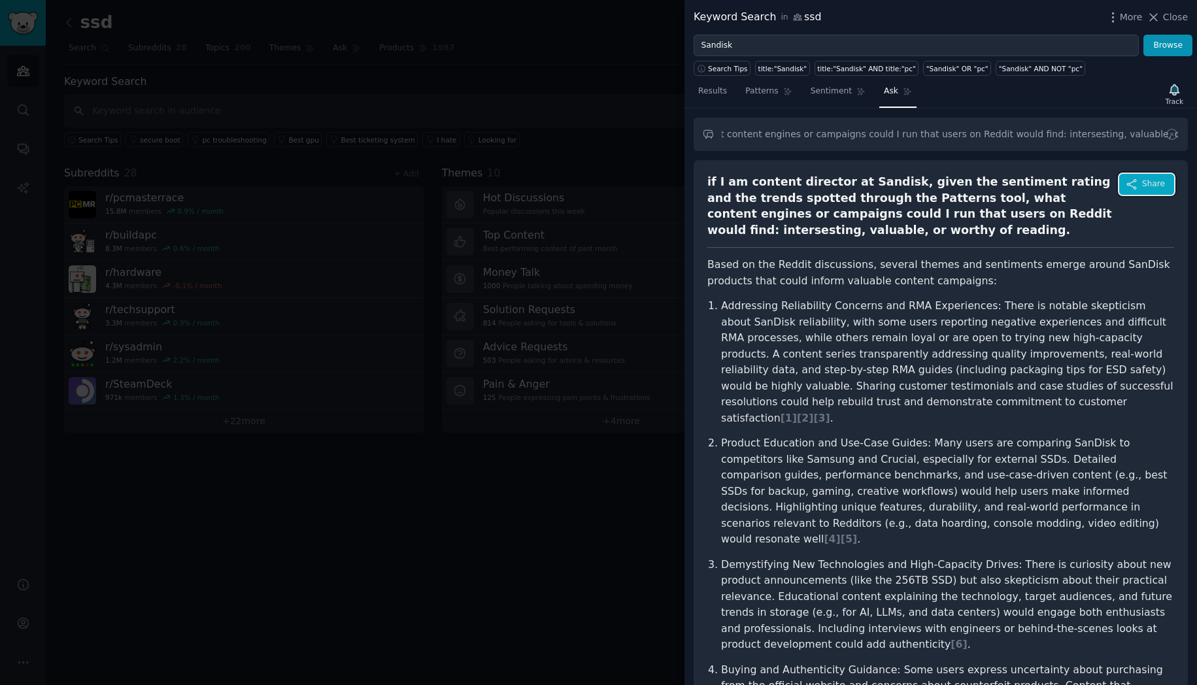
click at [1126, 188] on icon "button" at bounding box center [1132, 184] width 12 height 12
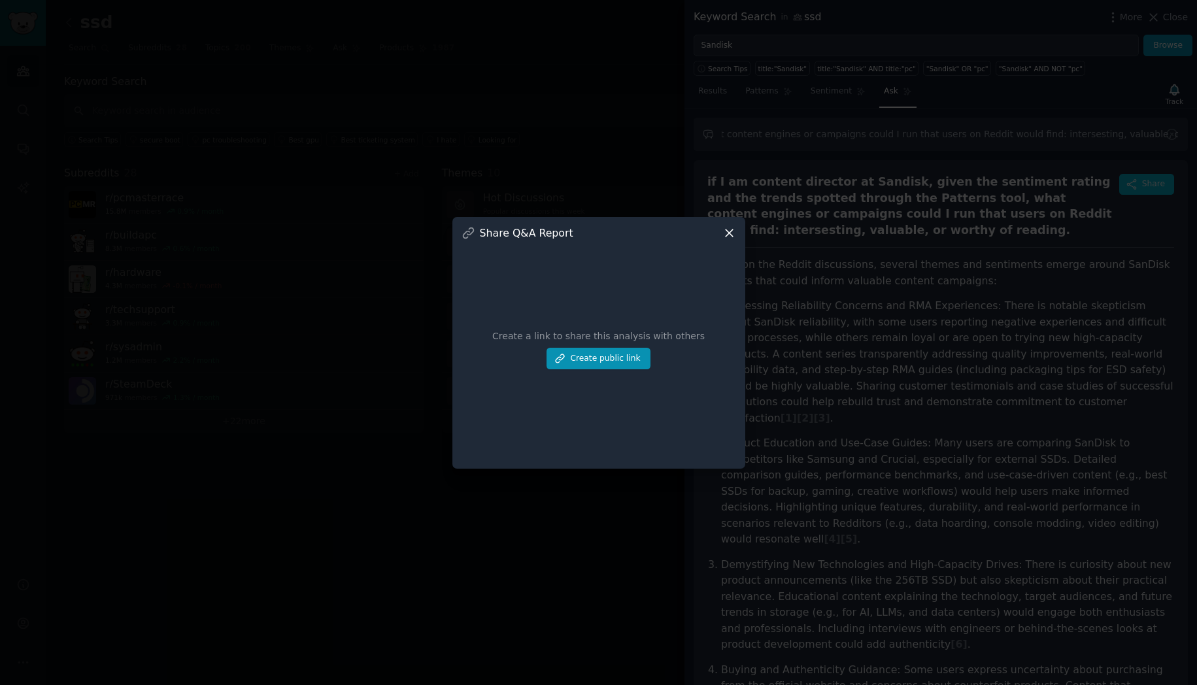
click at [732, 238] on icon at bounding box center [729, 233] width 14 height 14
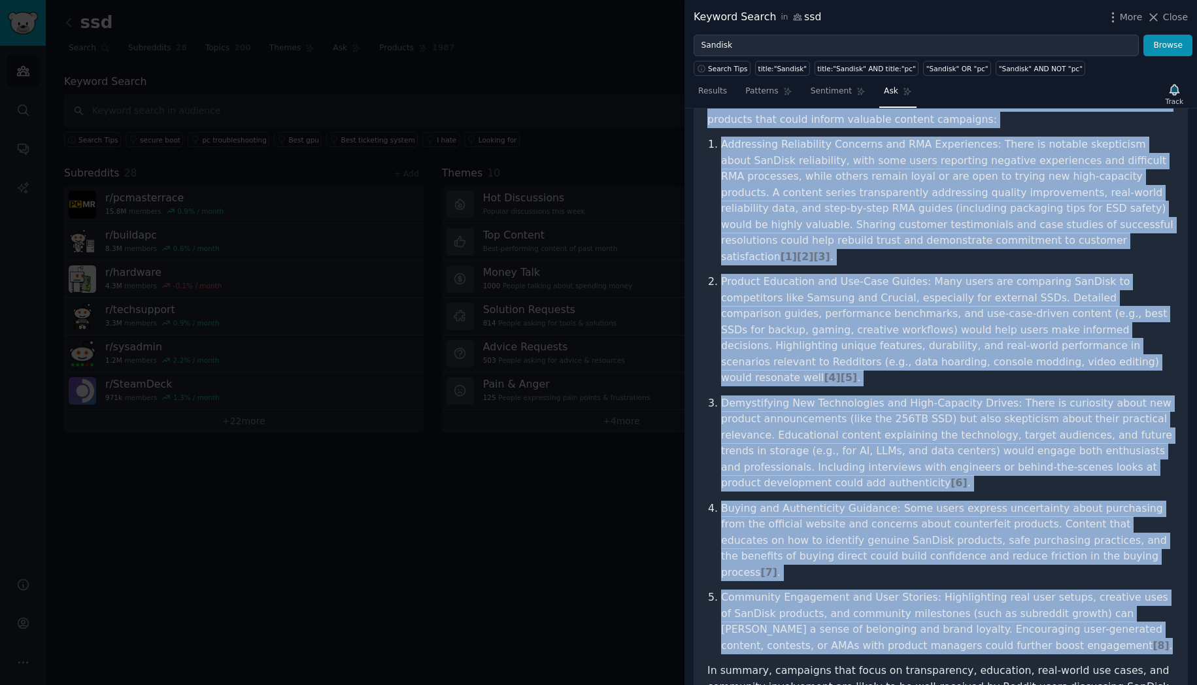
scroll to position [189, 0]
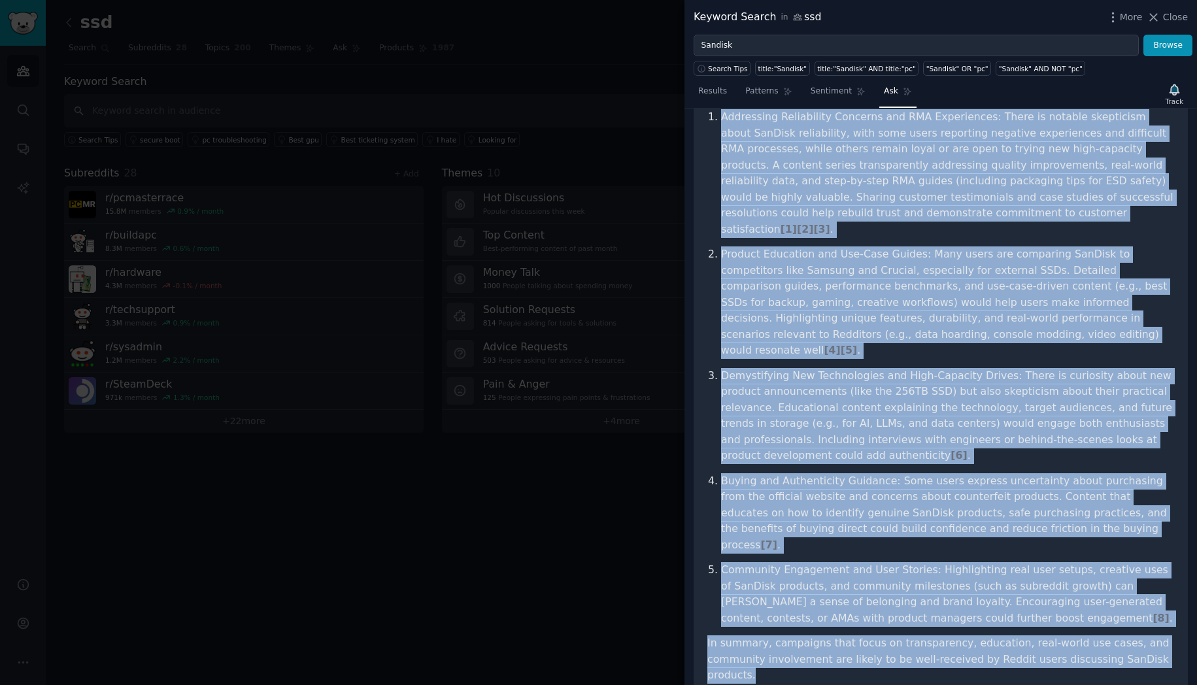
drag, startPoint x: 707, startPoint y: 122, endPoint x: 960, endPoint y: 645, distance: 580.4
click at [960, 645] on div "if I am content director at Sandisk, given the sentiment rating and the trends …" at bounding box center [941, 338] width 494 height 735
copy article "Based on the Reddit discussions, several themes and sentiments emerge around Sa…"
click at [797, 223] on span "[ 1 ]" at bounding box center [789, 229] width 16 height 12
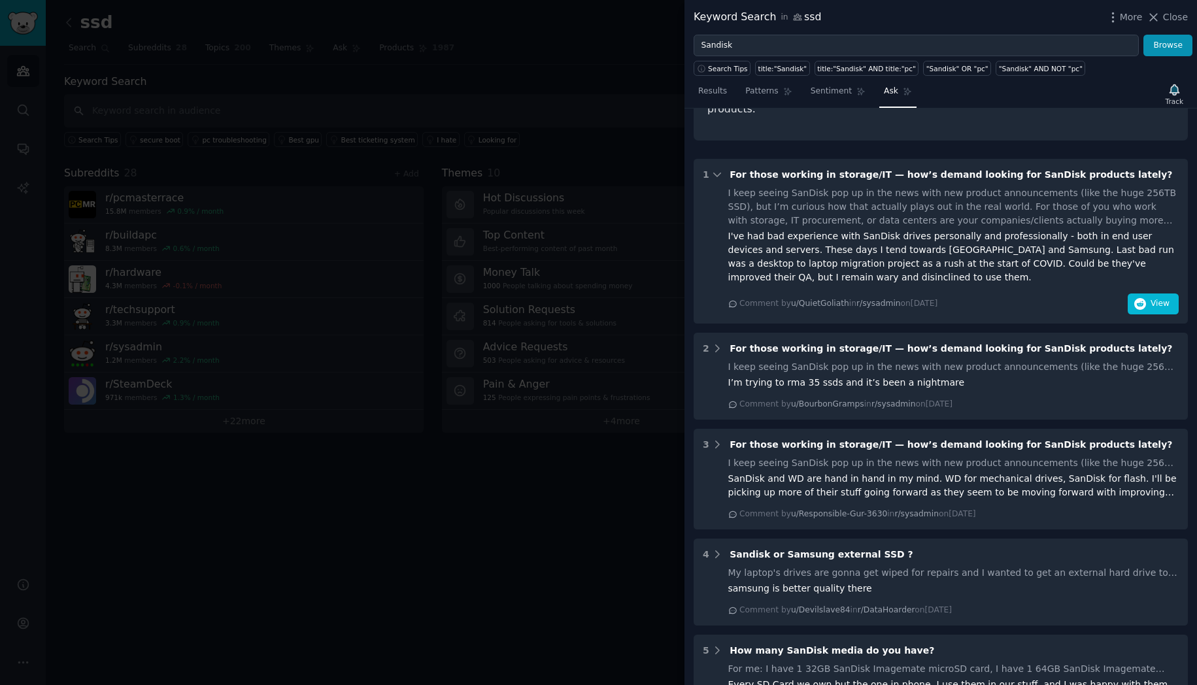
scroll to position [757, 0]
